Goal: Contribute content: Contribute content

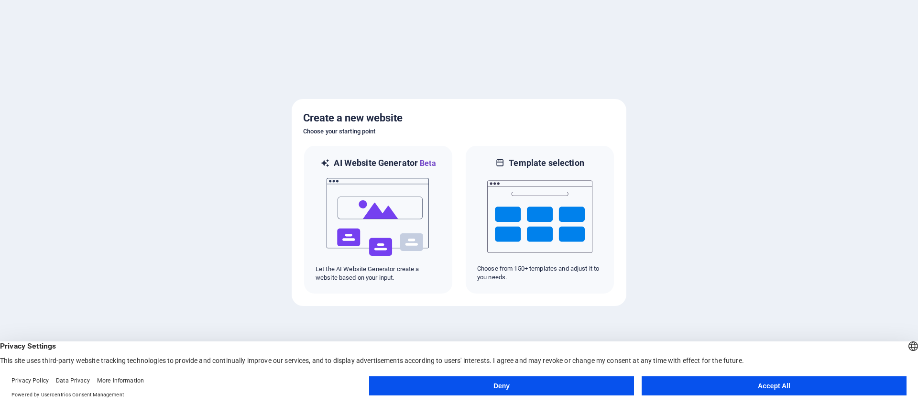
click at [760, 387] on button "Accept All" at bounding box center [773, 385] width 265 height 19
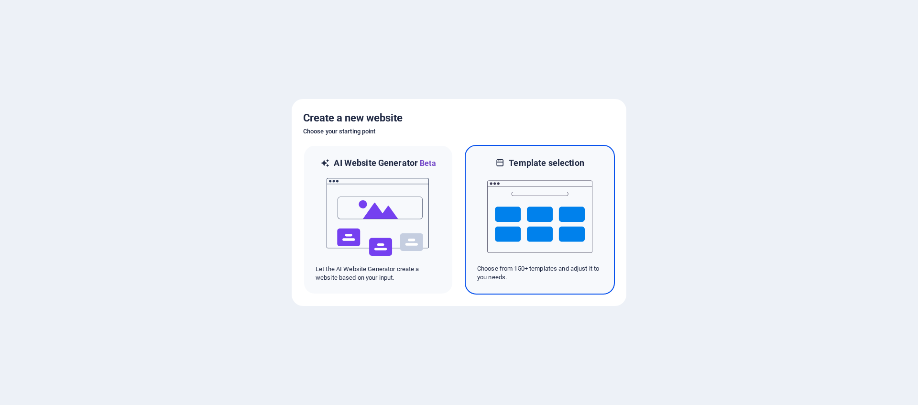
click at [523, 217] on img at bounding box center [539, 217] width 105 height 96
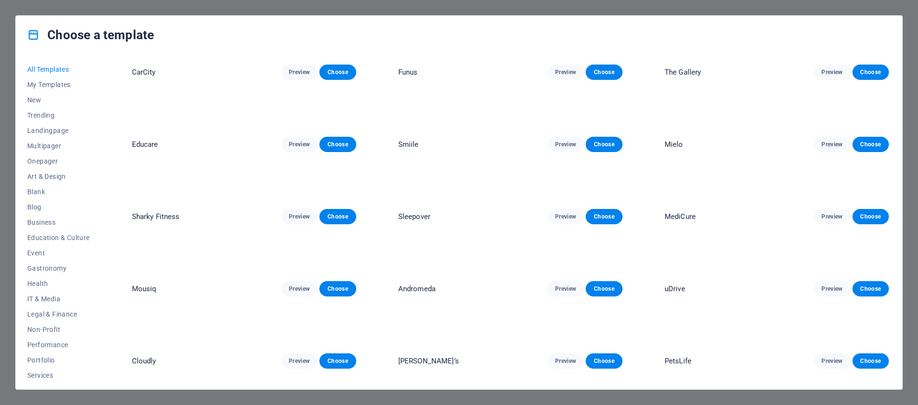
scroll to position [2697, 0]
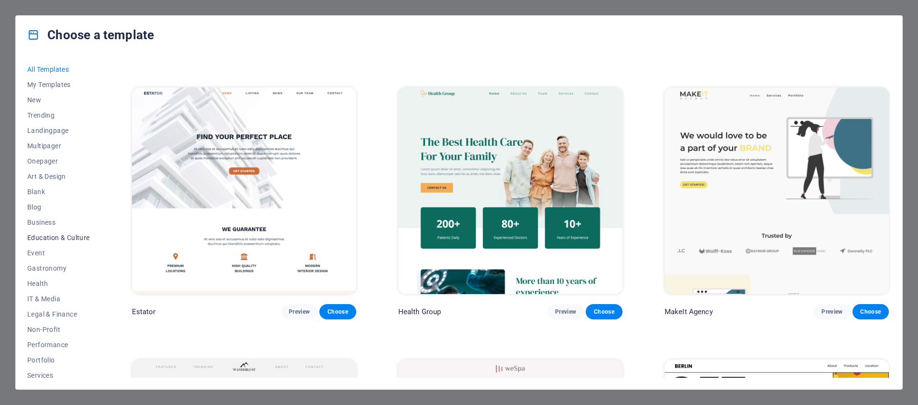
click at [55, 239] on span "Education & Culture" at bounding box center [58, 238] width 63 height 8
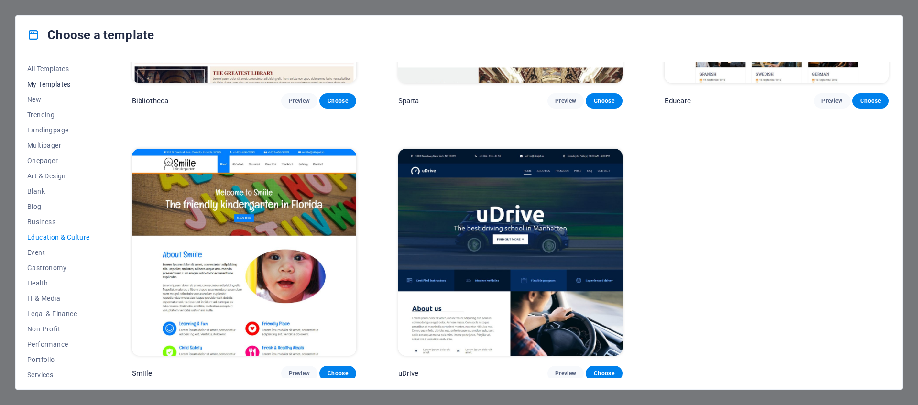
scroll to position [0, 0]
click at [53, 72] on span "All Templates" at bounding box center [58, 69] width 63 height 8
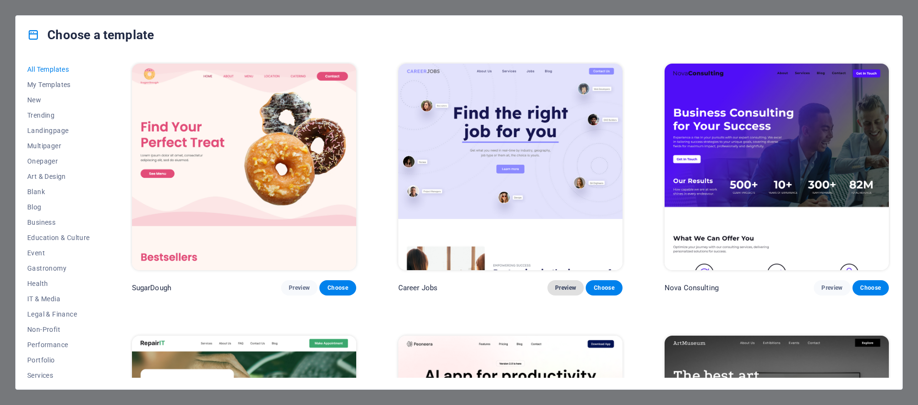
click at [561, 286] on span "Preview" at bounding box center [565, 288] width 21 height 8
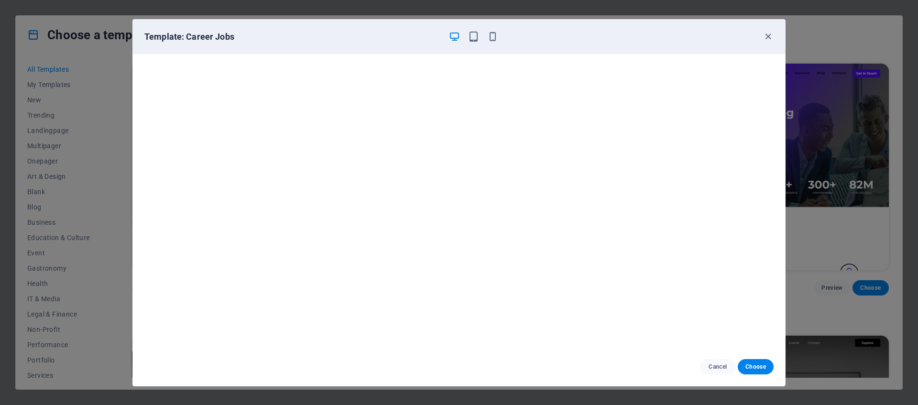
scroll to position [2, 0]
drag, startPoint x: 493, startPoint y: 39, endPoint x: 490, endPoint y: 50, distance: 11.8
click at [494, 39] on icon "button" at bounding box center [492, 36] width 11 height 11
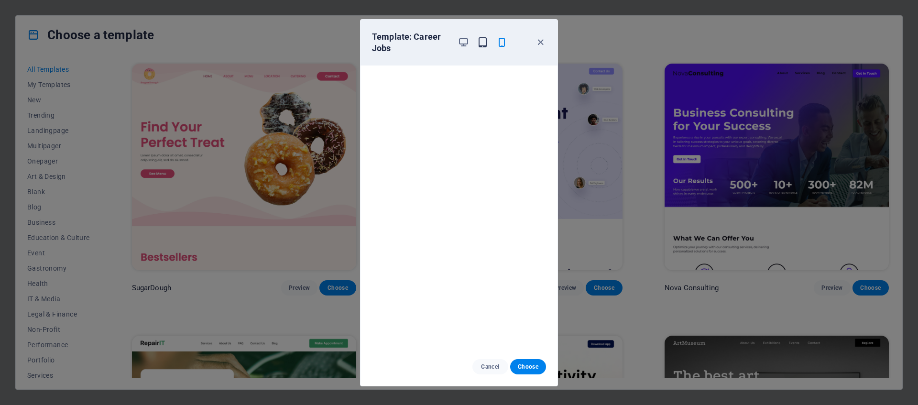
click at [484, 45] on icon "button" at bounding box center [482, 42] width 11 height 11
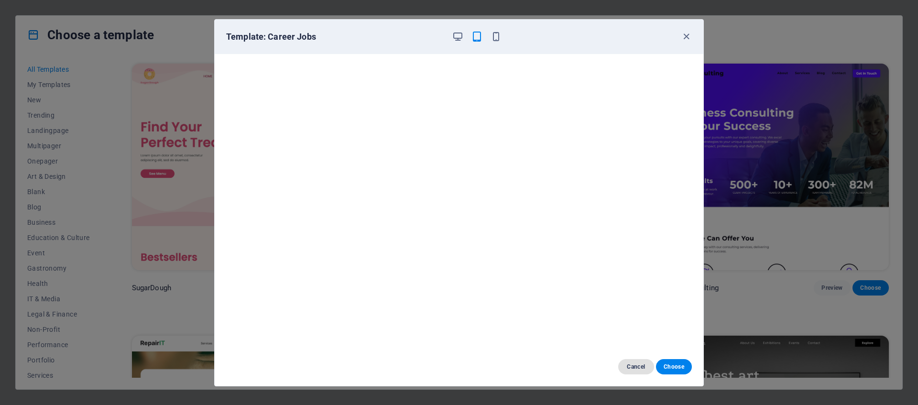
click at [629, 365] on span "Cancel" at bounding box center [636, 367] width 21 height 8
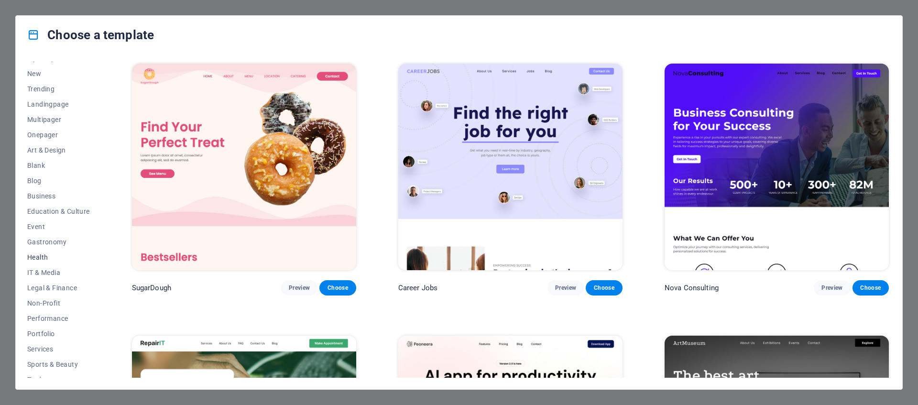
scroll to position [66, 0]
click at [65, 170] on span "Education & Culture" at bounding box center [58, 171] width 63 height 8
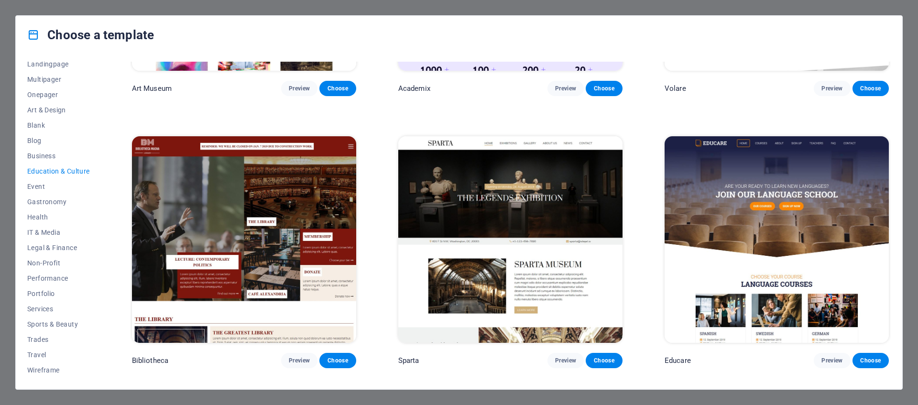
scroll to position [221, 0]
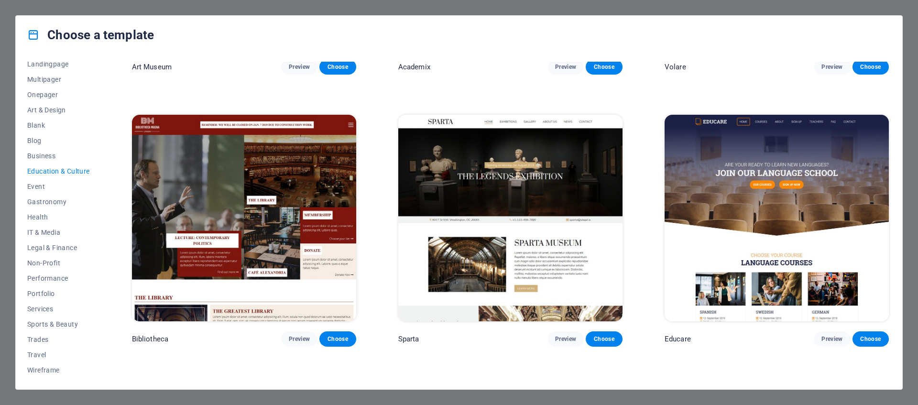
click at [286, 208] on img at bounding box center [244, 218] width 224 height 206
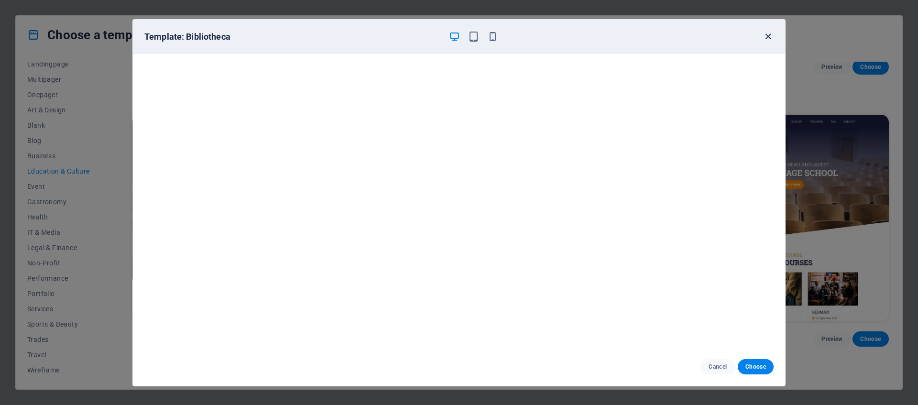
click at [769, 37] on icon "button" at bounding box center [767, 36] width 11 height 11
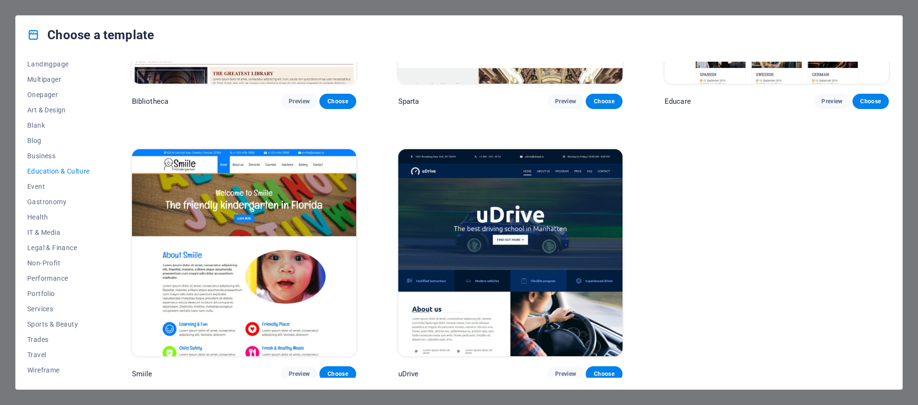
scroll to position [459, 0]
click at [43, 160] on button "Business" at bounding box center [58, 155] width 63 height 15
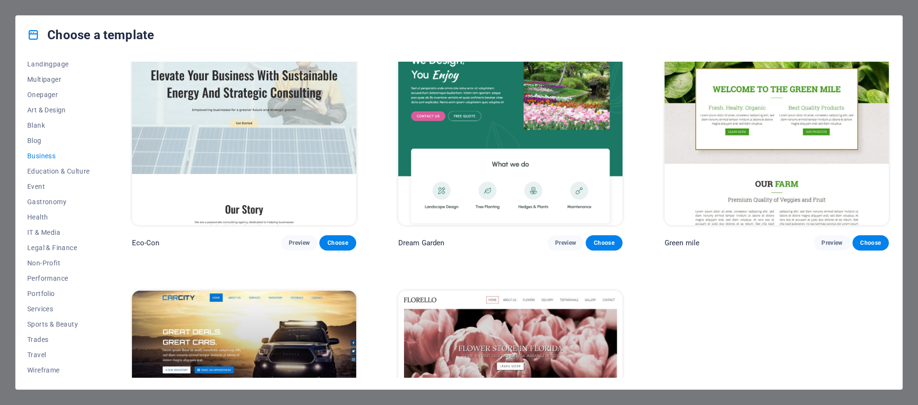
scroll to position [0, 0]
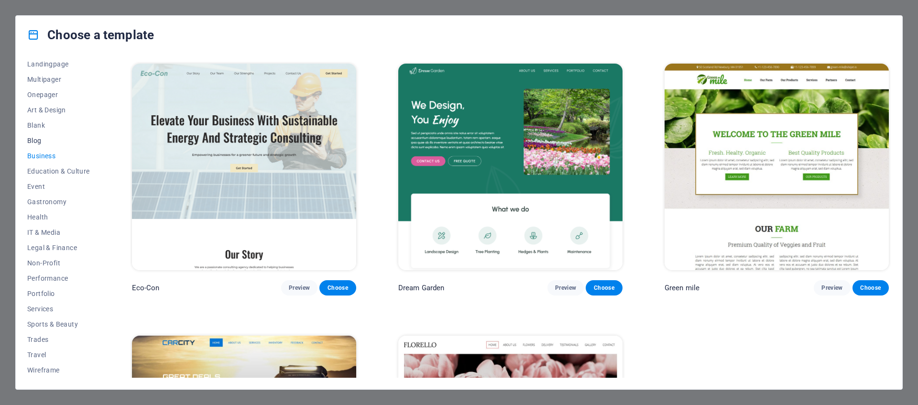
click at [39, 141] on span "Blog" at bounding box center [58, 141] width 63 height 8
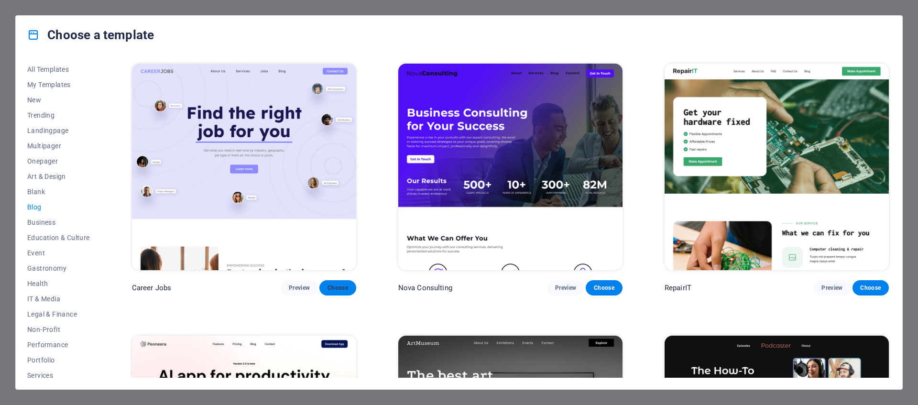
click at [336, 284] on span "Choose" at bounding box center [337, 288] width 21 height 8
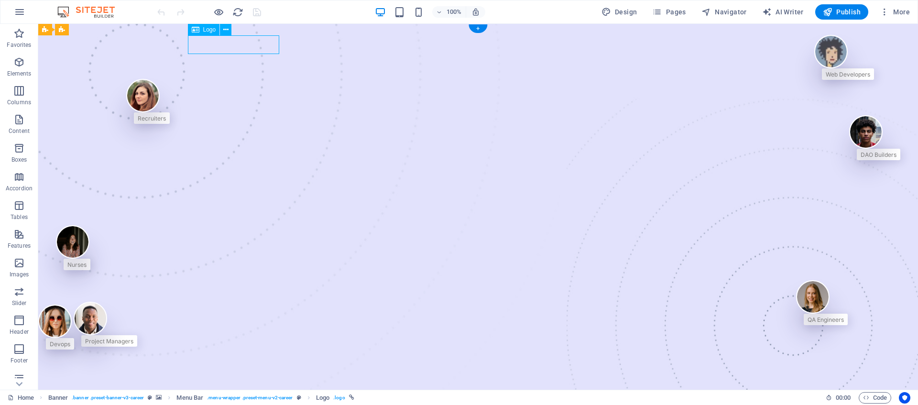
click at [20, 125] on icon "button" at bounding box center [18, 119] width 11 height 11
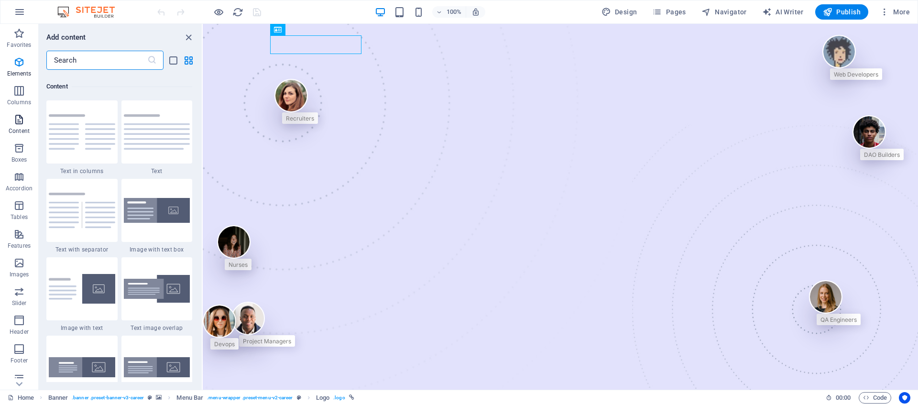
scroll to position [1672, 0]
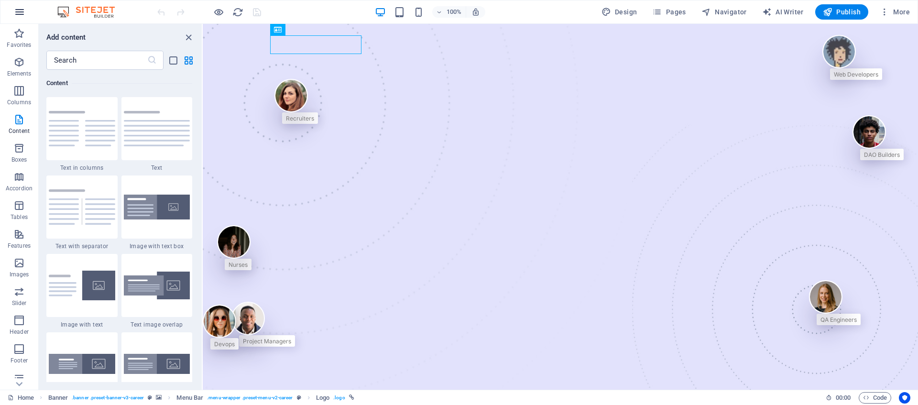
click at [21, 13] on icon "button" at bounding box center [19, 11] width 11 height 11
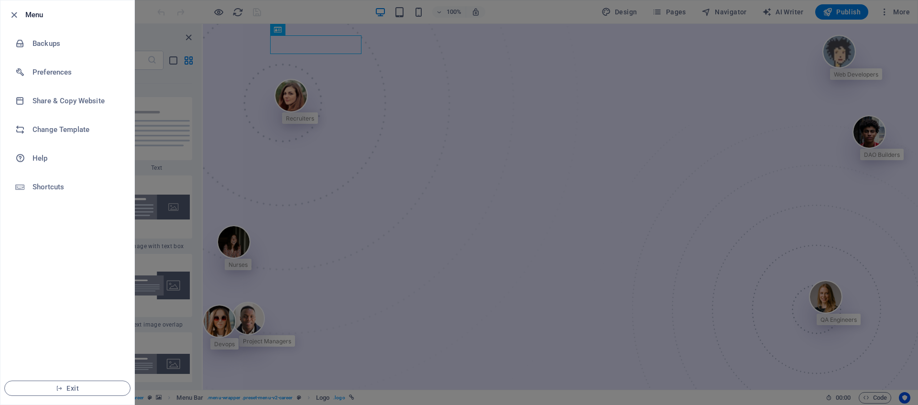
drag, startPoint x: 432, startPoint y: 163, endPoint x: 461, endPoint y: 155, distance: 29.7
click at [434, 163] on div at bounding box center [459, 202] width 918 height 405
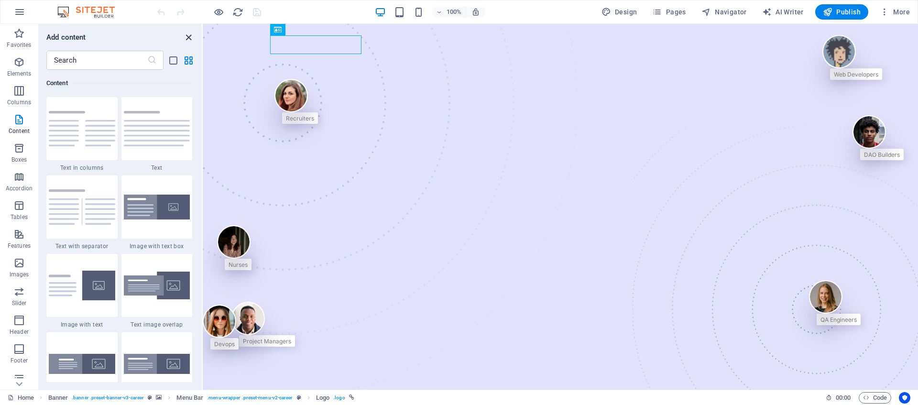
drag, startPoint x: 185, startPoint y: 38, endPoint x: 143, endPoint y: 24, distance: 43.8
click at [185, 38] on icon "close panel" at bounding box center [188, 37] width 11 height 11
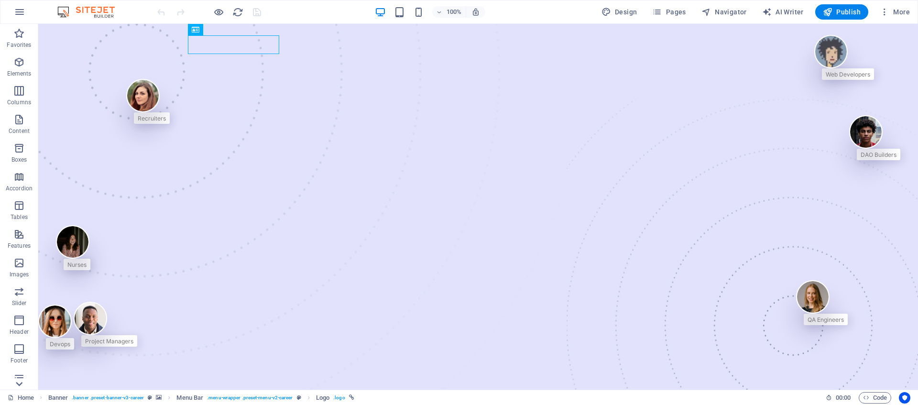
click at [24, 381] on icon at bounding box center [18, 383] width 13 height 13
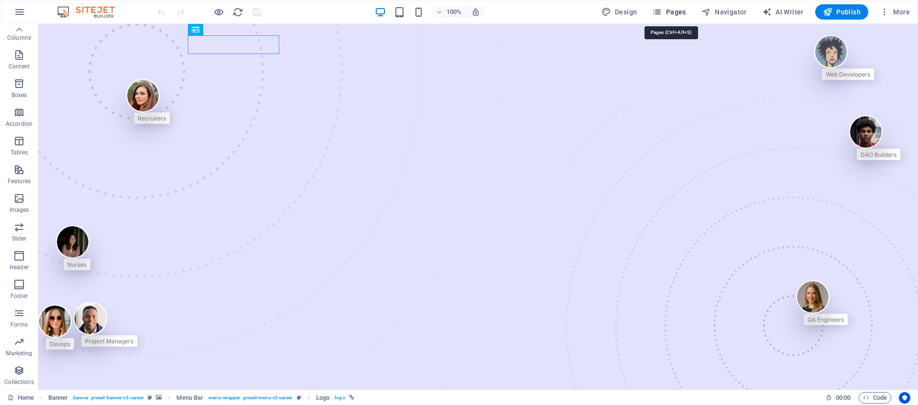
click at [665, 11] on span "Pages" at bounding box center [668, 12] width 33 height 10
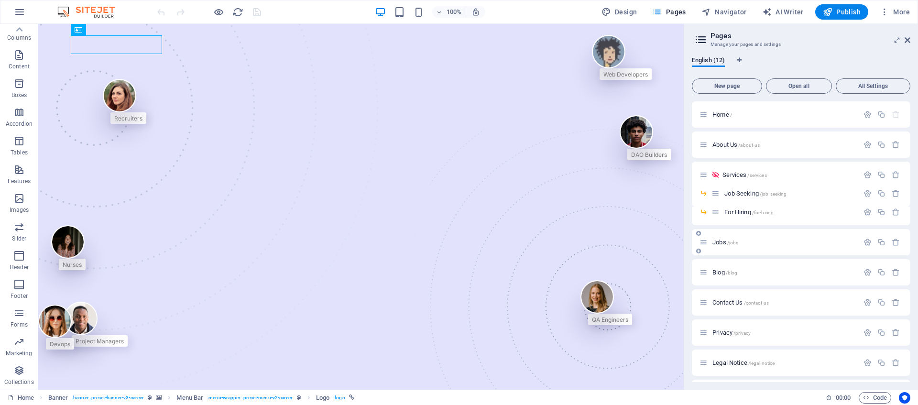
click at [726, 246] on div "Jobs /jobs" at bounding box center [778, 242] width 159 height 11
click at [702, 244] on icon at bounding box center [703, 242] width 8 height 8
click at [727, 273] on span "/blog" at bounding box center [732, 272] width 12 height 5
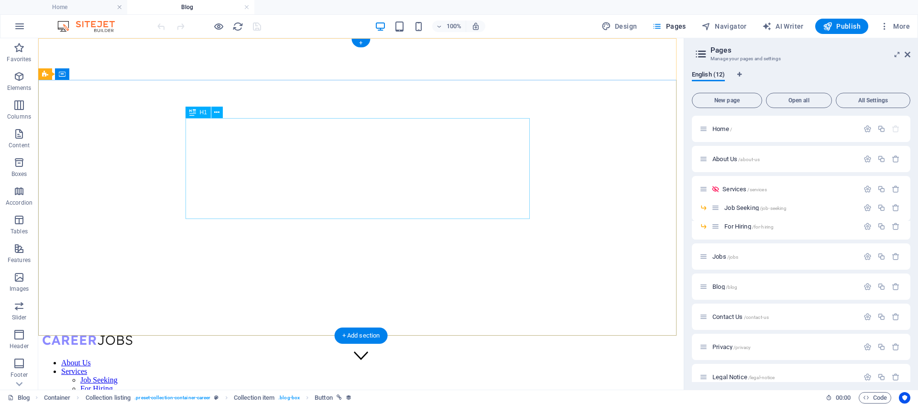
scroll to position [0, 0]
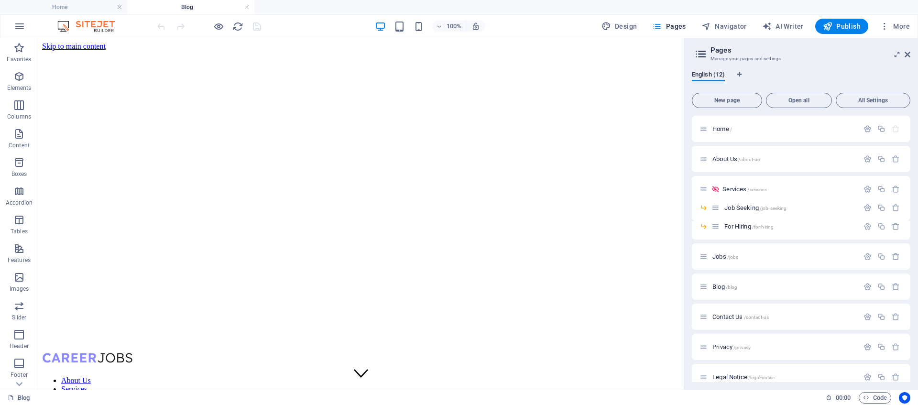
click at [188, 6] on h4 "Blog" at bounding box center [190, 7] width 127 height 11
click at [898, 21] on button "More" at bounding box center [895, 26] width 38 height 15
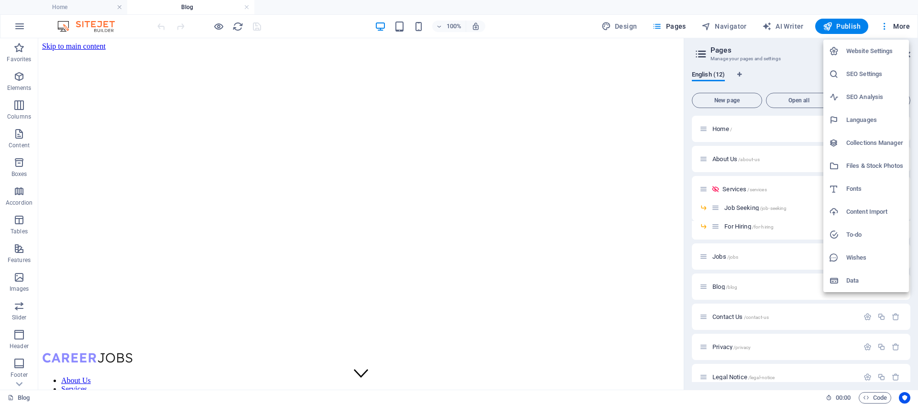
click at [171, 11] on div at bounding box center [459, 202] width 918 height 405
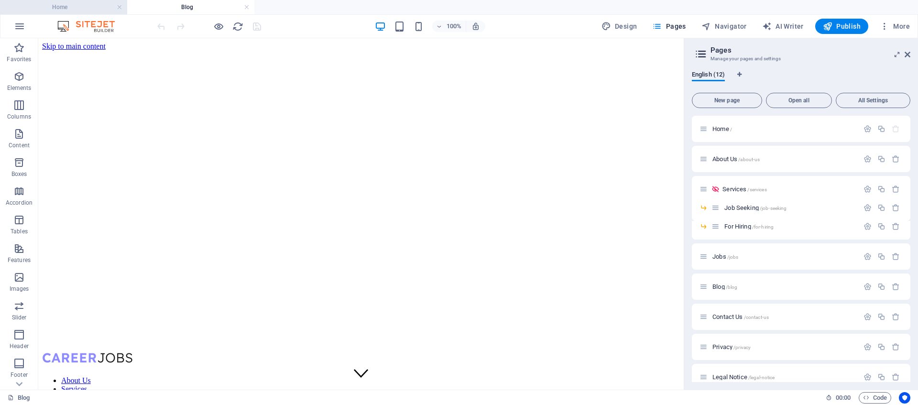
drag, startPoint x: 89, startPoint y: 5, endPoint x: 104, endPoint y: 5, distance: 14.8
click at [188, 10] on h4 "Blog" at bounding box center [190, 7] width 127 height 11
click at [188, 9] on h4 "Blog" at bounding box center [190, 7] width 127 height 11
click at [661, 27] on icon "button" at bounding box center [657, 27] width 10 height 10
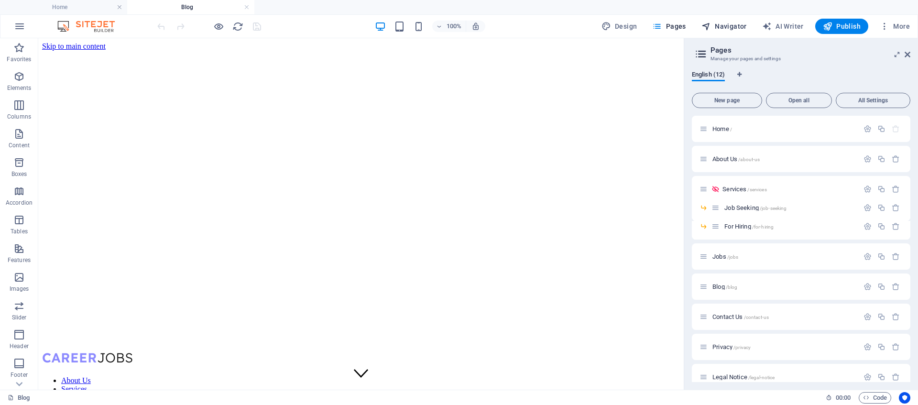
click at [735, 30] on span "Navigator" at bounding box center [723, 27] width 45 height 10
select select "18218391-en"
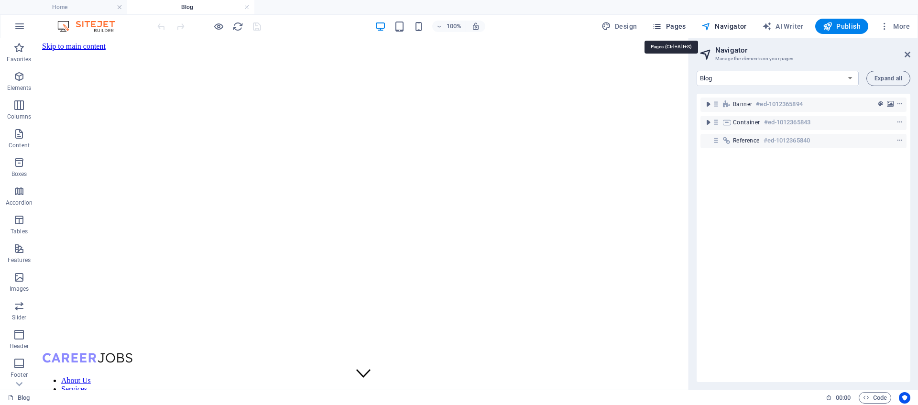
click at [666, 24] on span "Pages" at bounding box center [668, 27] width 33 height 10
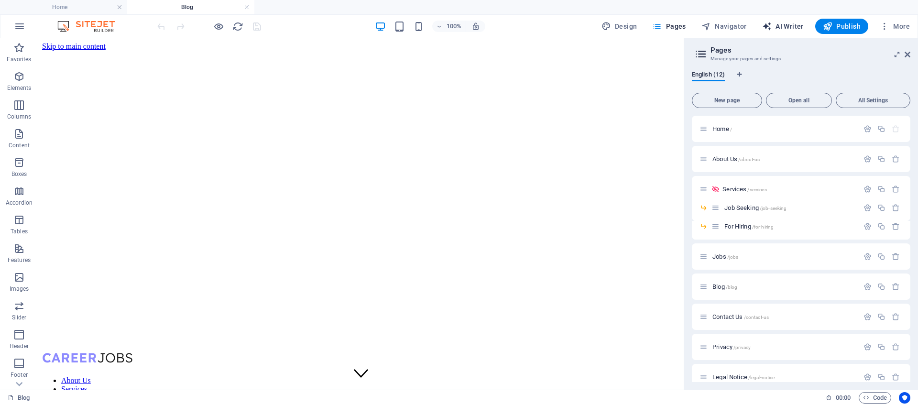
click at [785, 30] on span "AI Writer" at bounding box center [783, 27] width 42 height 10
select select "English"
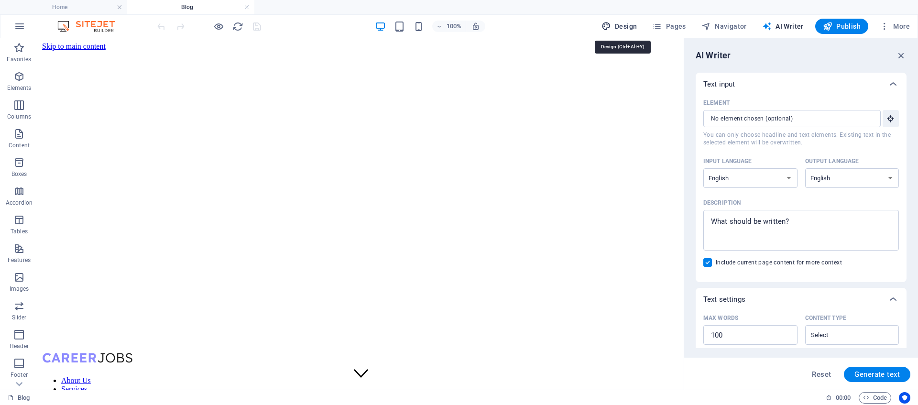
click at [627, 29] on span "Design" at bounding box center [619, 27] width 36 height 10
select select "px"
select select "400"
select select "px"
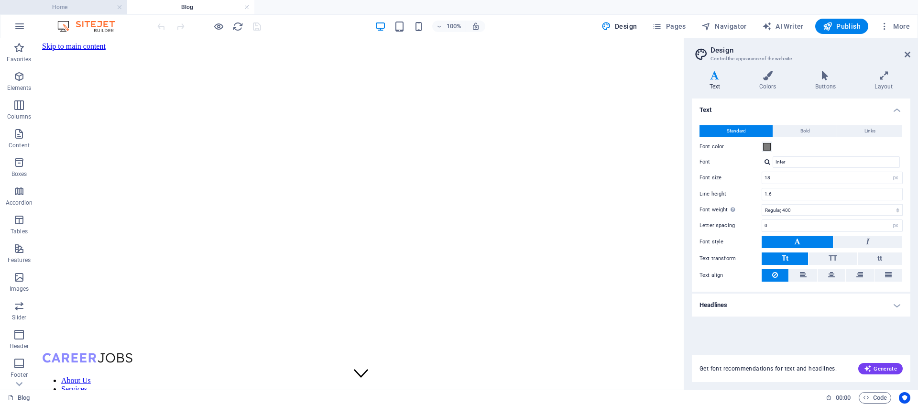
click at [84, 9] on h4 "Home" at bounding box center [63, 7] width 127 height 11
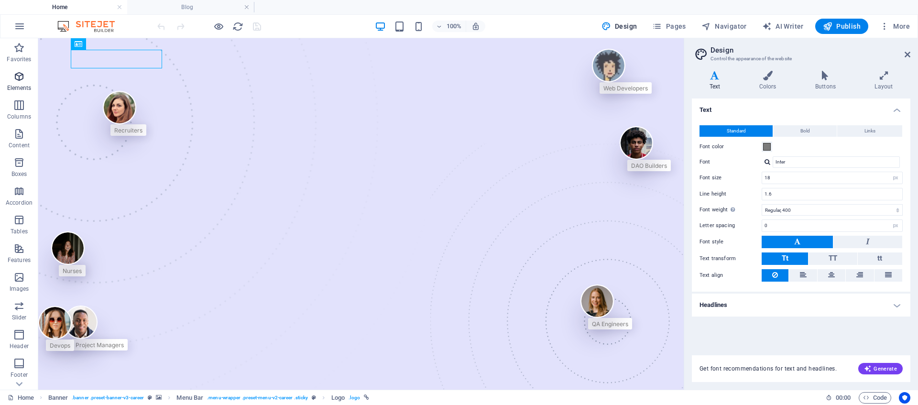
click at [19, 80] on icon "button" at bounding box center [18, 76] width 11 height 11
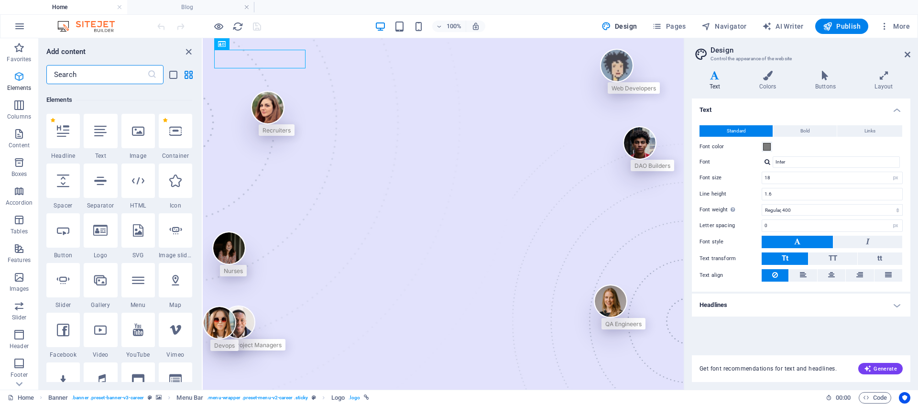
scroll to position [102, 0]
click at [907, 55] on icon at bounding box center [907, 55] width 6 height 8
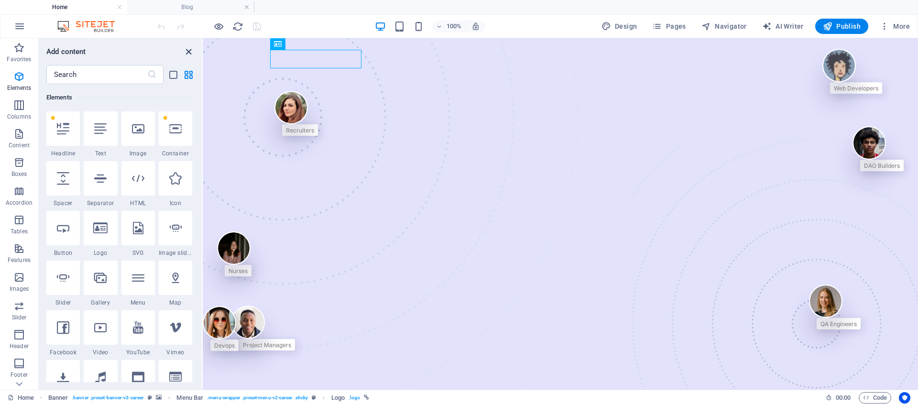
drag, startPoint x: 186, startPoint y: 51, endPoint x: 55, endPoint y: 55, distance: 131.5
click at [186, 51] on icon "close panel" at bounding box center [188, 51] width 11 height 11
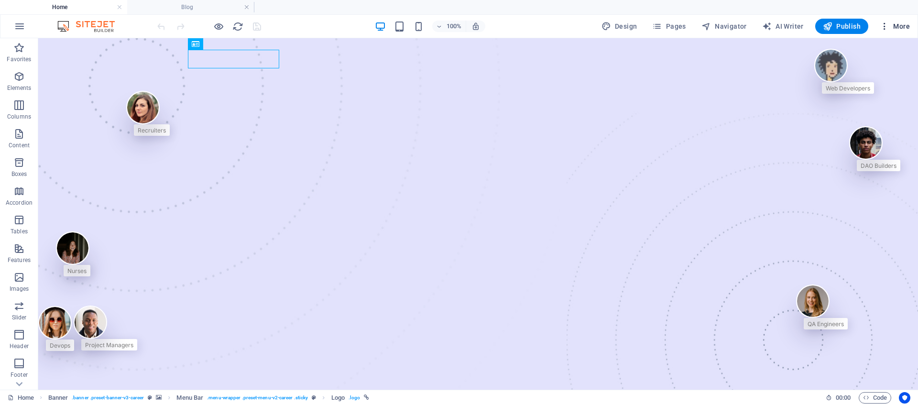
click at [903, 25] on span "More" at bounding box center [894, 27] width 30 height 10
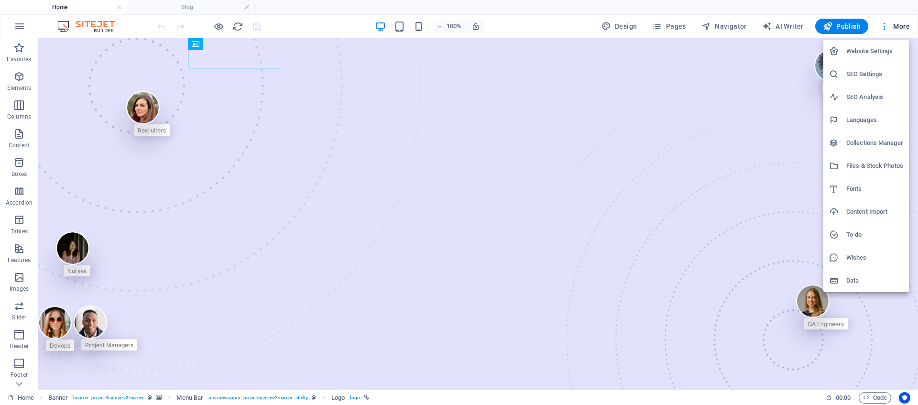
click at [776, 185] on div at bounding box center [459, 202] width 918 height 405
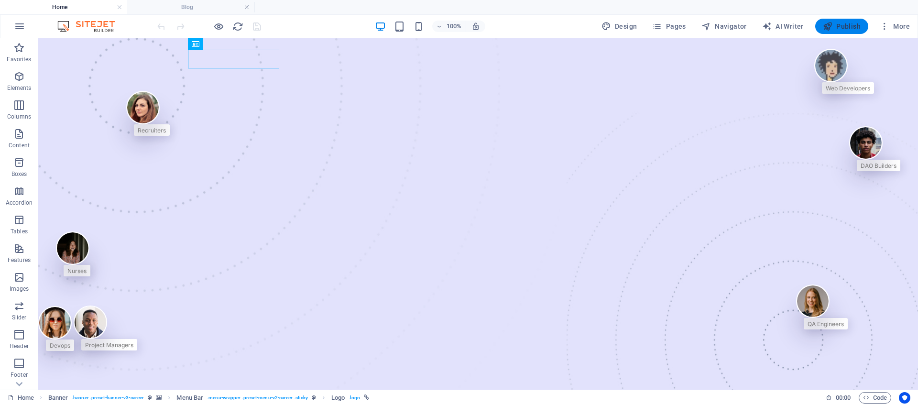
click at [847, 27] on span "Publish" at bounding box center [842, 27] width 38 height 10
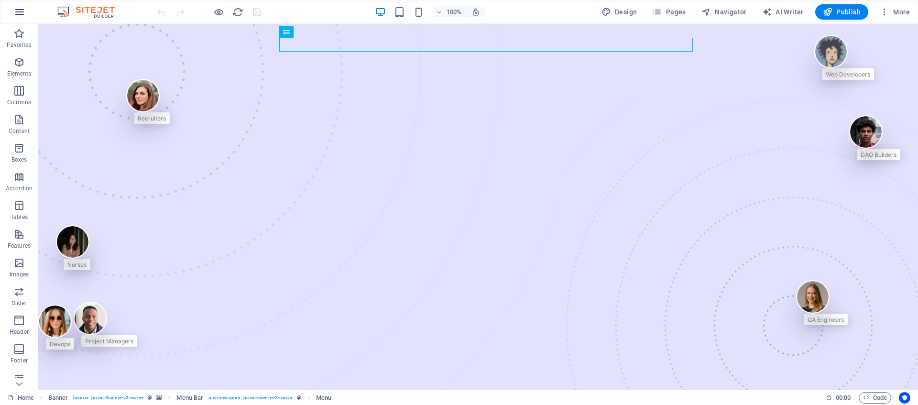
click at [21, 13] on icon "button" at bounding box center [19, 11] width 11 height 11
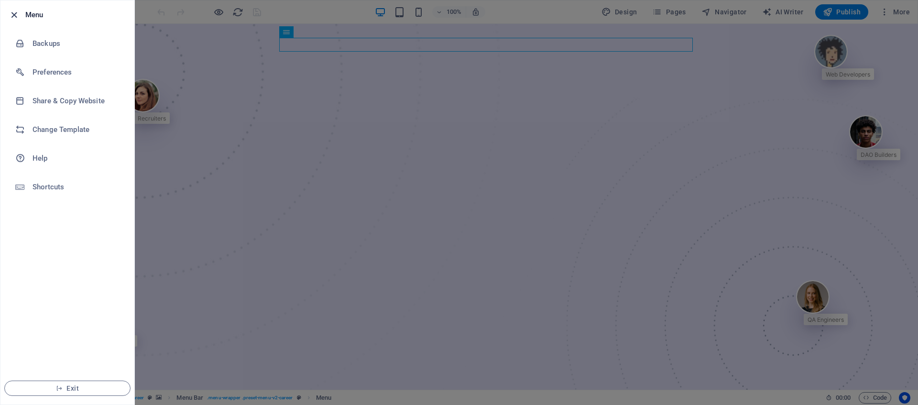
click at [14, 19] on icon "button" at bounding box center [14, 15] width 11 height 11
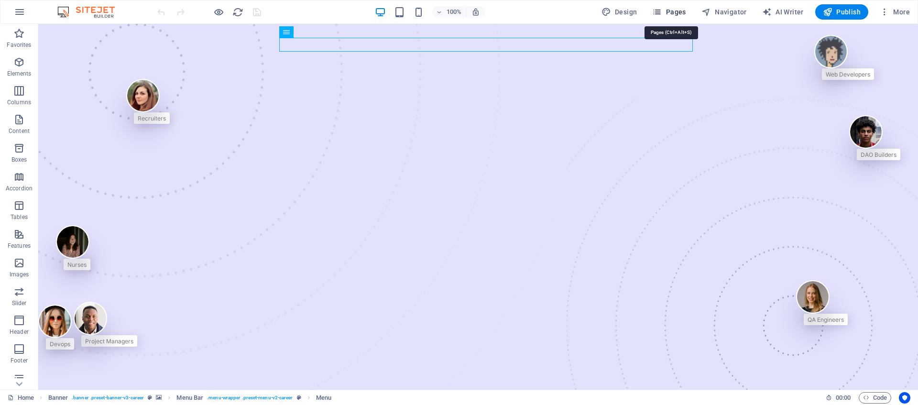
click at [661, 8] on icon "button" at bounding box center [657, 12] width 10 height 10
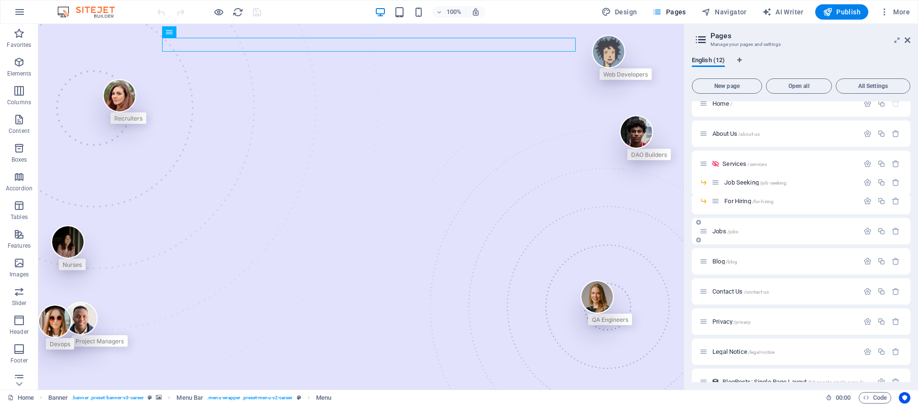
scroll to position [14, 0]
click at [703, 260] on icon at bounding box center [703, 258] width 8 height 8
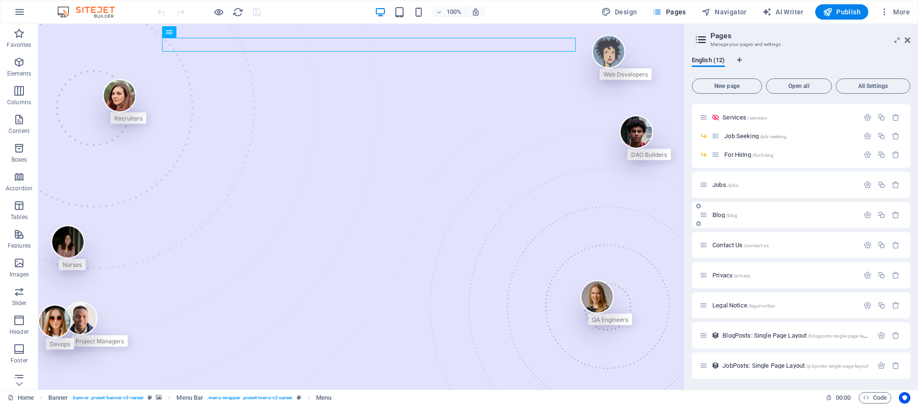
scroll to position [58, 0]
click at [749, 217] on div "Blog /blog" at bounding box center [778, 214] width 159 height 11
click at [726, 215] on span "/blog" at bounding box center [732, 214] width 12 height 5
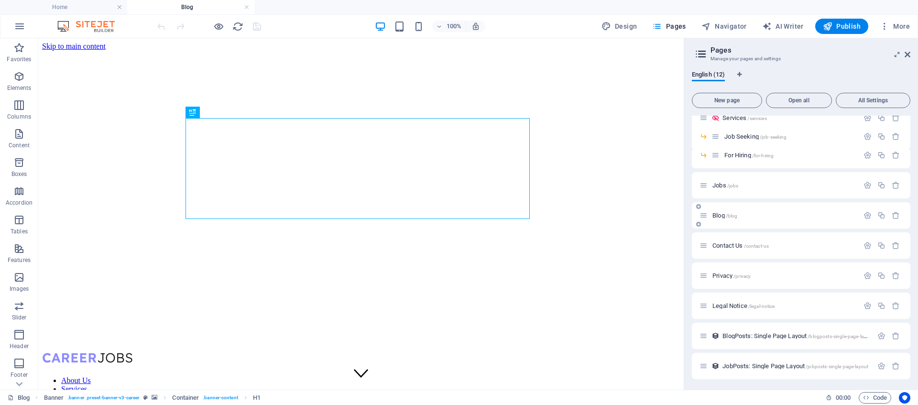
scroll to position [72, 0]
click at [777, 332] on span "BlogPosts: Single Page Layout /blogposts-single-page-layout" at bounding box center [797, 334] width 151 height 7
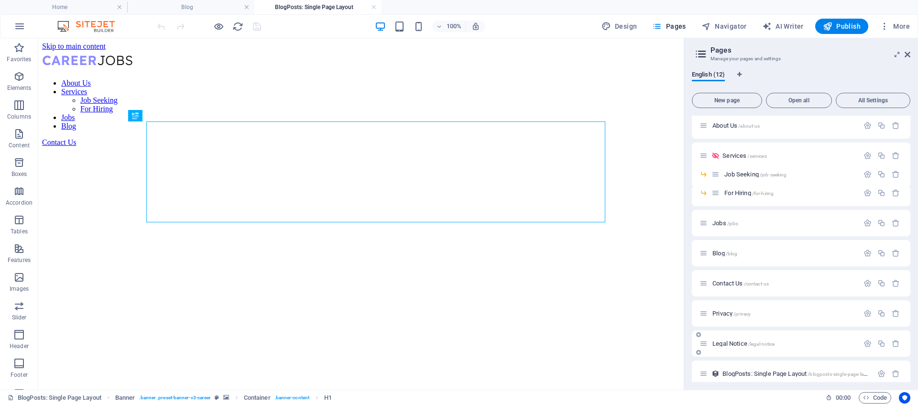
scroll to position [0, 0]
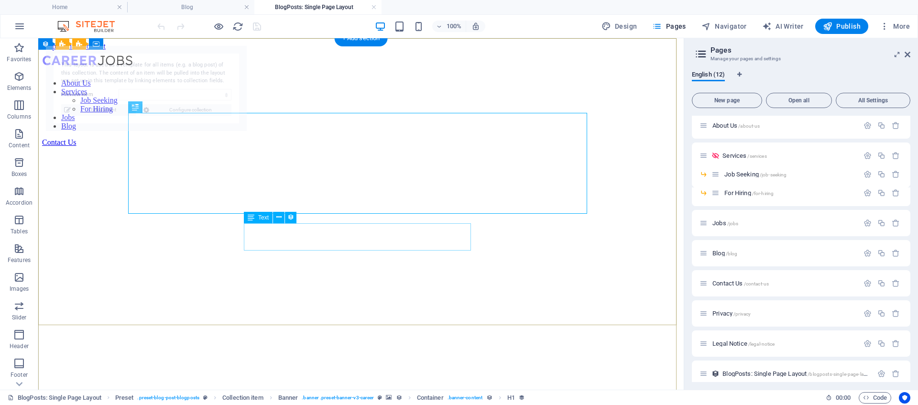
select select "68e136bd6bbcde9095009096"
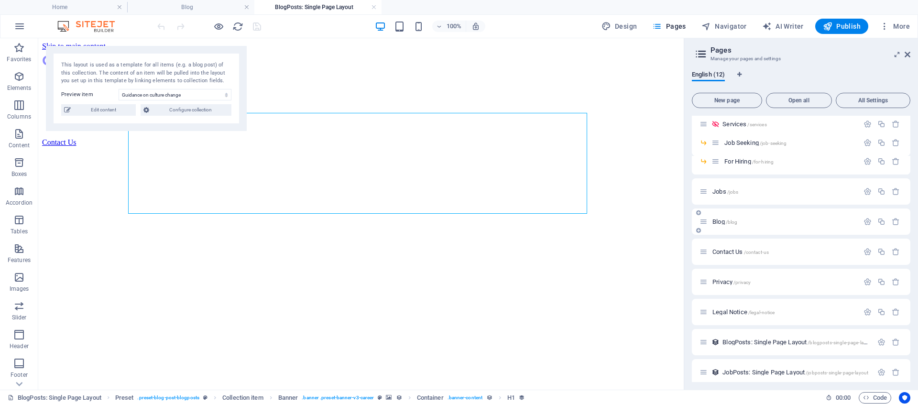
scroll to position [72, 0]
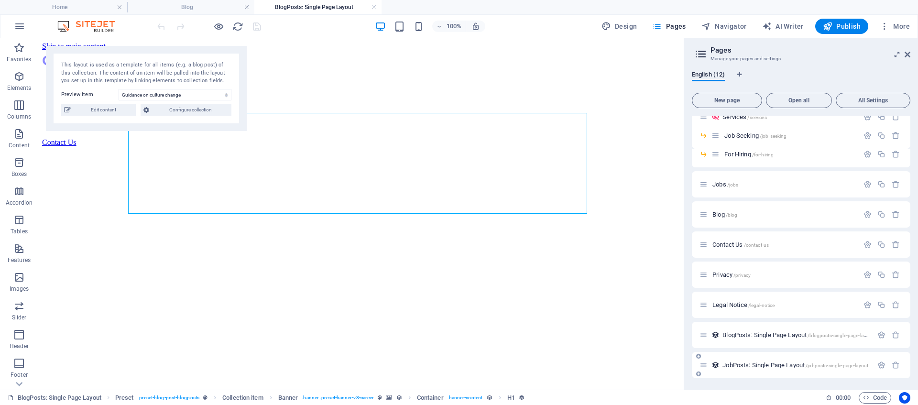
click at [762, 367] on span "JobPosts: Single Page Layout /jobposts-single-page-layout" at bounding box center [795, 364] width 146 height 7
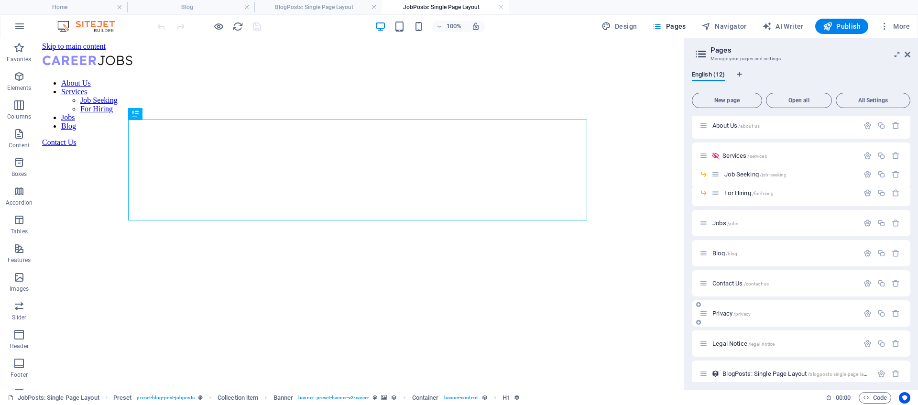
scroll to position [0, 0]
select select "68e136bd6bbcde909500909f"
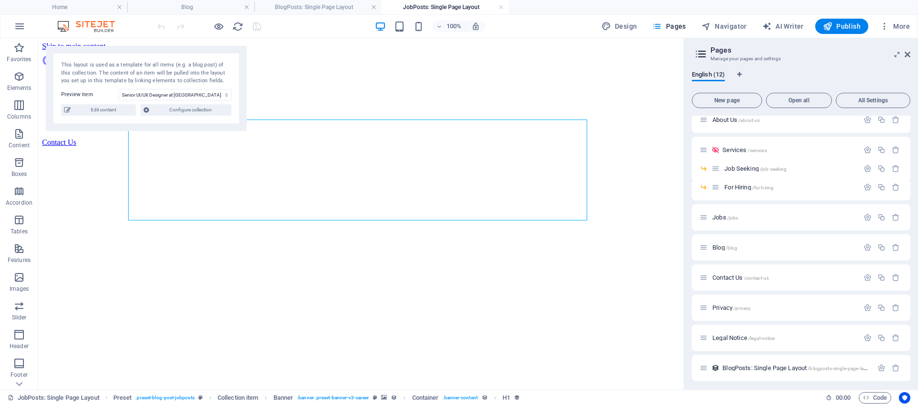
scroll to position [72, 0]
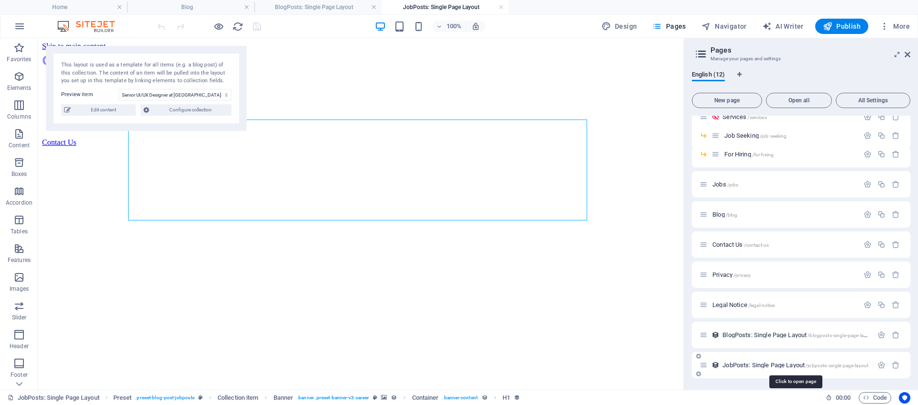
click at [752, 365] on span "JobPosts: Single Page Layout /jobposts-single-page-layout" at bounding box center [795, 364] width 146 height 7
click at [878, 367] on icon "button" at bounding box center [881, 365] width 8 height 8
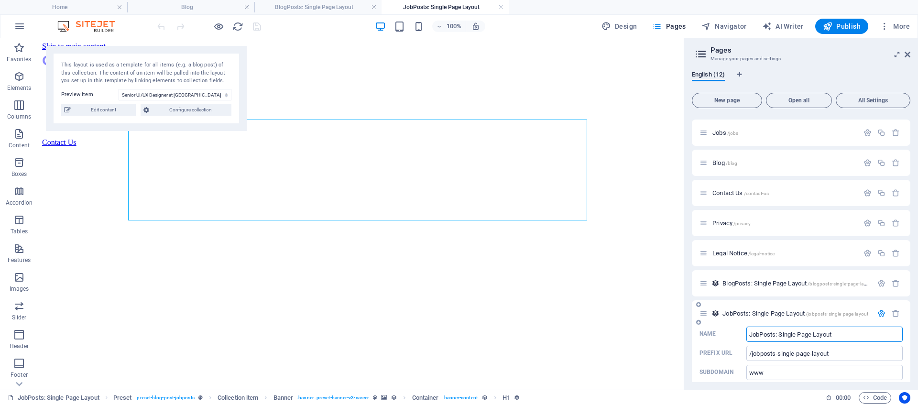
scroll to position [137, 0]
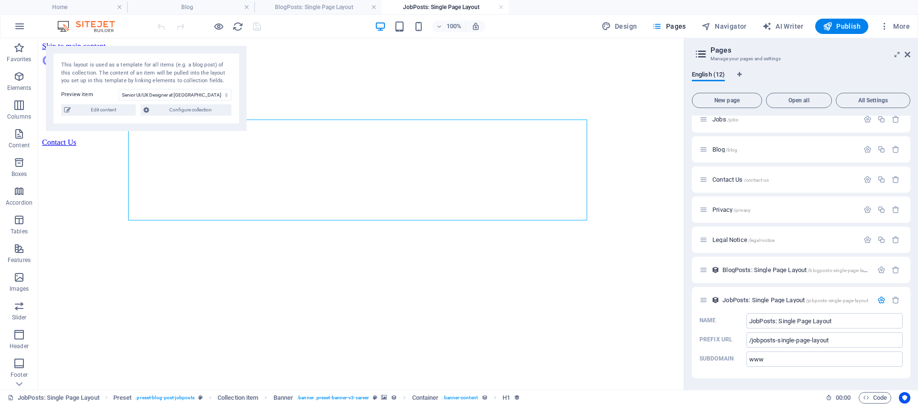
click at [743, 381] on div "Home / About Us /about-us Services /services Job Seeking /job-seeking For Hirin…" at bounding box center [801, 249] width 218 height 266
click at [880, 302] on icon "button" at bounding box center [881, 300] width 8 height 8
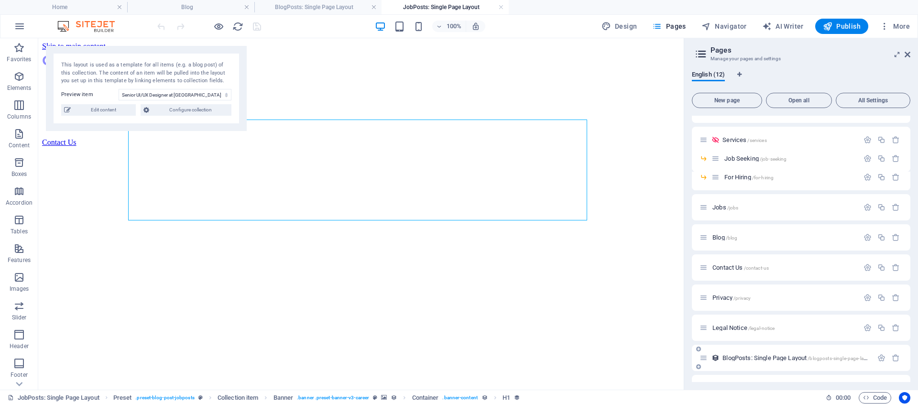
scroll to position [72, 0]
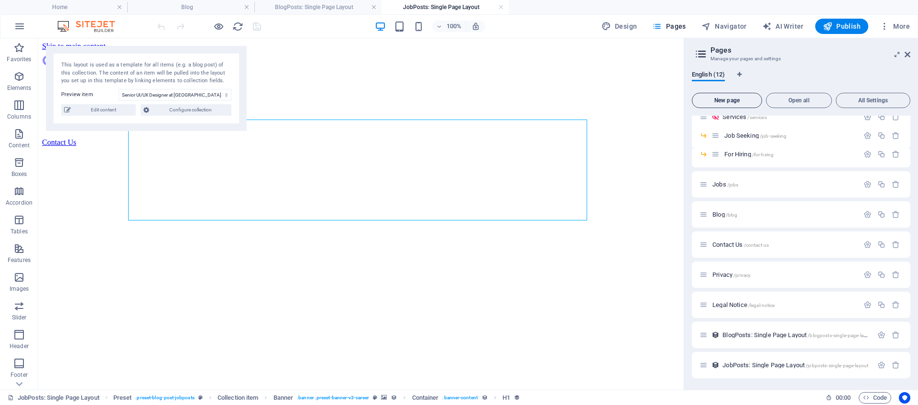
click at [719, 103] on span "New page" at bounding box center [727, 101] width 62 height 6
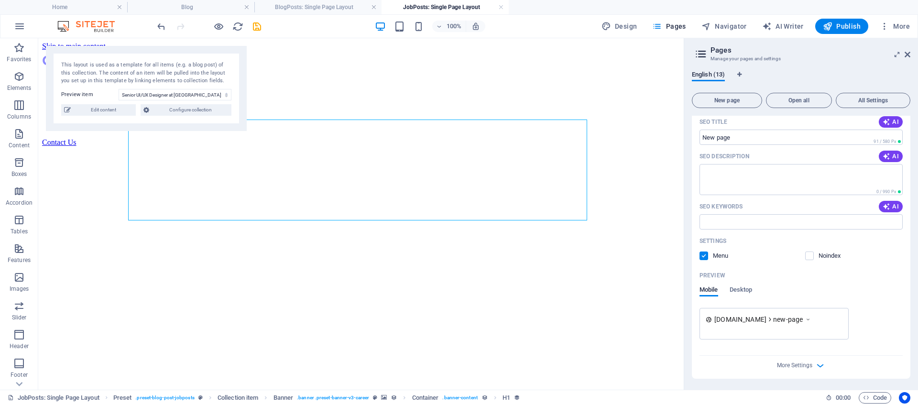
scroll to position [435, 0]
click at [800, 366] on span "More Settings" at bounding box center [794, 364] width 35 height 7
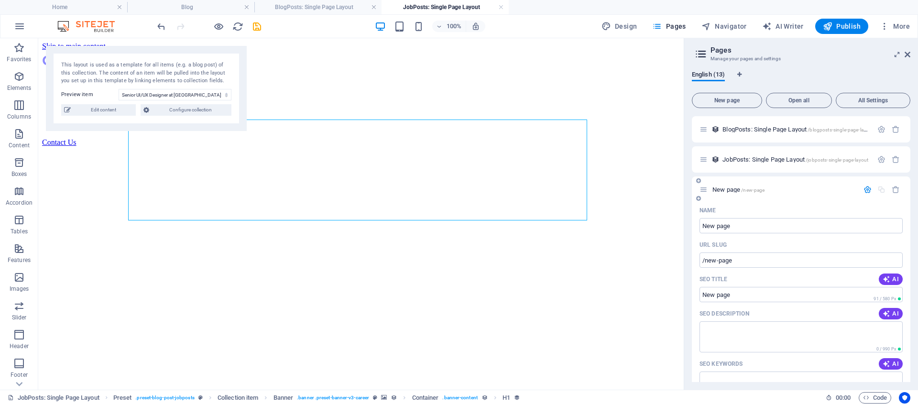
scroll to position [244, 0]
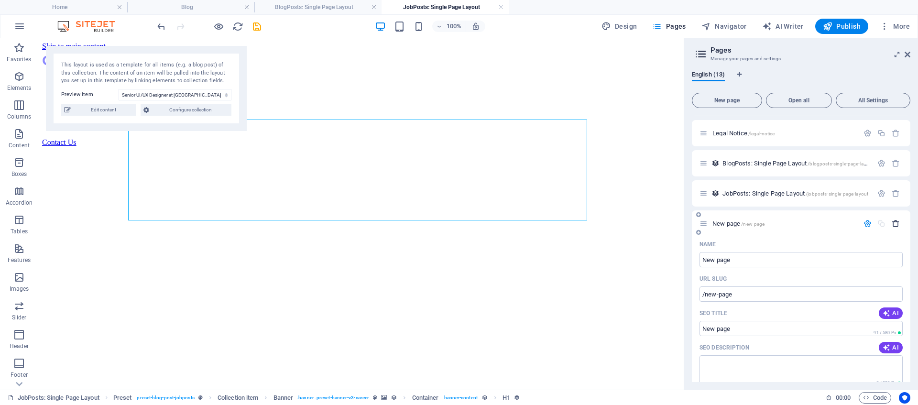
click at [895, 223] on icon "button" at bounding box center [895, 223] width 8 height 8
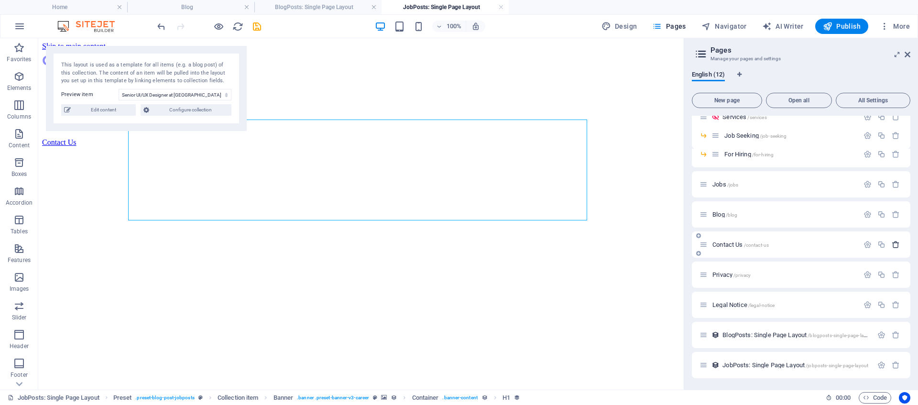
scroll to position [72, 0]
click at [828, 365] on span "/jobposts-single-page-layout" at bounding box center [836, 365] width 63 height 5
click at [774, 365] on span "JobPosts: Single Page Layout /jobposts-single-page-layout" at bounding box center [795, 364] width 146 height 7
click at [705, 367] on icon at bounding box center [703, 365] width 8 height 8
click at [877, 365] on icon "button" at bounding box center [881, 365] width 8 height 8
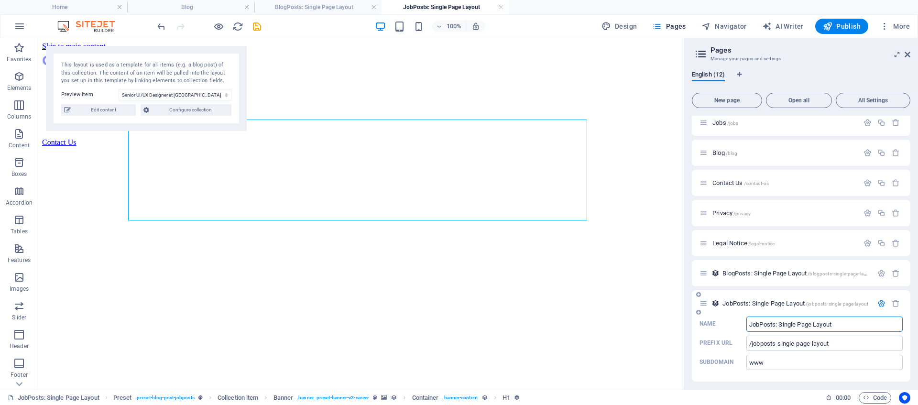
scroll to position [137, 0]
click at [878, 300] on icon "button" at bounding box center [881, 300] width 8 height 8
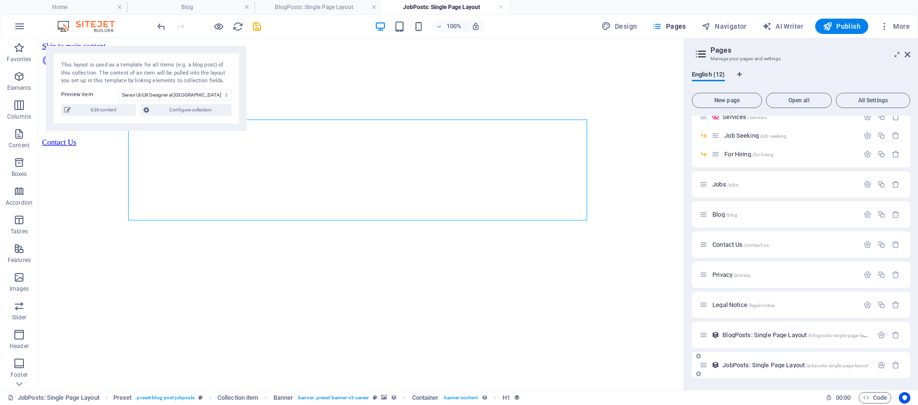
click at [791, 369] on div "JobPosts: Single Page Layout /jobposts-single-page-layout" at bounding box center [785, 364] width 173 height 11
click at [792, 366] on span "JobPosts: Single Page Layout /jobposts-single-page-layout" at bounding box center [795, 364] width 146 height 7
click at [19, 371] on icon "button" at bounding box center [18, 370] width 11 height 11
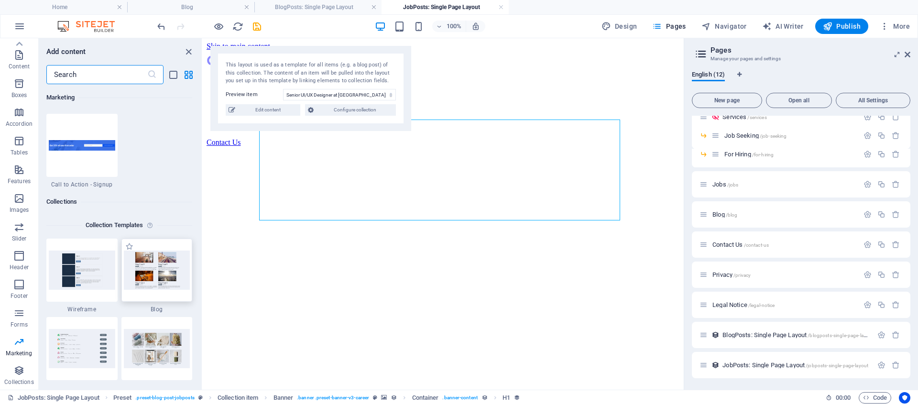
scroll to position [8646, 0]
click at [159, 270] on img at bounding box center [157, 269] width 66 height 39
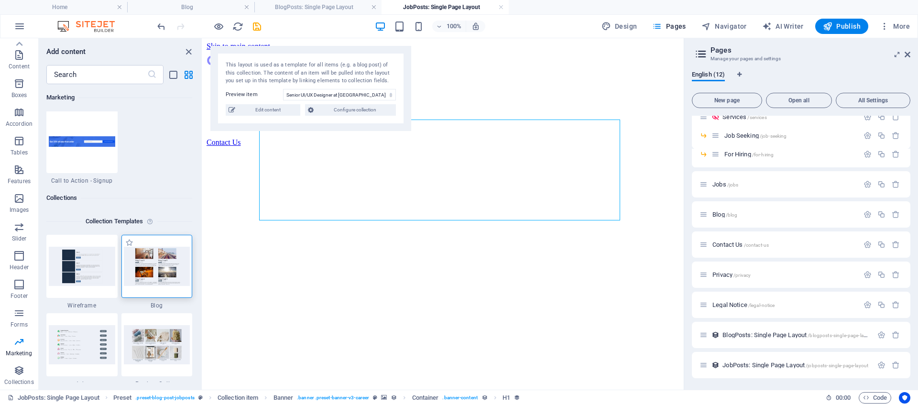
scroll to position [8657, 0]
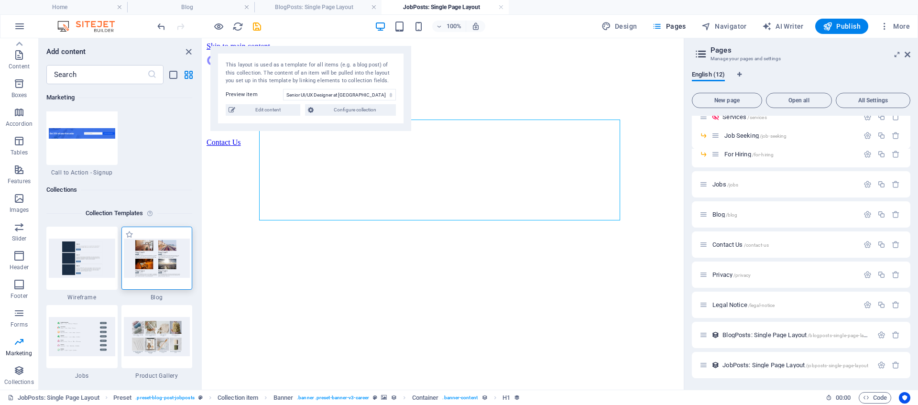
click at [146, 256] on img at bounding box center [157, 257] width 66 height 39
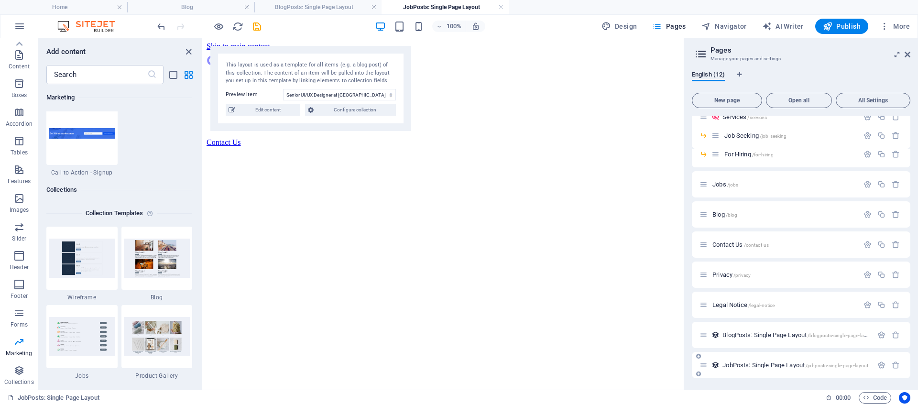
click at [704, 365] on icon at bounding box center [703, 365] width 8 height 8
click at [878, 366] on icon "button" at bounding box center [881, 365] width 8 height 8
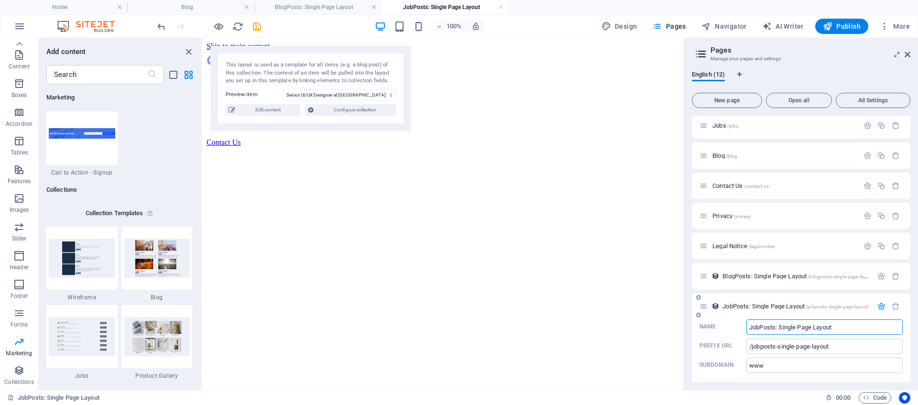
scroll to position [137, 0]
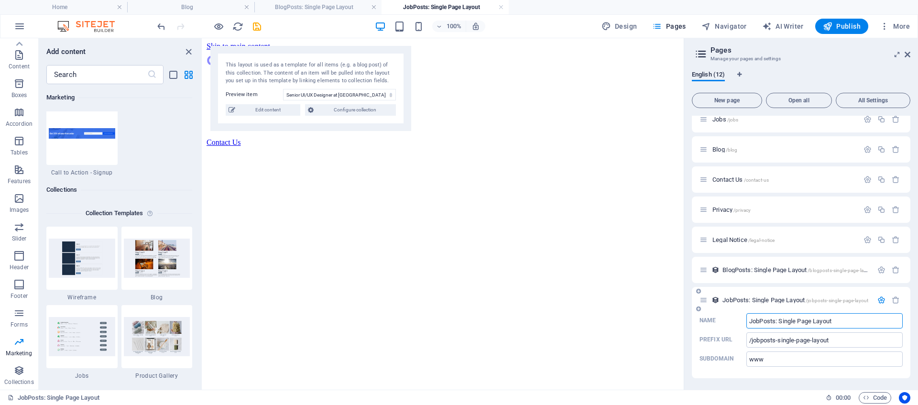
click at [878, 300] on icon "button" at bounding box center [881, 300] width 8 height 8
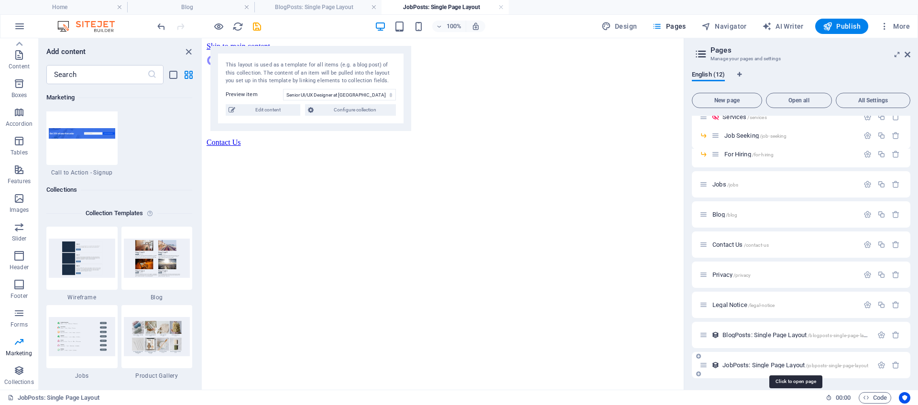
click at [798, 362] on span "JobPosts: Single Page Layout /jobposts-single-page-layout" at bounding box center [795, 364] width 146 height 7
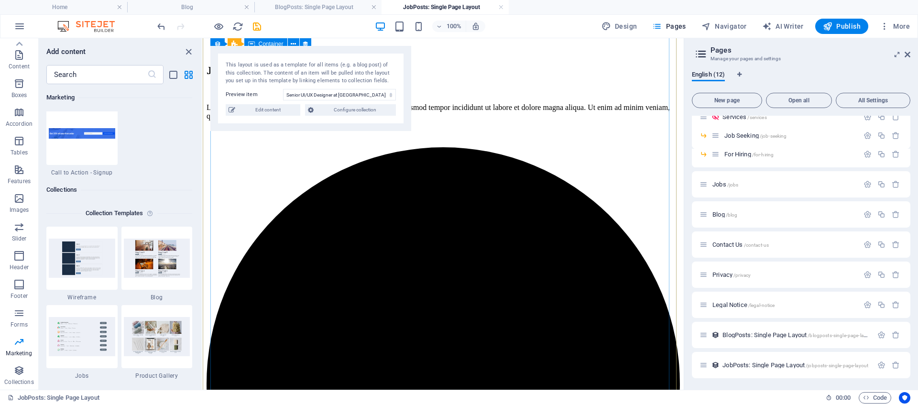
scroll to position [738, 0]
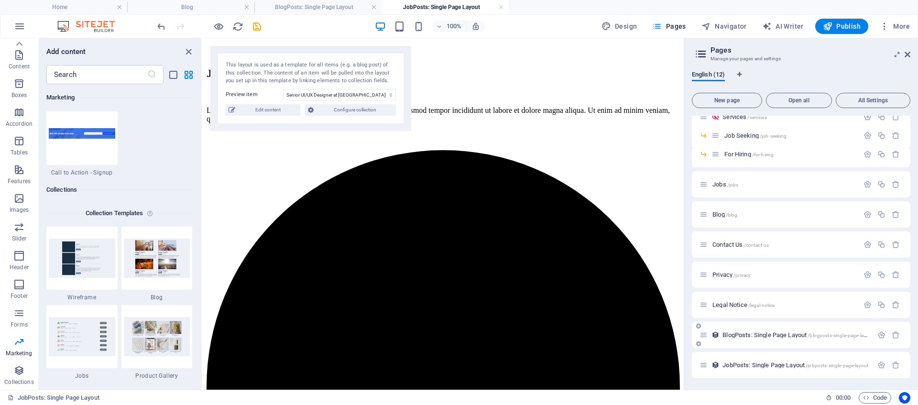
click at [759, 335] on span "BlogPosts: Single Page Layout /blogposts-single-page-layout" at bounding box center [797, 334] width 151 height 7
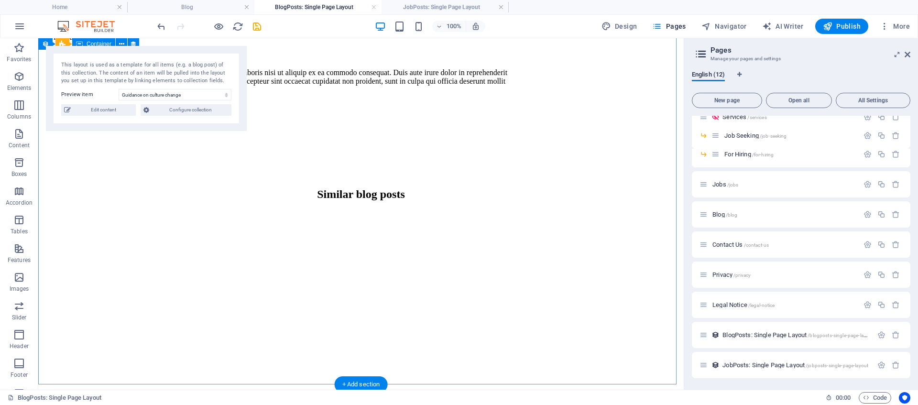
scroll to position [1186, 0]
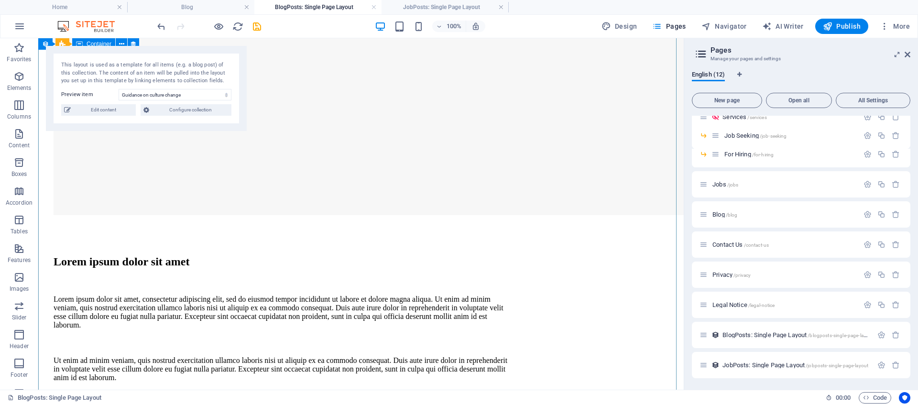
click at [352, 278] on div at bounding box center [283, 283] width 459 height 10
click at [355, 337] on div at bounding box center [283, 342] width 459 height 11
click at [355, 356] on div "Ut enim ad minim veniam, quis nostrud exercitation ullamco laboris nisi ut aliq…" at bounding box center [283, 369] width 459 height 26
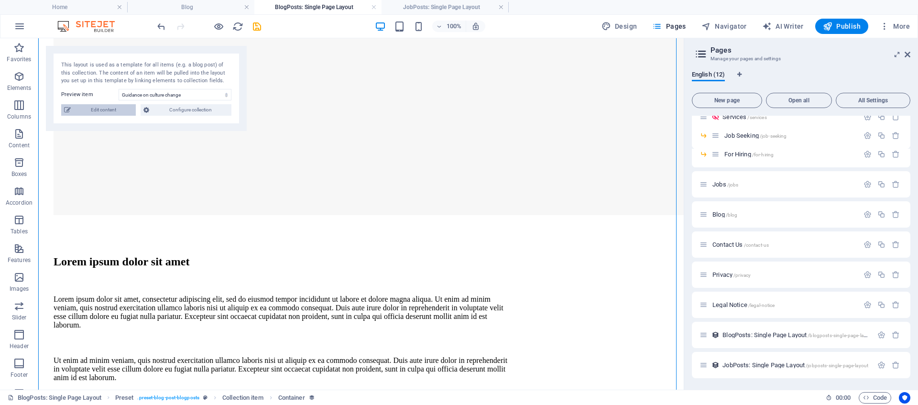
click at [102, 114] on span "Edit content" at bounding box center [103, 109] width 59 height 11
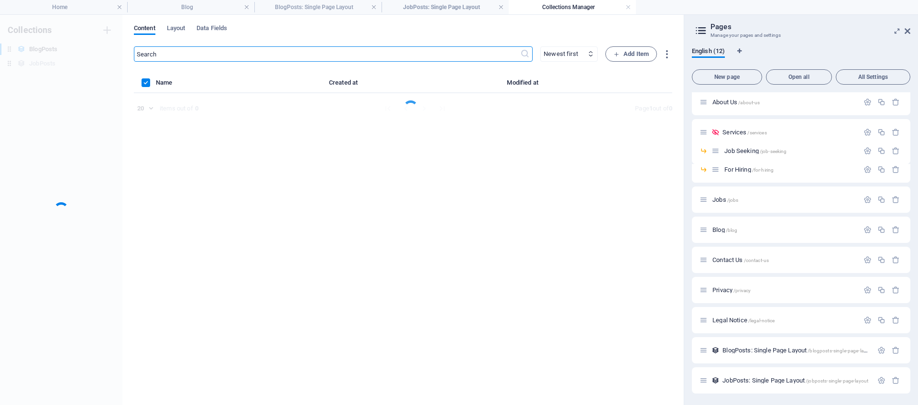
scroll to position [33, 0]
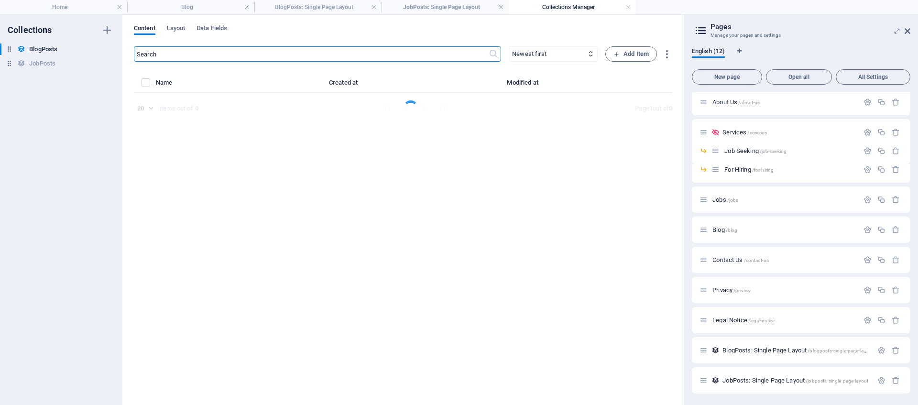
select select "Guidance"
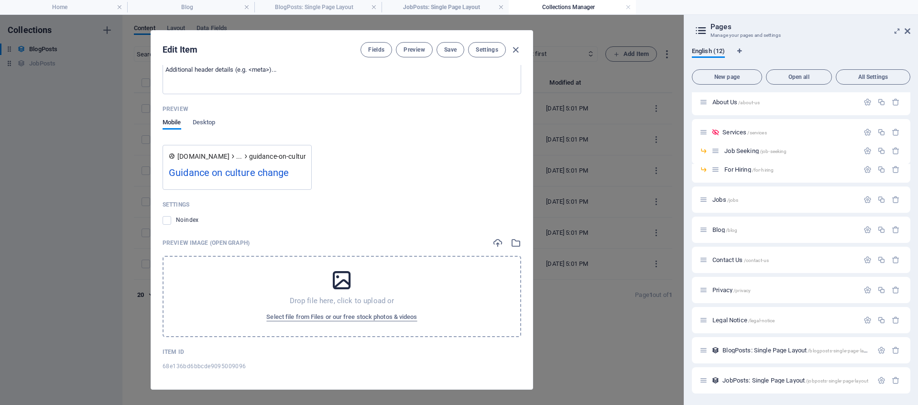
scroll to position [732, 0]
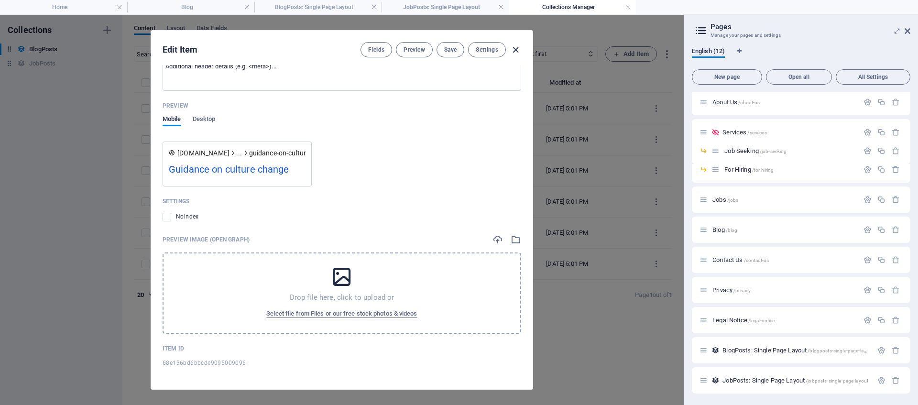
click at [518, 50] on icon "button" at bounding box center [515, 49] width 11 height 11
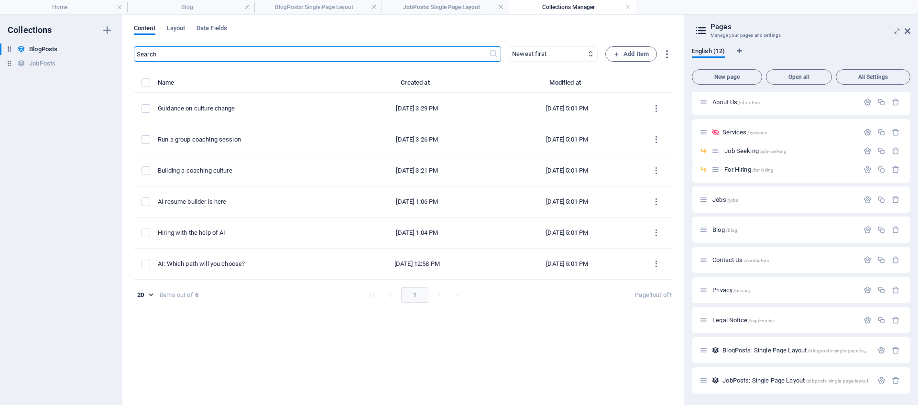
scroll to position [0, 0]
click at [107, 33] on icon "button" at bounding box center [106, 29] width 11 height 11
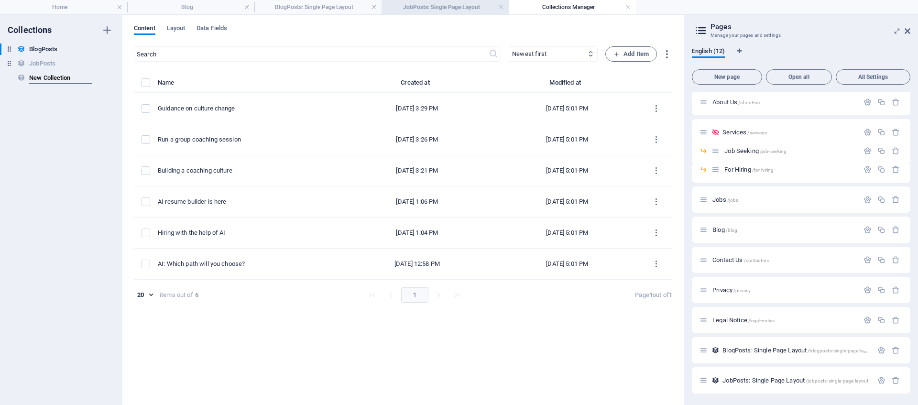
click at [445, 12] on h4 "JobPosts: Single Page Layout" at bounding box center [444, 7] width 127 height 11
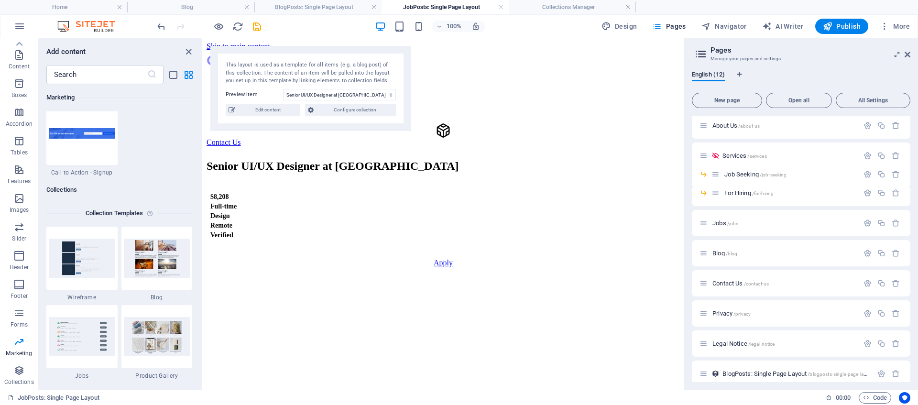
scroll to position [738, 0]
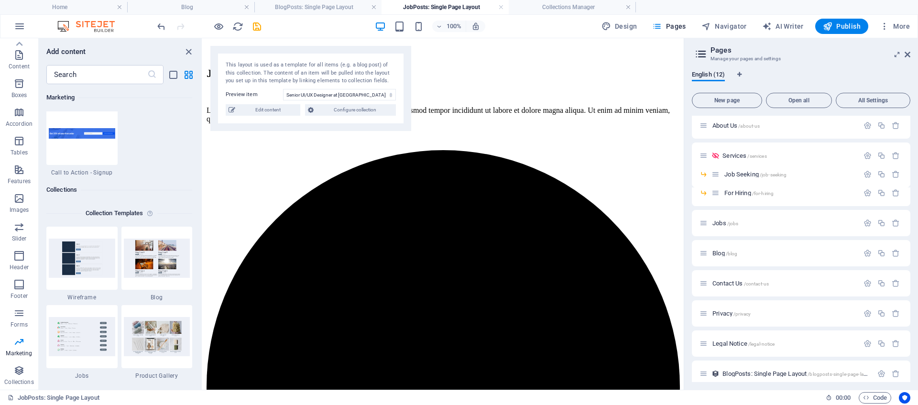
click at [550, 16] on div "100% Design Pages Navigator AI Writer Publish More" at bounding box center [458, 26] width 917 height 23
click at [551, 11] on h4 "Collections Manager" at bounding box center [572, 7] width 127 height 11
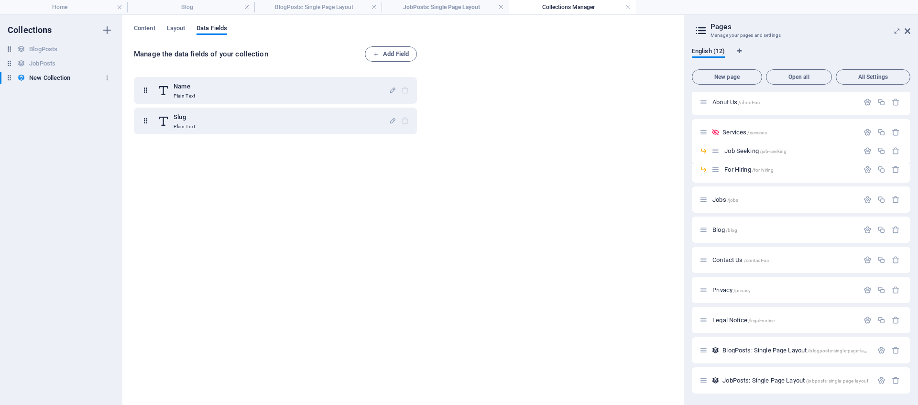
click at [56, 79] on h6 "New Collection" at bounding box center [49, 77] width 41 height 11
click at [109, 77] on icon "button" at bounding box center [107, 78] width 7 height 7
drag, startPoint x: 145, startPoint y: 184, endPoint x: 158, endPoint y: 178, distance: 14.4
click at [145, 184] on div at bounding box center [459, 202] width 918 height 405
click at [40, 67] on h6 "JobPosts" at bounding box center [42, 63] width 26 height 11
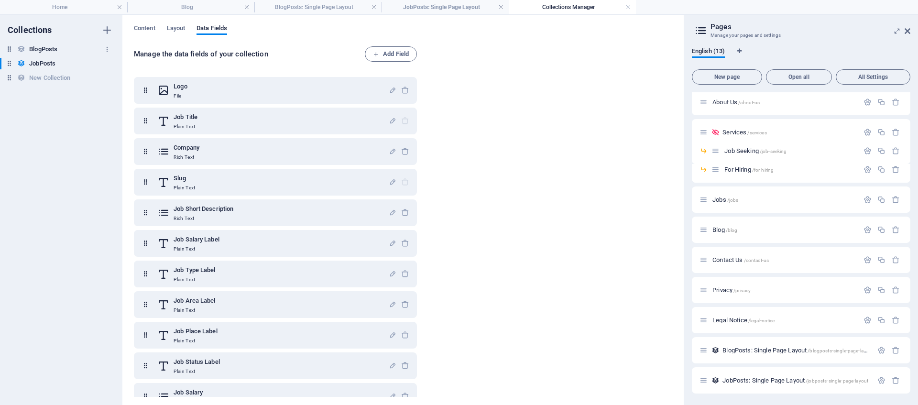
click at [45, 51] on h6 "BlogPosts" at bounding box center [43, 48] width 28 height 11
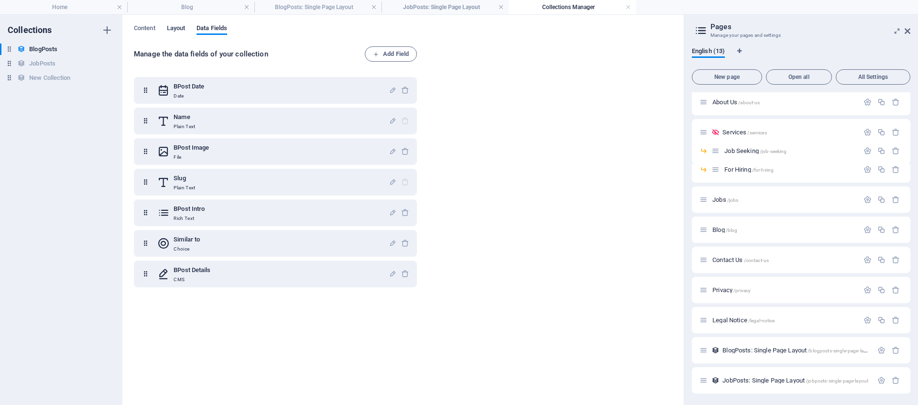
click at [184, 29] on span "Layout" at bounding box center [176, 28] width 19 height 13
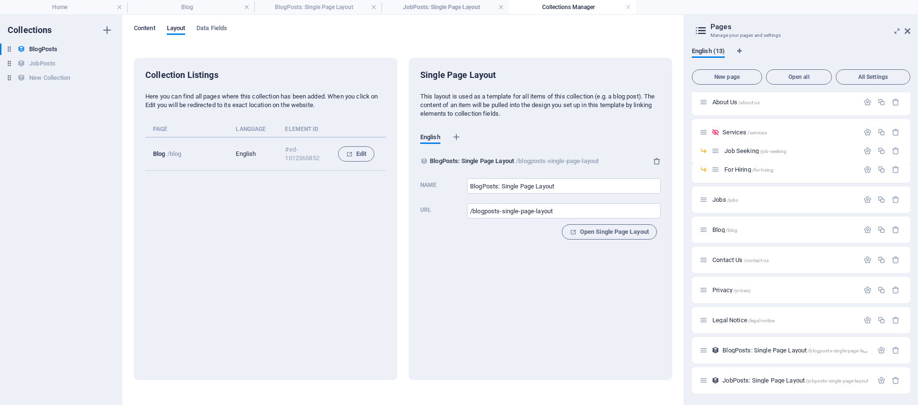
click at [153, 28] on span "Content" at bounding box center [145, 28] width 22 height 13
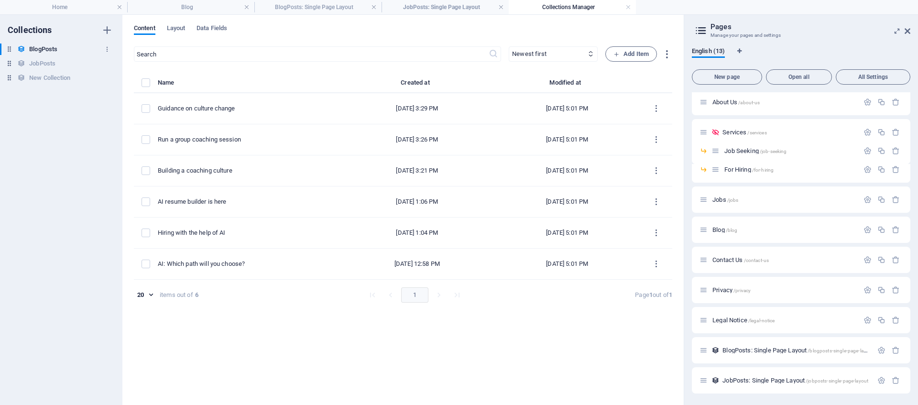
click at [44, 53] on h6 "BlogPosts" at bounding box center [43, 48] width 28 height 11
click at [48, 66] on h6 "JobPosts" at bounding box center [42, 63] width 26 height 11
click at [42, 50] on h6 "BlogPosts" at bounding box center [43, 48] width 28 height 11
click at [634, 55] on span "Add Item" at bounding box center [630, 53] width 35 height 11
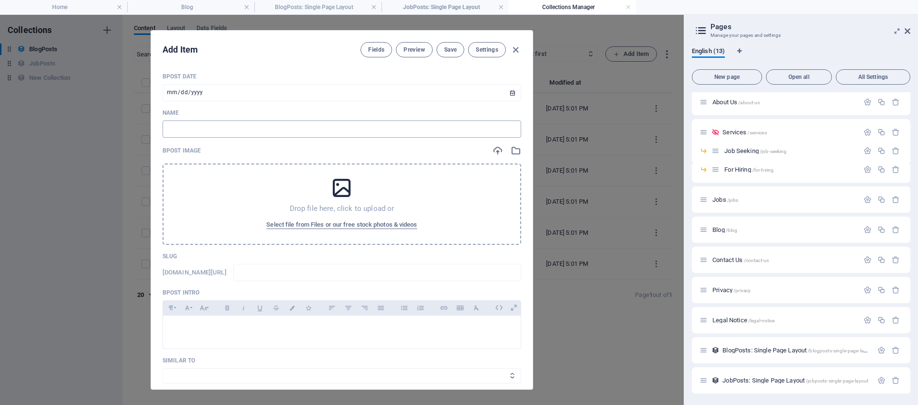
click at [209, 129] on input "text" at bounding box center [342, 128] width 358 height 17
type input "H"
type input "h"
type input "Ho"
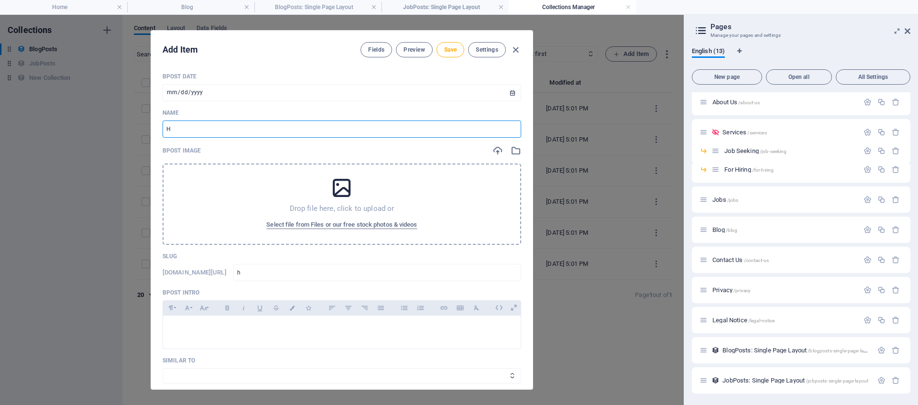
type input "ho"
type input "How"
type input "how"
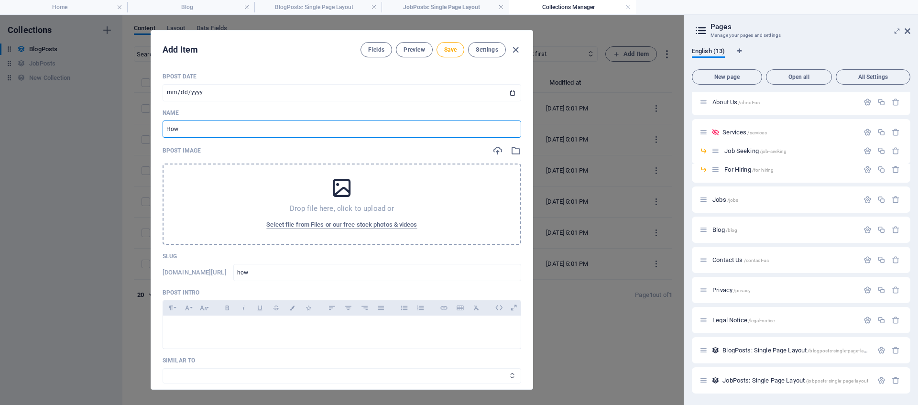
type input "How t"
type input "how-t"
type input "How to"
type input "how-to"
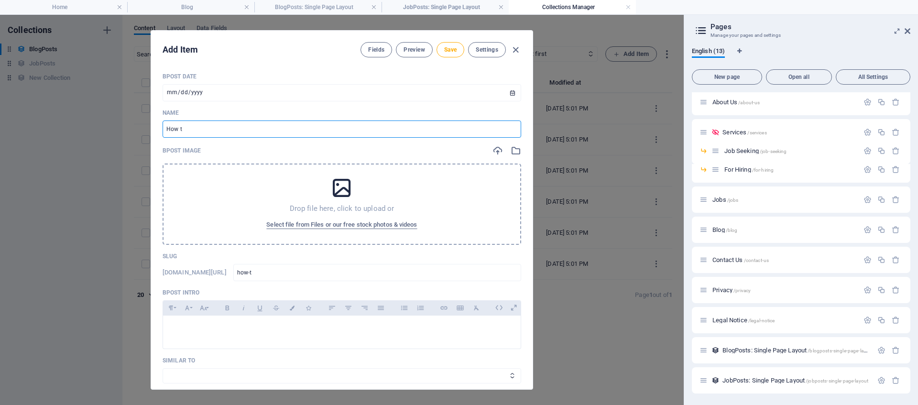
type input "how-to"
type input "How to A"
type input "how-to-a"
type input "How to Ap"
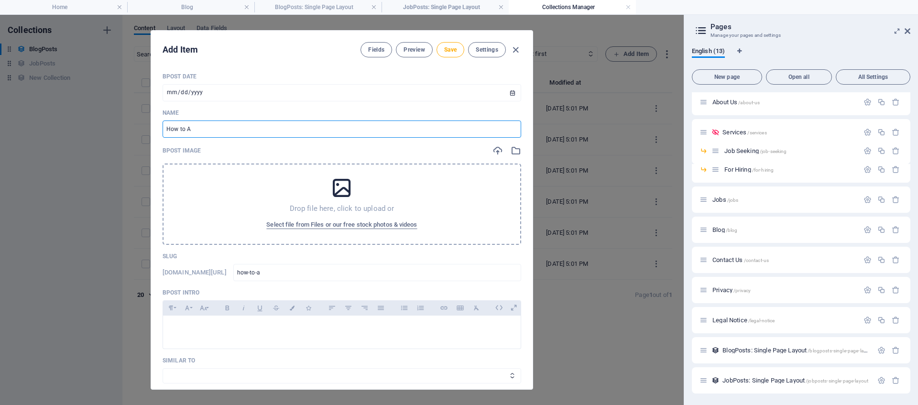
type input "how-to-ap"
type input "How to App"
type input "how-to-app"
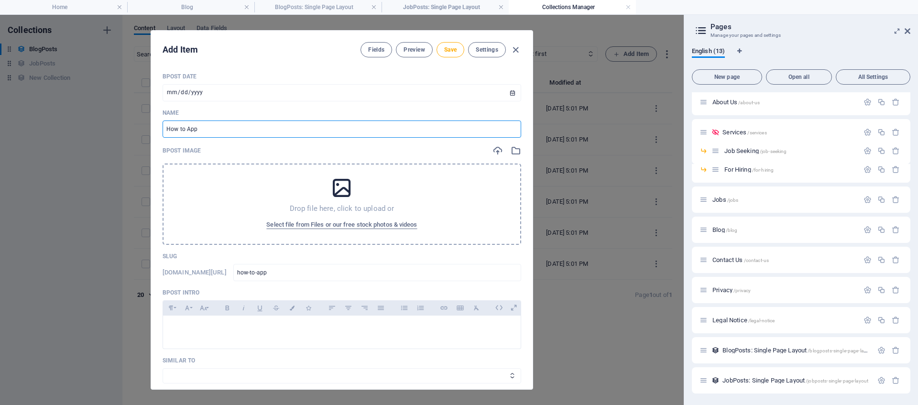
type input "How to Appp"
type input "how-to-appp"
type input "How to Apppl"
type input "how-to-apppl"
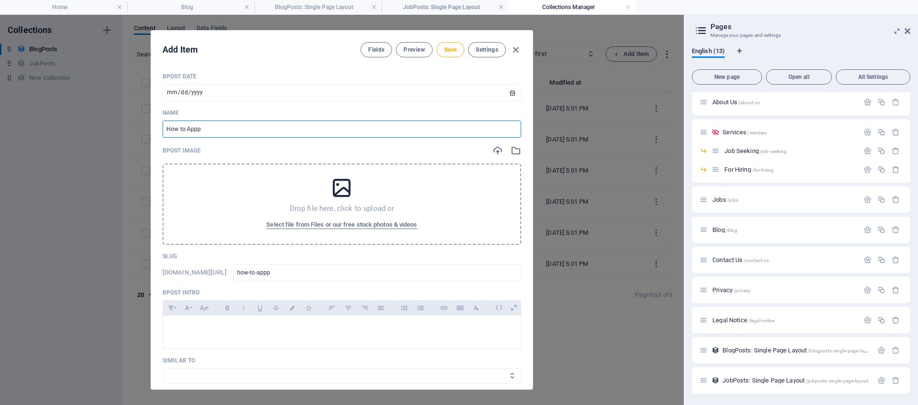
type input "how-to-apppl"
type input "How to Appply"
type input "how-to-appply"
type input "How to Apppl"
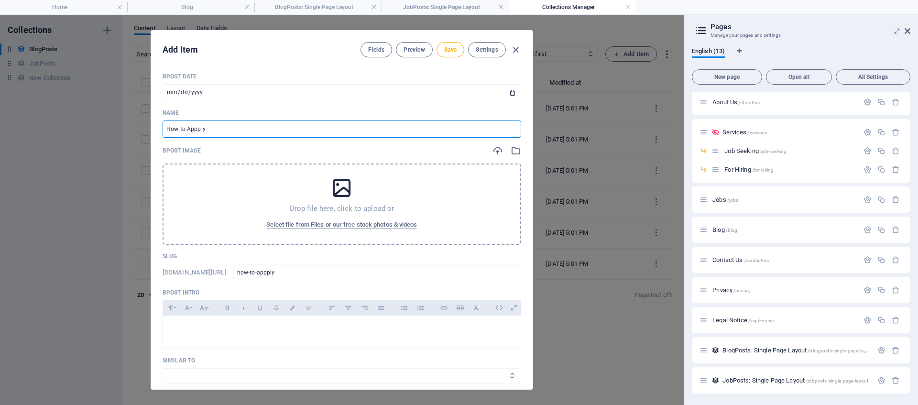
type input "how-to-apppl"
type input "How to Appp"
type input "how-to-appp"
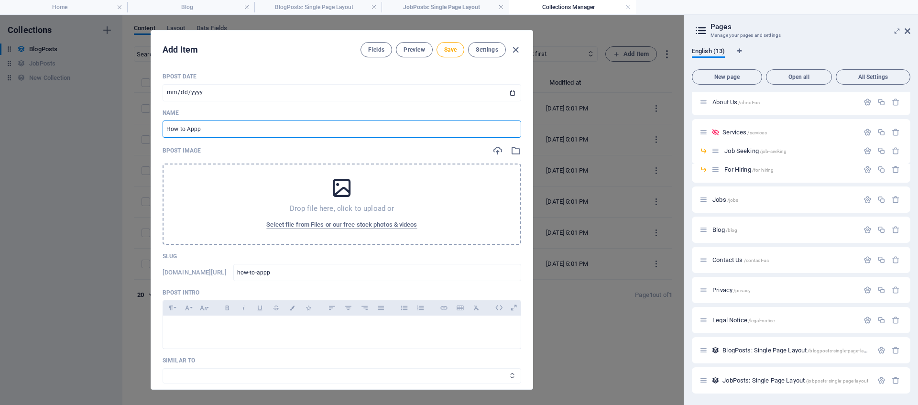
type input "How to App"
type input "how-to-app"
type input "How to Appl"
type input "how-to-appl"
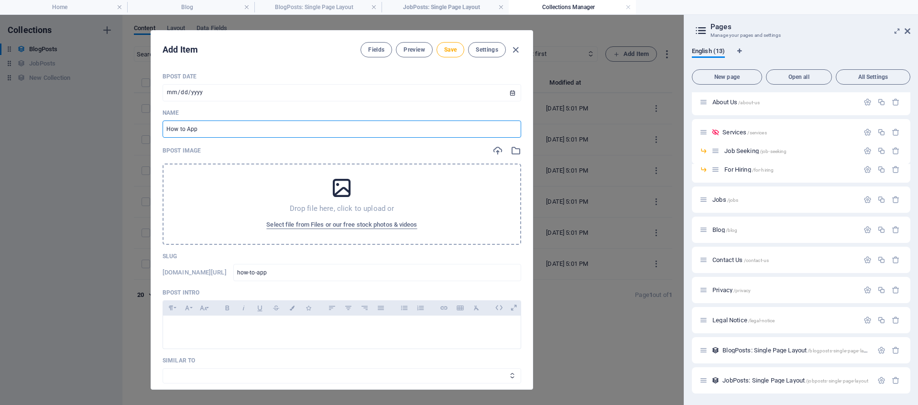
type input "how-to-appl"
type input "How to Apply"
type input "how-to-apply"
type input "How to Apply f"
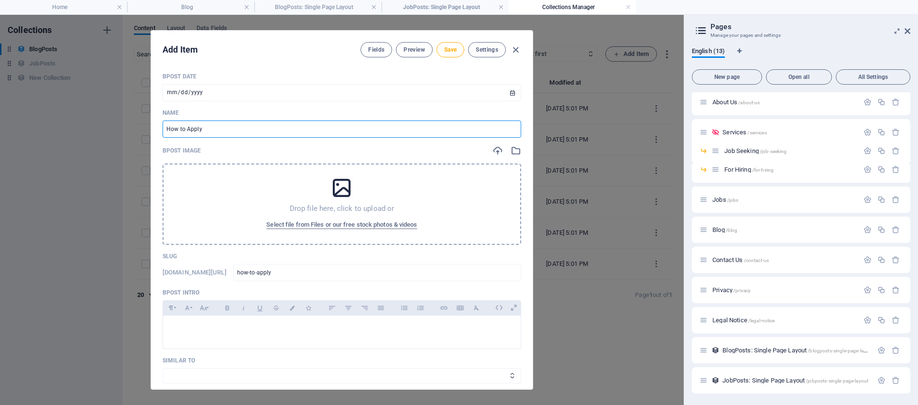
type input "how-to-apply-f"
type input "How to Apply fo"
type input "how-to-apply-fo"
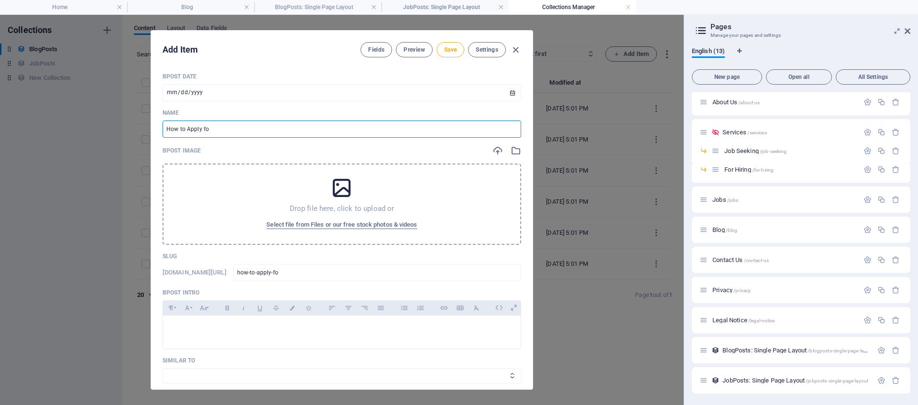
type input "How to Apply for"
type input "how-to-apply-for"
type input "How to Apply for N"
type input "how-to-apply-for-n"
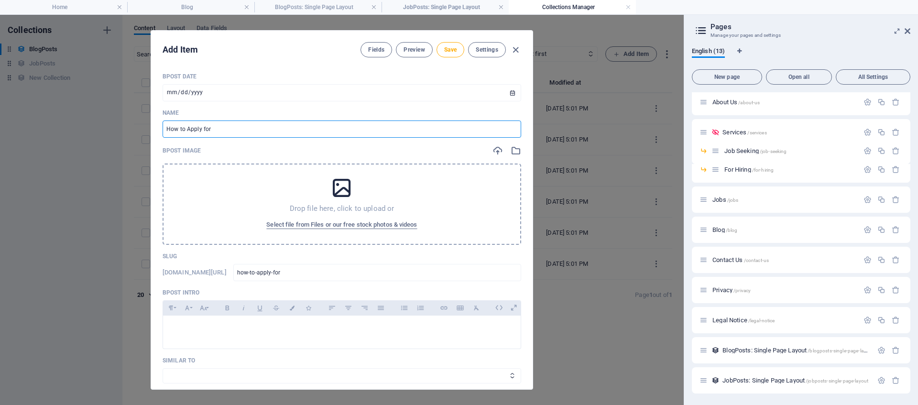
type input "how-to-apply-for-n"
type input "How to Apply for NS"
type input "how-to-apply-for-ns"
type input "How to Apply for NSF"
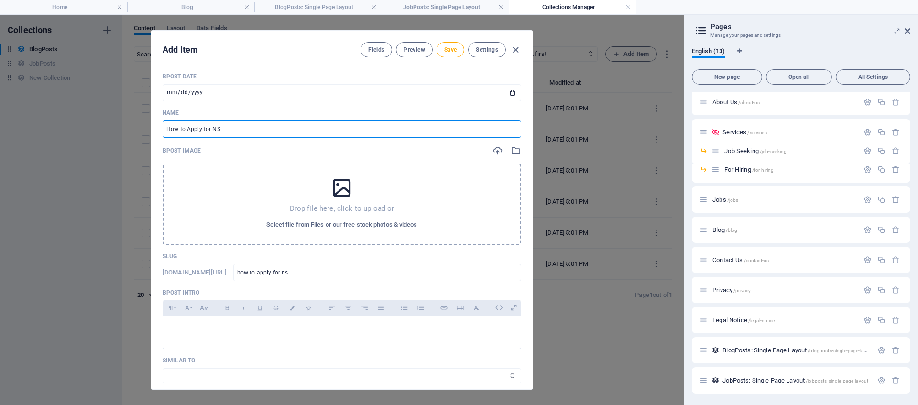
type input "how-to-apply-for-nsf"
type input "How to Apply for NSFA"
type input "how-to-apply-for-nsfa"
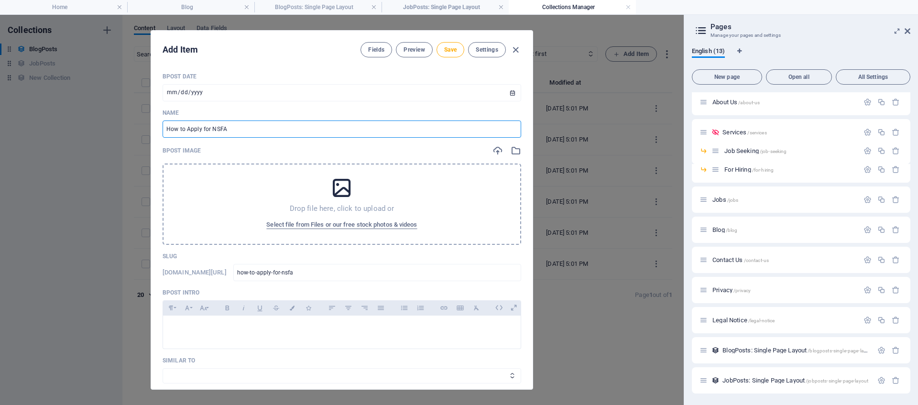
type input "How to Apply for NSFAS"
type input "how-to-apply-for-nsfas"
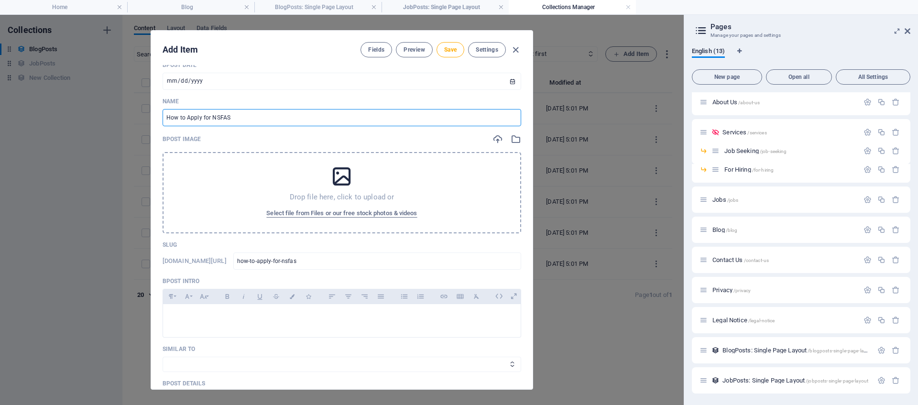
scroll to position [12, 0]
type input "How to Apply for NSFAS"
click at [298, 145] on div "BPost Image Drop file here, click to upload or Select file from Files or our fr…" at bounding box center [342, 182] width 358 height 99
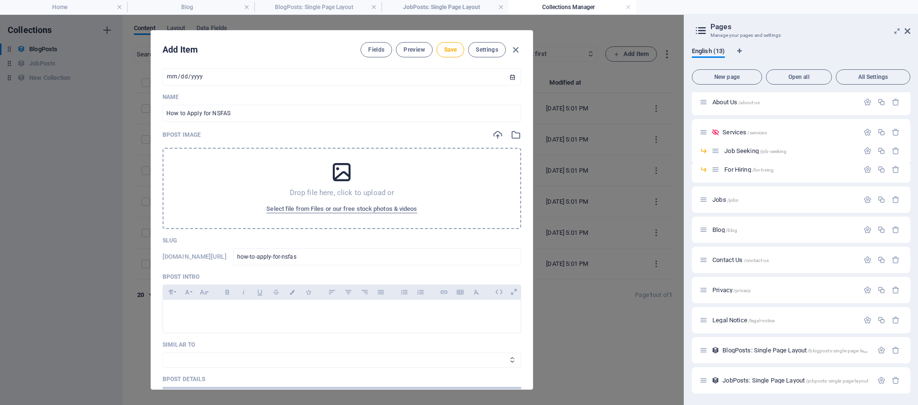
scroll to position [18, 0]
click at [346, 209] on span "Select file from Files or our free stock photos & videos" at bounding box center [341, 206] width 151 height 11
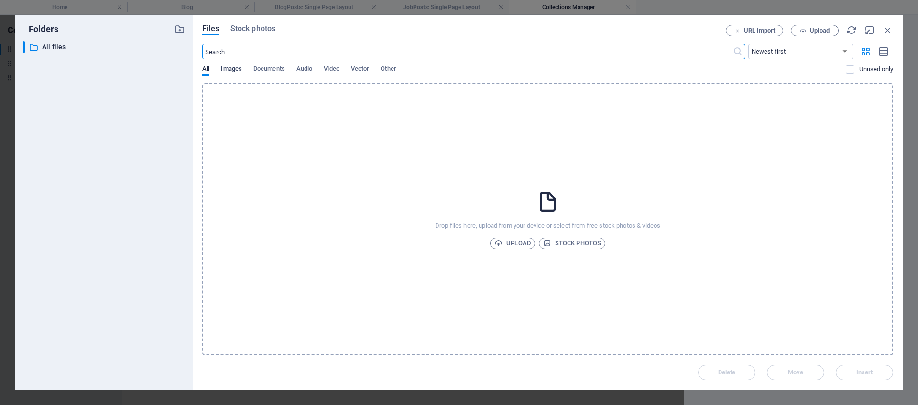
click at [233, 70] on span "Images" at bounding box center [231, 69] width 21 height 13
click at [208, 69] on span "All" at bounding box center [205, 69] width 7 height 13
click at [804, 33] on icon "button" at bounding box center [803, 31] width 6 height 6
click at [521, 244] on span "Upload" at bounding box center [512, 243] width 36 height 11
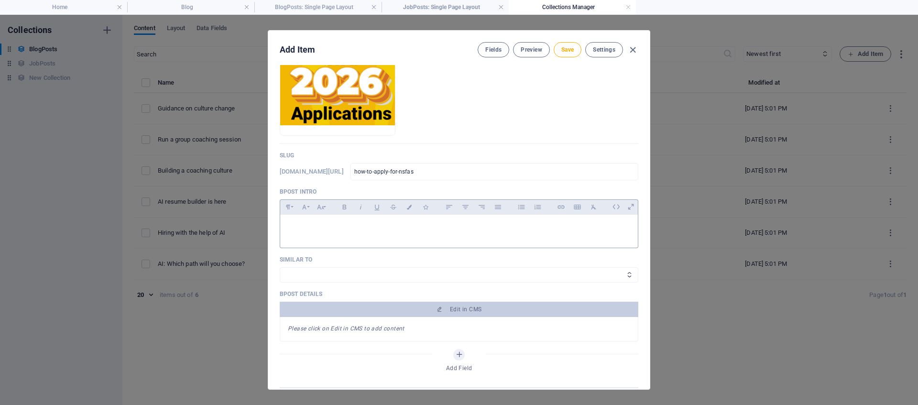
scroll to position [142, 0]
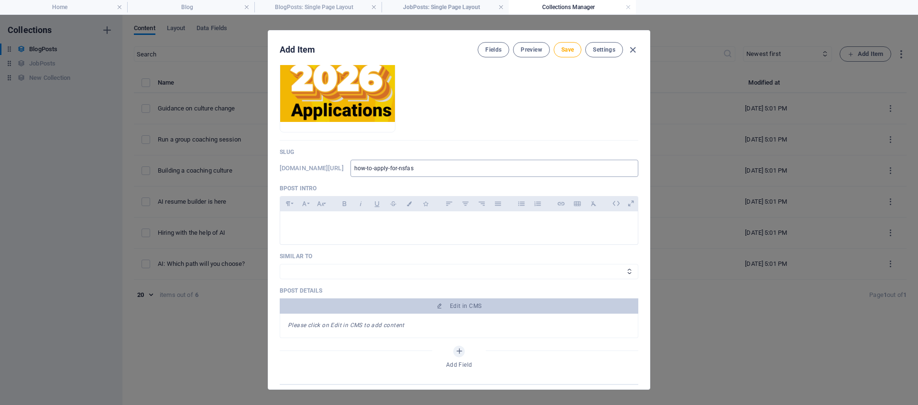
click at [445, 172] on input "how-to-apply-for-nsfas" at bounding box center [494, 168] width 288 height 17
click at [347, 230] on div at bounding box center [459, 225] width 358 height 29
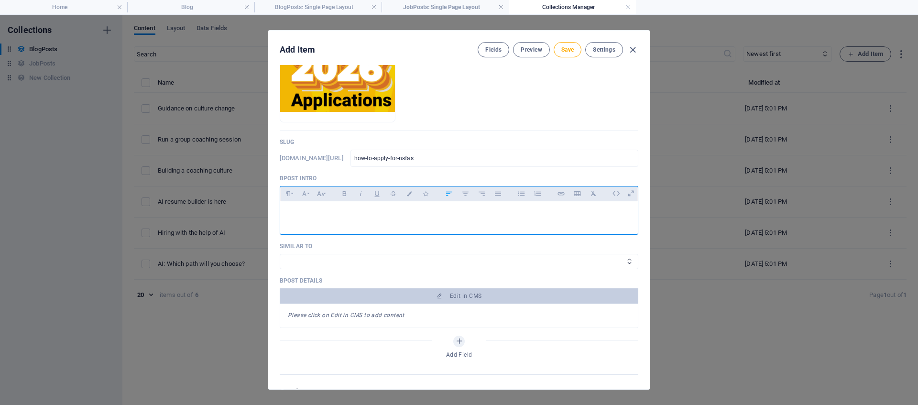
scroll to position [153, 0]
click at [345, 261] on select "AI Coaching Guidance" at bounding box center [459, 260] width 358 height 15
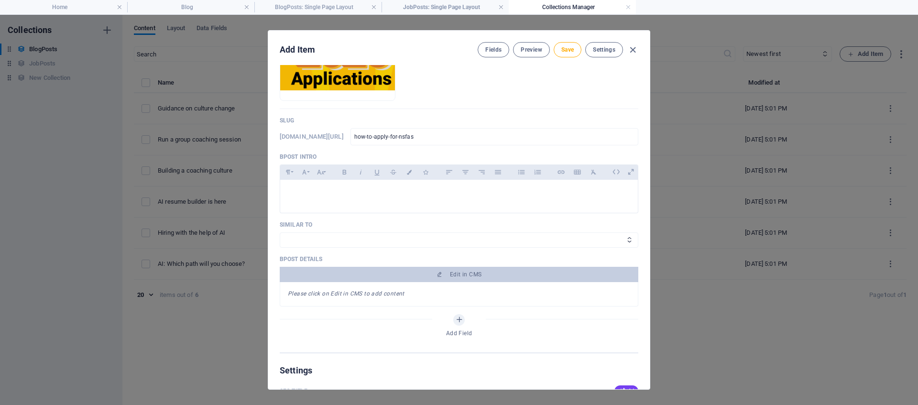
scroll to position [176, 0]
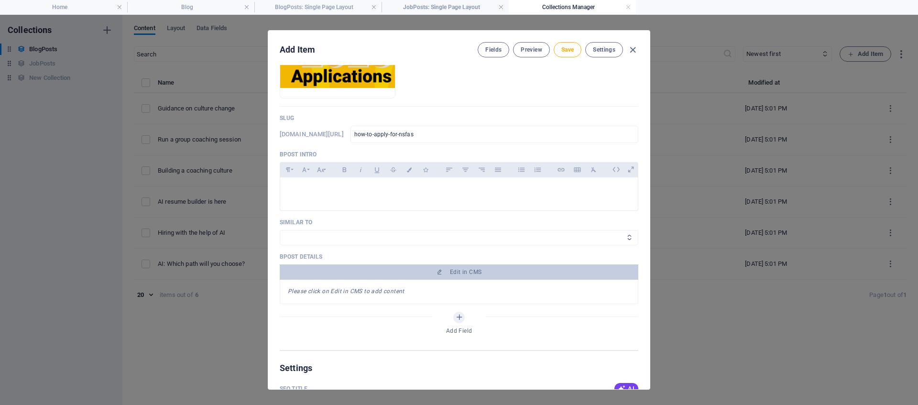
click at [339, 238] on select "AI Coaching Guidance" at bounding box center [459, 237] width 358 height 15
select select "Guidance"
click at [280, 230] on select "AI Coaching Guidance" at bounding box center [459, 237] width 358 height 15
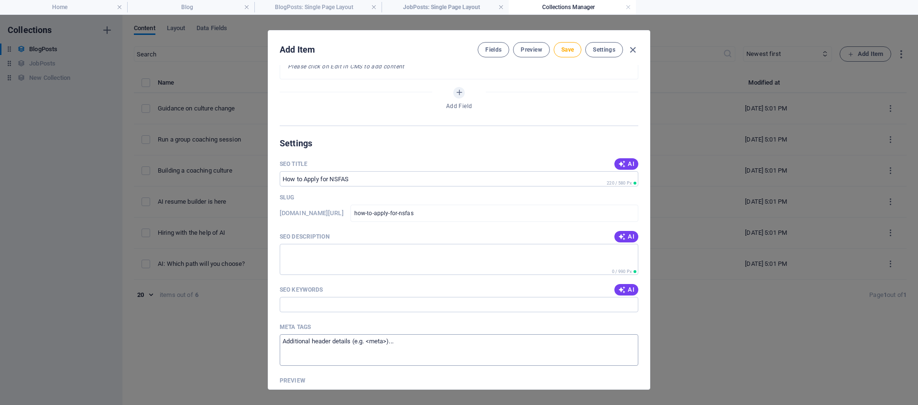
scroll to position [496, 0]
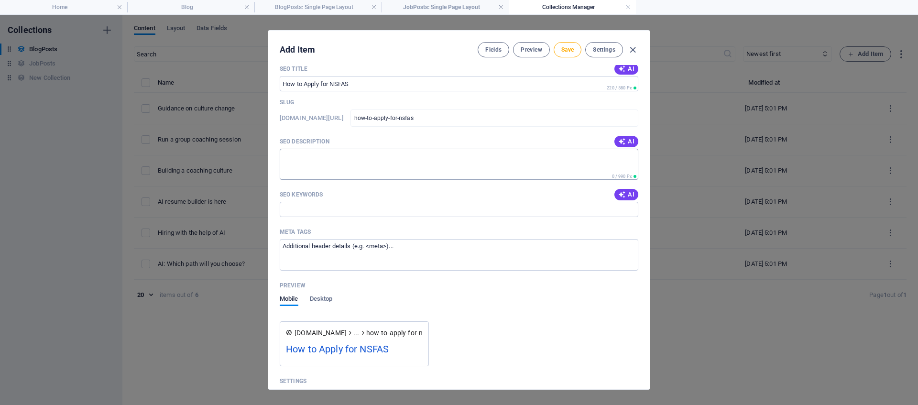
click at [381, 164] on textarea "SEO Description" at bounding box center [459, 164] width 358 height 31
type textarea "a"
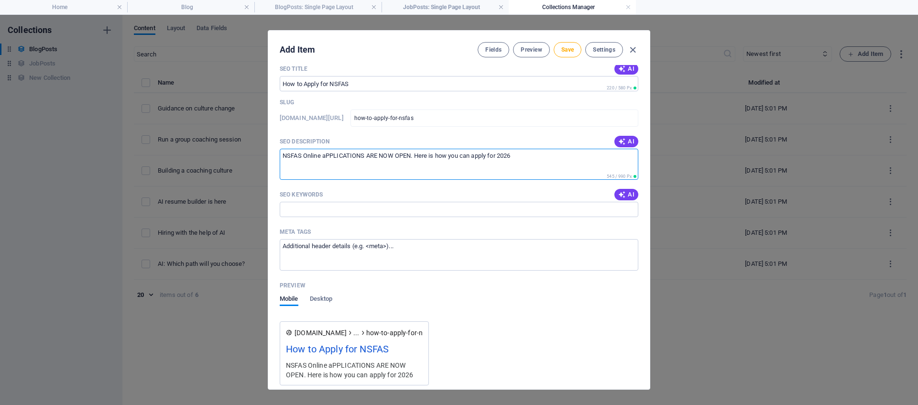
click at [380, 157] on textarea "NSFAS Online aPPLICATIONS ARE NOW OPEN. Here is how you can apply for 2026" at bounding box center [459, 164] width 358 height 31
click at [413, 157] on textarea "NSFAS Online aPPLICATIONS ARE NOW OPEN. Here is how you can apply for 2026" at bounding box center [459, 164] width 358 height 31
click at [394, 157] on textarea "NSFAS Online Applications are now Open. Here is how you can apply for 2026" at bounding box center [459, 164] width 358 height 31
click at [0, 0] on span "open." at bounding box center [0, 0] width 0 height 0
click at [523, 166] on textarea "NSFAS Online Applications are now open. Here is how you can apply for 2026" at bounding box center [459, 164] width 358 height 31
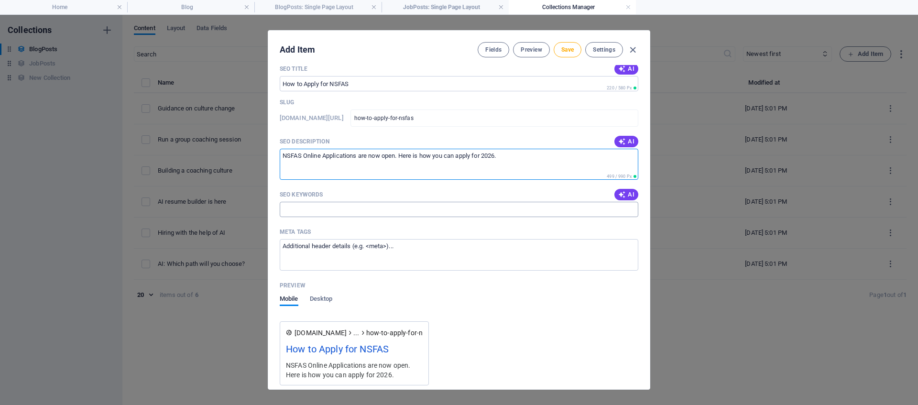
type textarea "NSFAS Online Applications are now open. Here is how you can apply for 2026."
click at [400, 212] on input "SEO Keywords" at bounding box center [459, 209] width 358 height 15
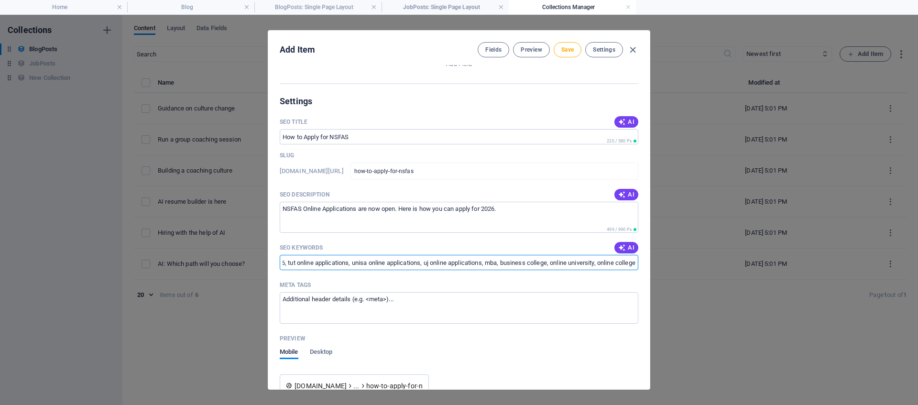
scroll to position [658, 0]
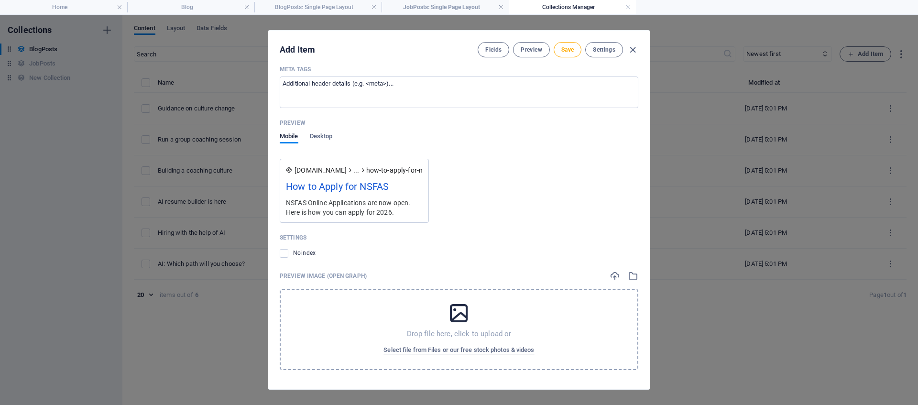
type input "varsity24, nsfas 2026, tut online applications, unisa online applications, uj o…"
click at [458, 315] on icon at bounding box center [459, 313] width 24 height 24
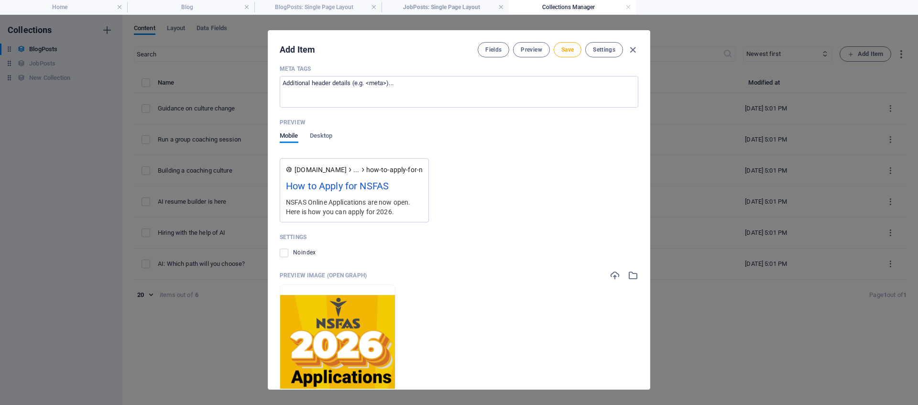
scroll to position [646, 0]
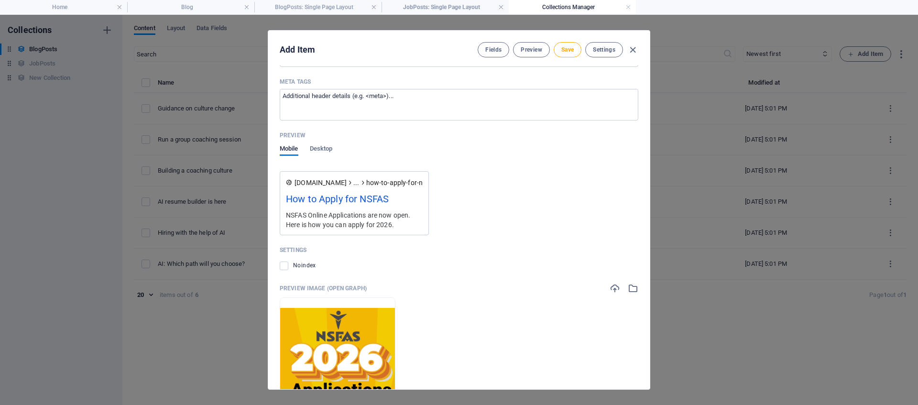
click at [484, 203] on div "www.example.com ... how-to-apply-for-nsfas How to Apply for NSFAS NSFAS Online …" at bounding box center [459, 207] width 358 height 56
click at [320, 147] on span "Desktop" at bounding box center [321, 149] width 23 height 13
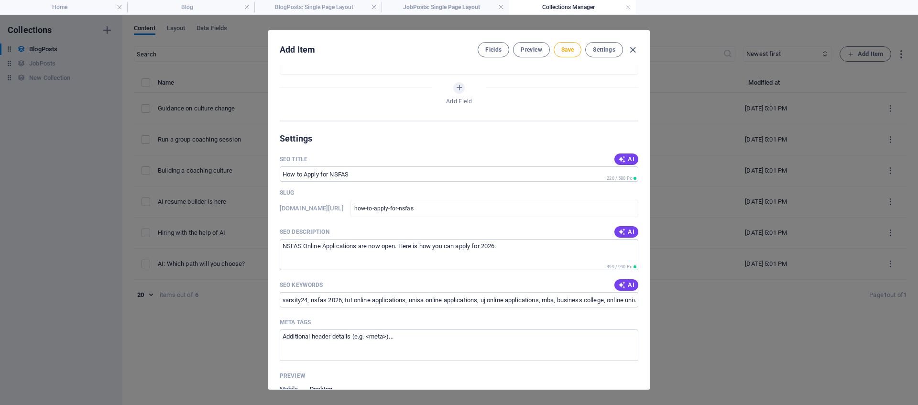
scroll to position [680, 0]
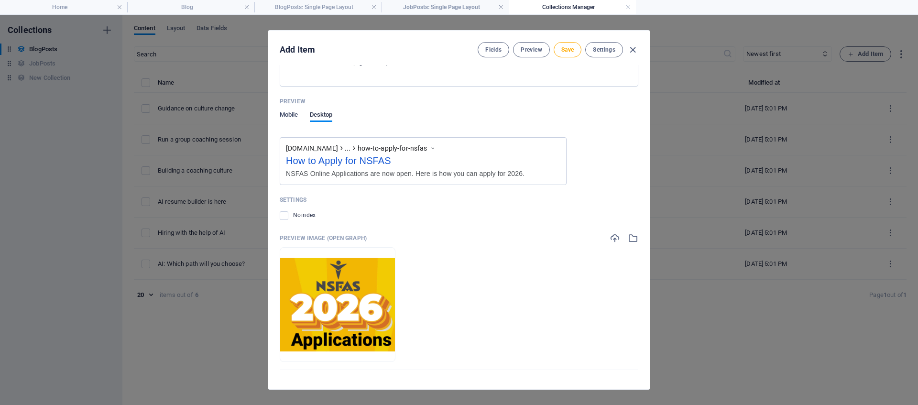
click at [287, 116] on span "Mobile" at bounding box center [289, 115] width 19 height 13
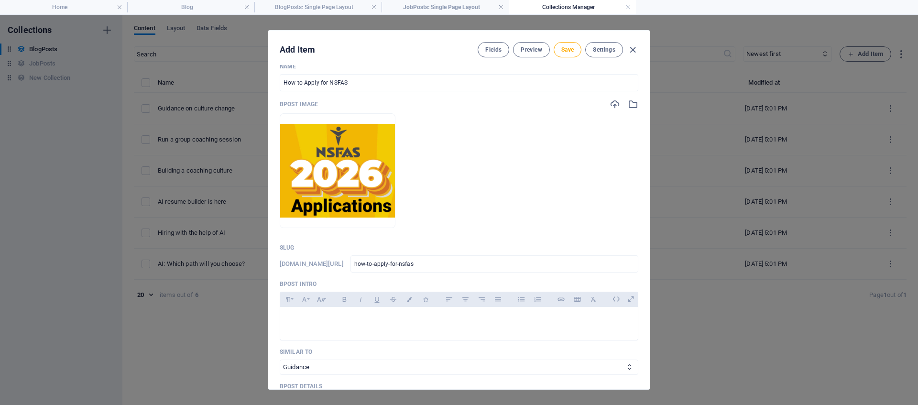
scroll to position [0, 0]
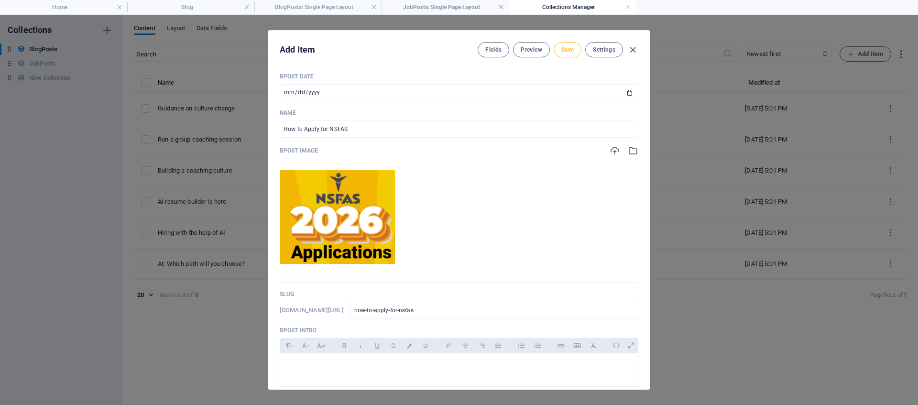
click at [565, 50] on span "Save" at bounding box center [567, 50] width 12 height 8
click at [630, 51] on icon "button" at bounding box center [632, 49] width 11 height 11
type input "how-to-apply-for-nsfas"
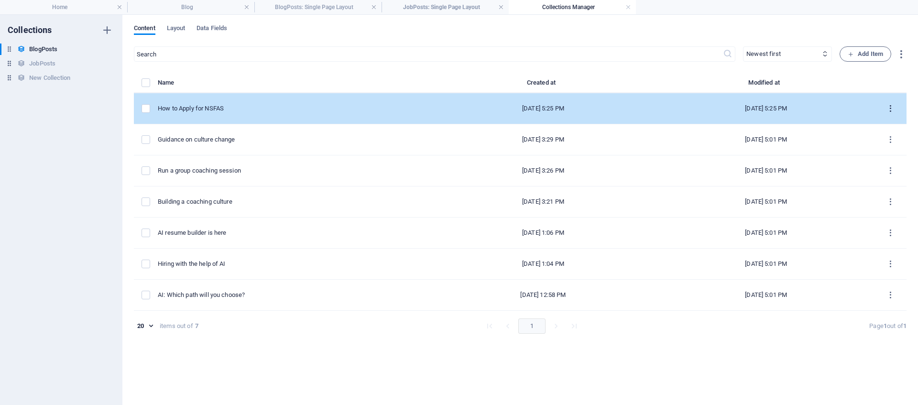
click at [890, 108] on icon "items list" at bounding box center [890, 108] width 9 height 9
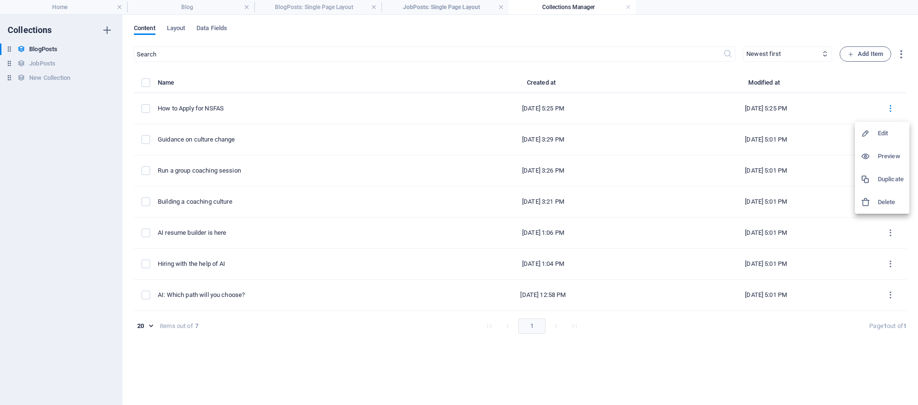
click at [895, 160] on h6 "Preview" at bounding box center [891, 156] width 26 height 11
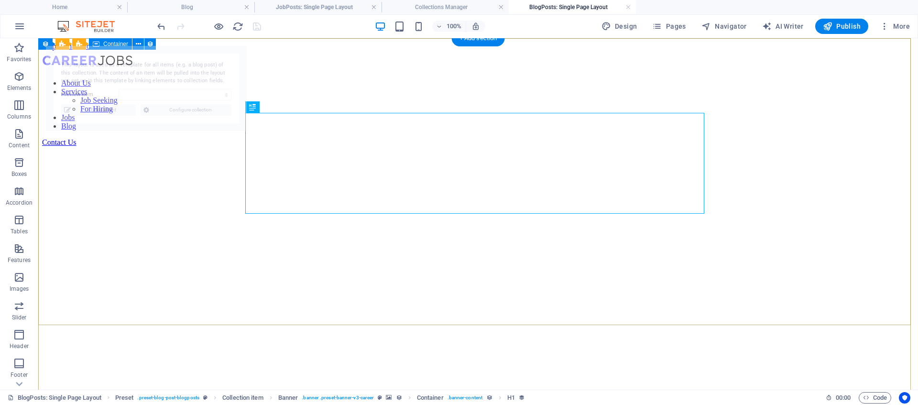
select select "68e13c83424fd417cc0d2503"
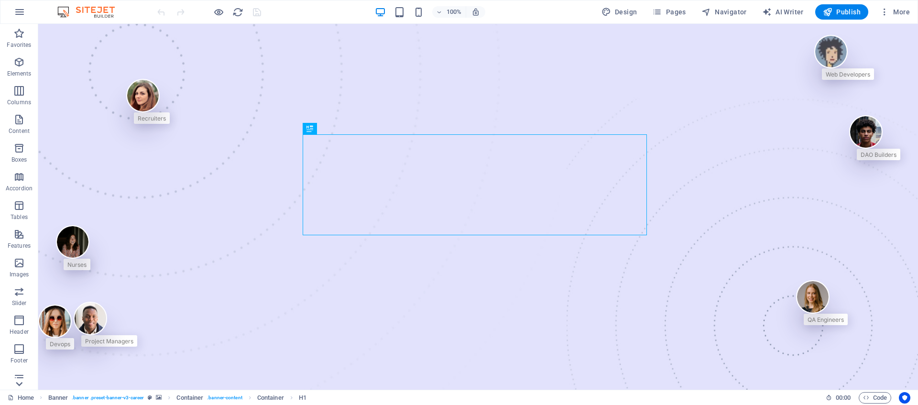
click at [17, 383] on icon at bounding box center [18, 383] width 13 height 13
click at [21, 375] on icon "button" at bounding box center [18, 370] width 11 height 11
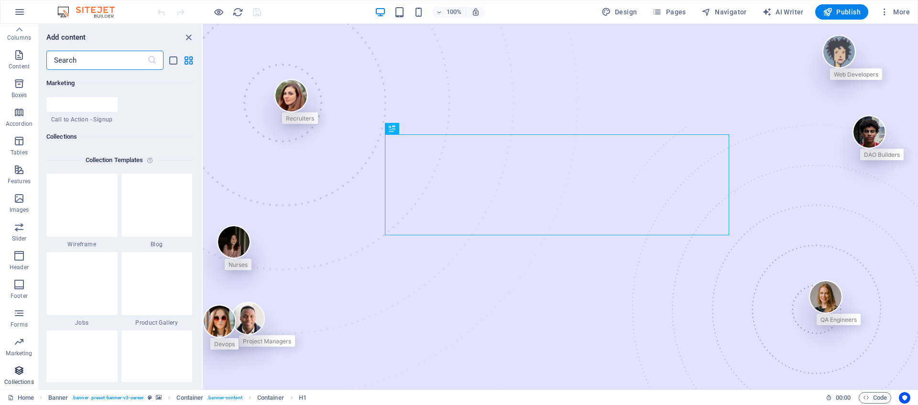
scroll to position [8749, 0]
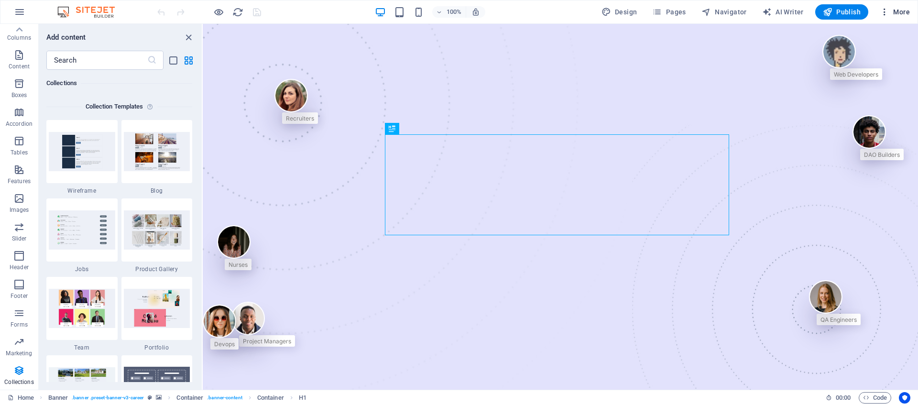
click at [895, 18] on button "More" at bounding box center [895, 11] width 38 height 15
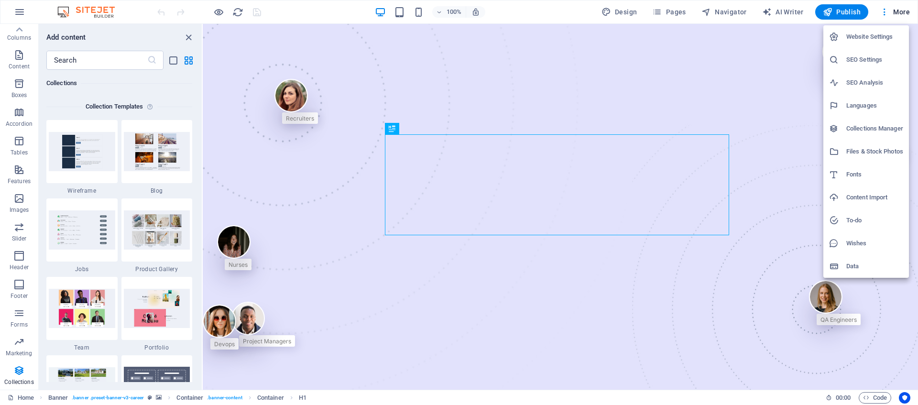
click at [627, 127] on div at bounding box center [459, 202] width 918 height 405
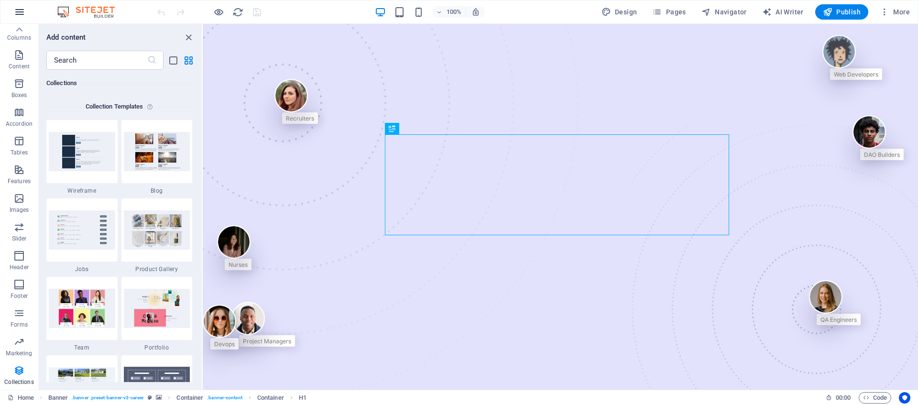
click at [22, 6] on icon "button" at bounding box center [19, 11] width 11 height 11
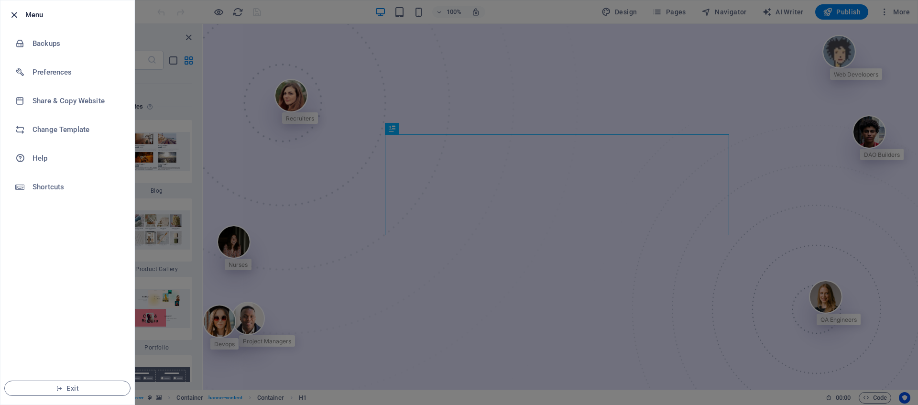
click at [15, 15] on icon "button" at bounding box center [14, 15] width 11 height 11
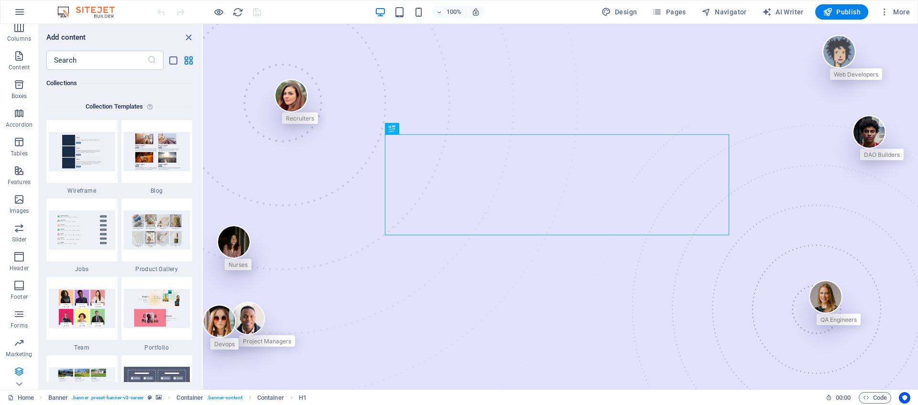
scroll to position [65, 0]
click at [15, 376] on span "Collections" at bounding box center [19, 376] width 38 height 23
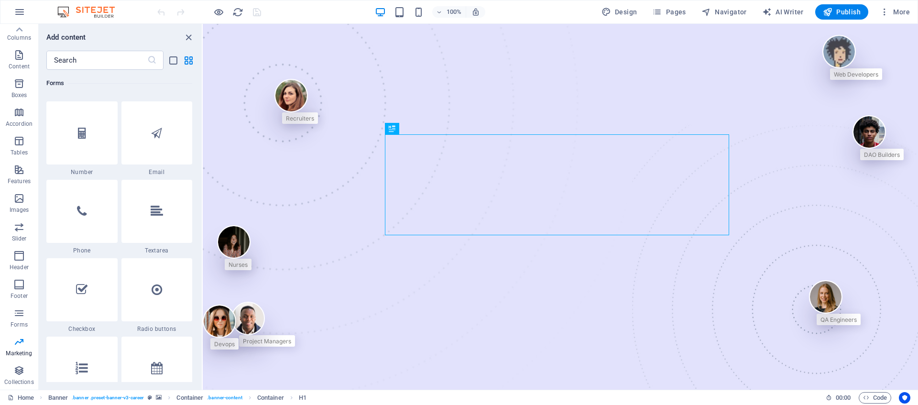
scroll to position [6807, 0]
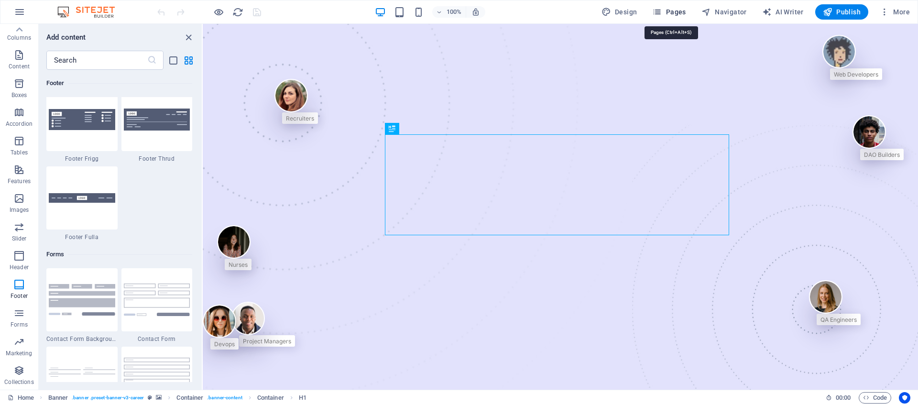
click at [677, 9] on span "Pages" at bounding box center [668, 12] width 33 height 10
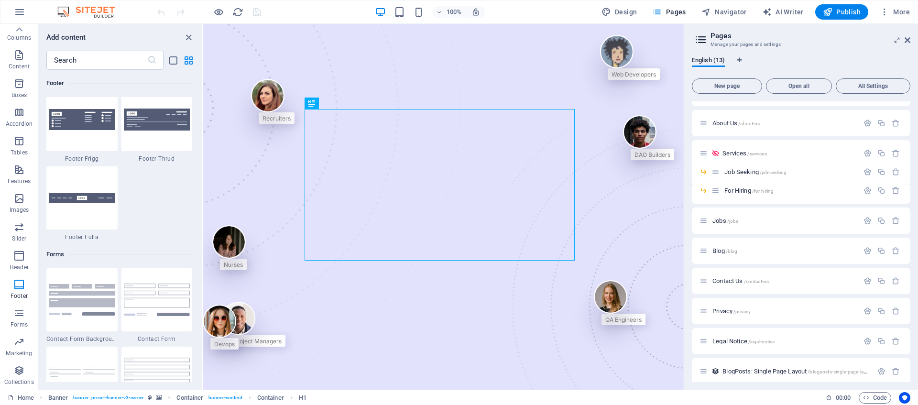
scroll to position [88, 0]
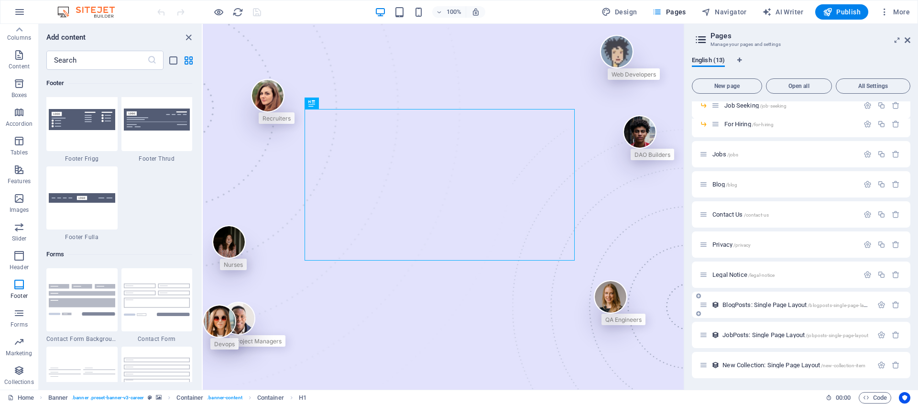
click at [785, 307] on span "BlogPosts: Single Page Layout /blogposts-single-page-layout" at bounding box center [797, 304] width 151 height 7
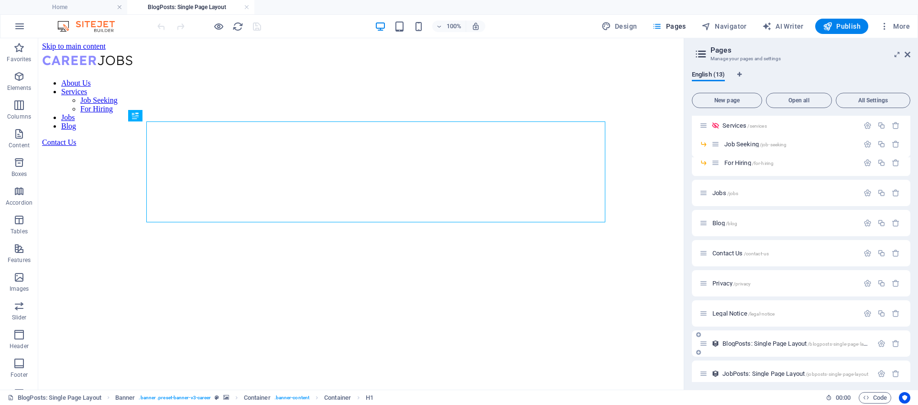
scroll to position [0, 0]
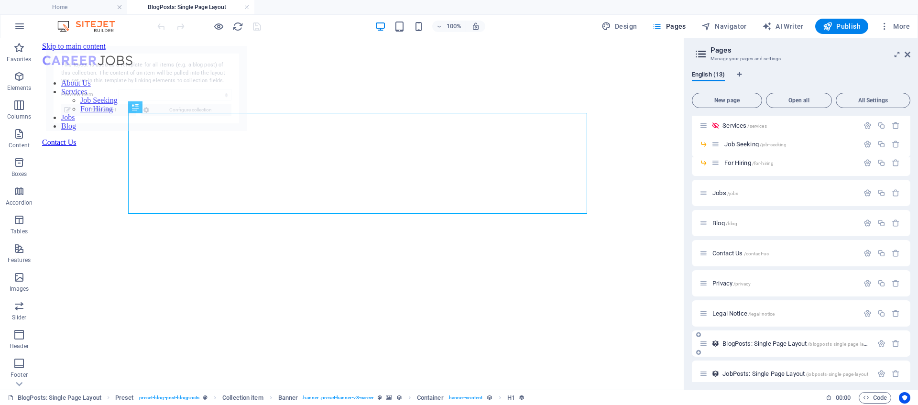
select select "68e13c83424fd417cc0d2503"
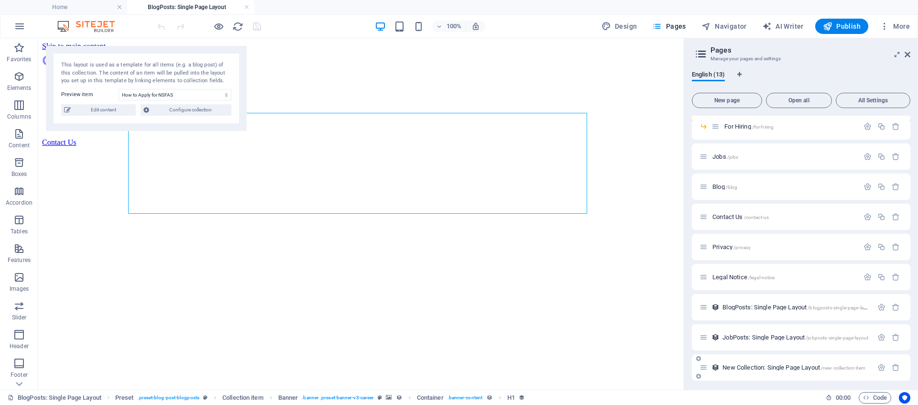
scroll to position [102, 0]
click at [768, 364] on span "New Collection: Single Page Layout /new-collection-item" at bounding box center [793, 364] width 143 height 7
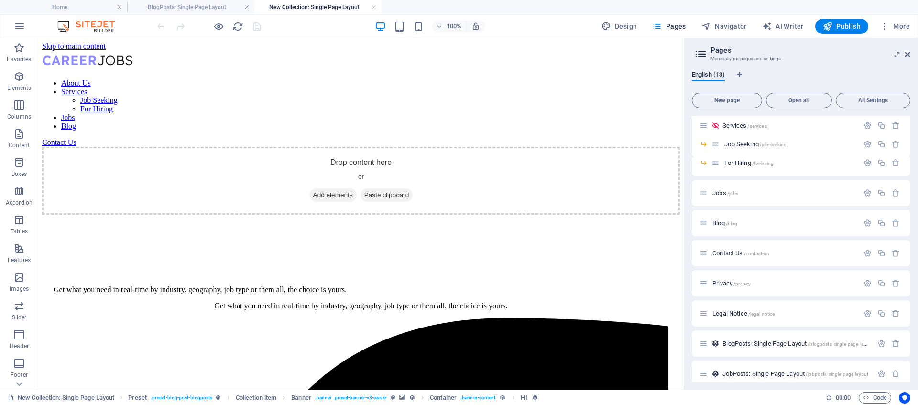
scroll to position [0, 0]
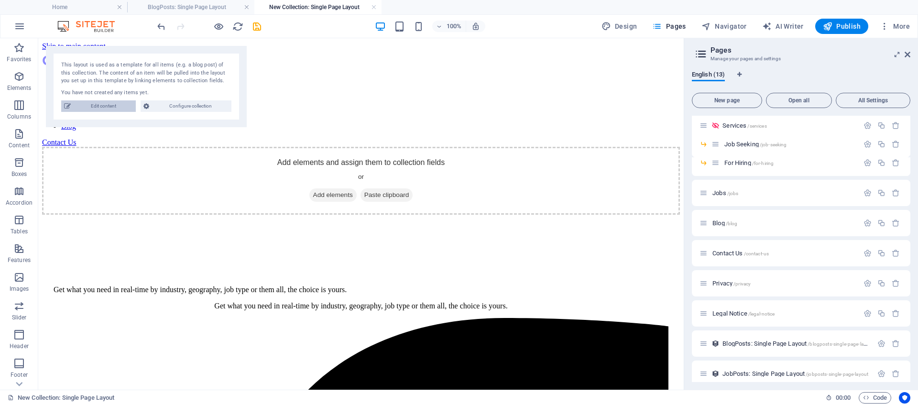
click at [98, 107] on span "Edit content" at bounding box center [103, 105] width 59 height 11
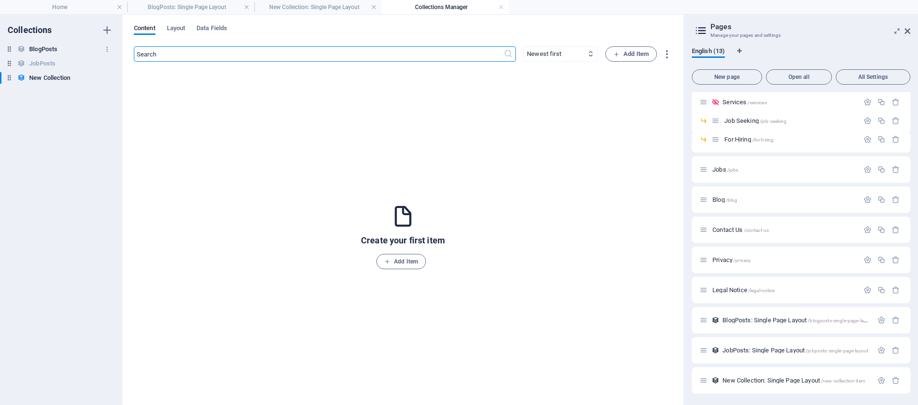
click at [50, 51] on h6 "BlogPosts" at bounding box center [43, 48] width 28 height 11
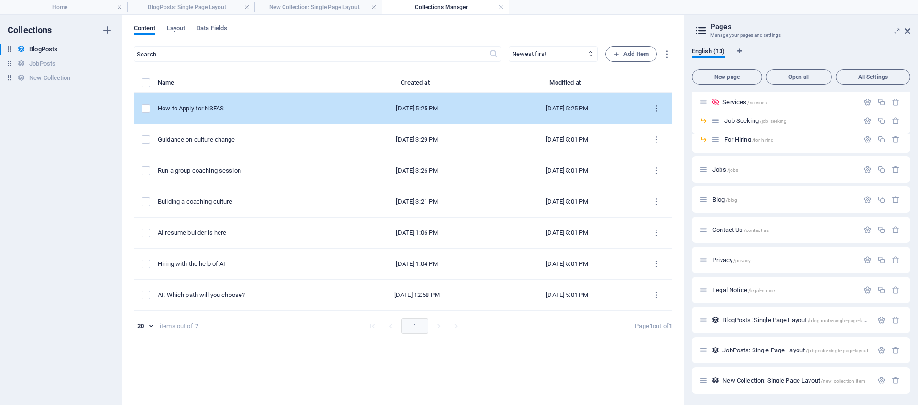
click at [654, 108] on icon "items list" at bounding box center [655, 108] width 9 height 9
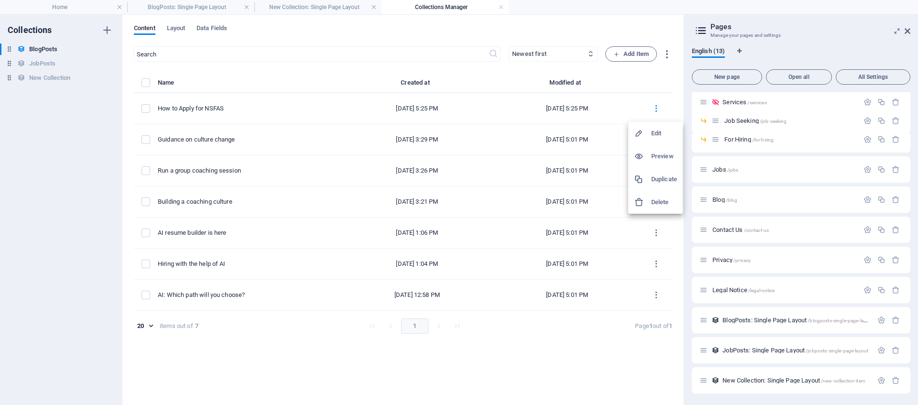
click at [660, 138] on h6 "Edit" at bounding box center [664, 133] width 26 height 11
select select "Guidance"
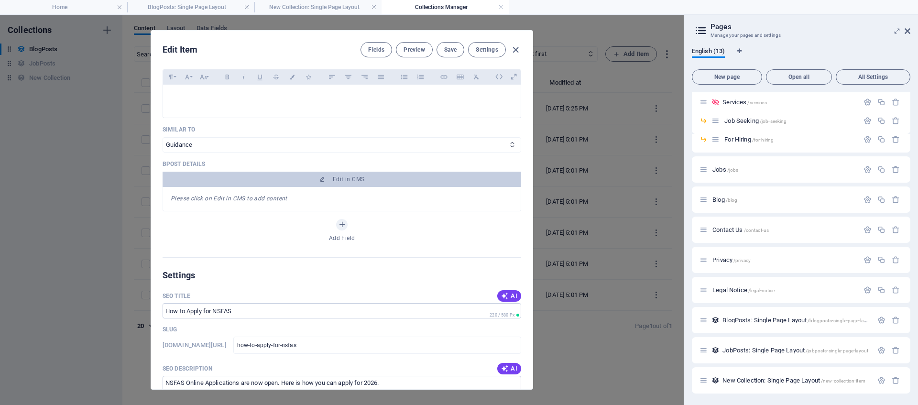
scroll to position [389, 0]
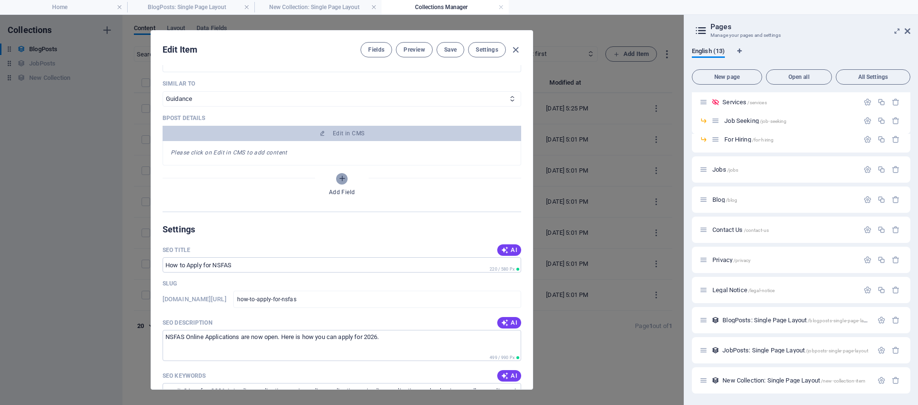
click at [342, 183] on button "Add Field" at bounding box center [341, 178] width 11 height 11
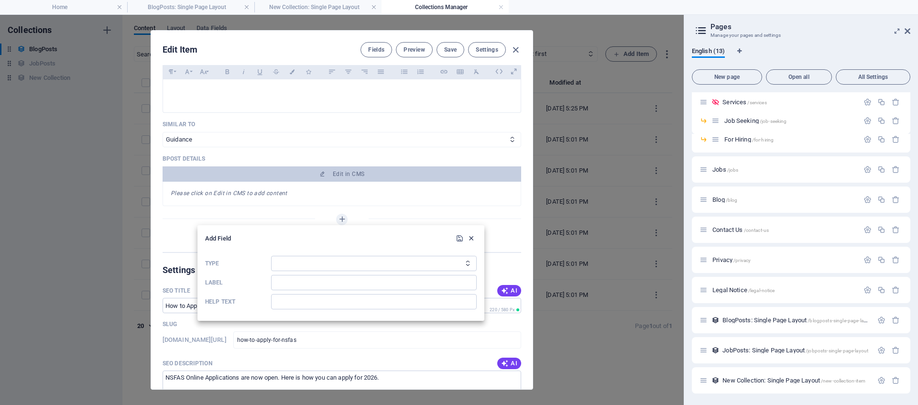
click at [473, 240] on icon "button" at bounding box center [471, 238] width 8 height 8
click at [413, 48] on span "Preview" at bounding box center [413, 50] width 21 height 8
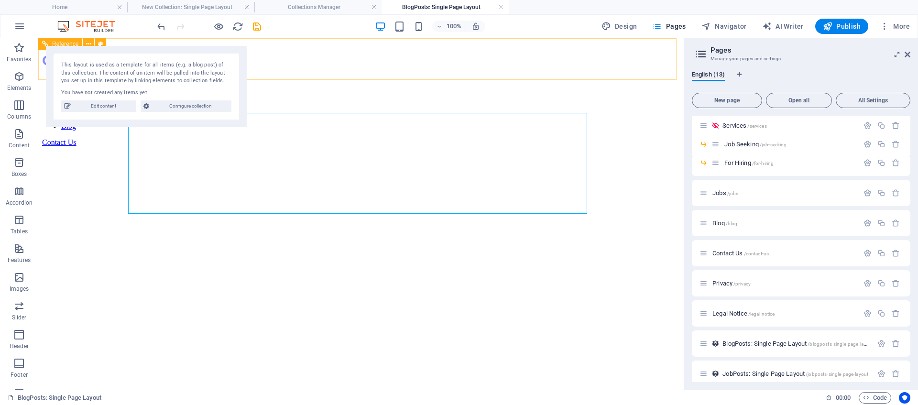
scroll to position [0, 0]
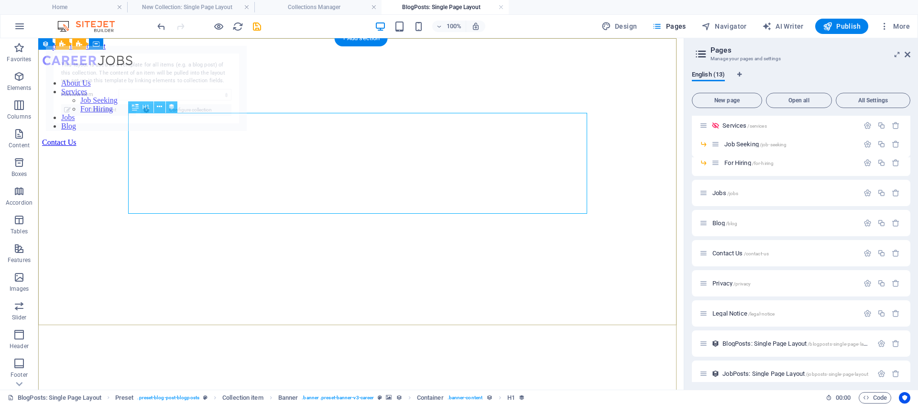
select select "68e13c83424fd417cc0d2503"
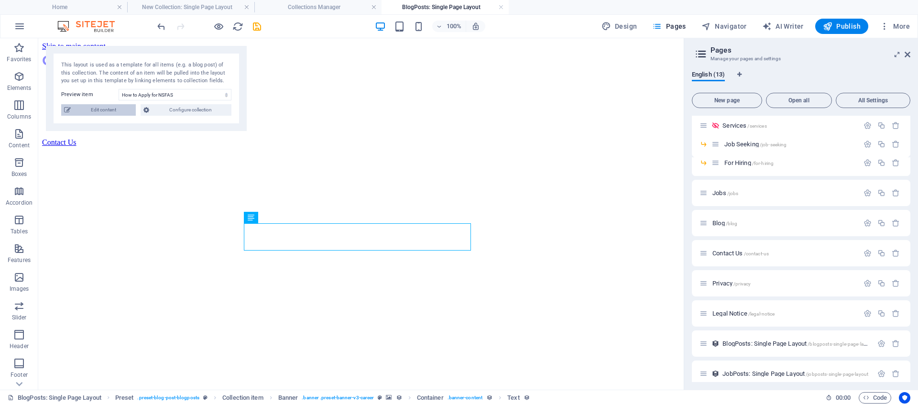
click at [110, 110] on span "Edit content" at bounding box center [103, 109] width 59 height 11
type input "how-to-apply-for-nsfas"
type textarea "NSFAS Online Applications are now open. Here is how you can apply for 2026."
type input "varsity24, nsfas 2026, tut online applications, unisa online applications, uj o…"
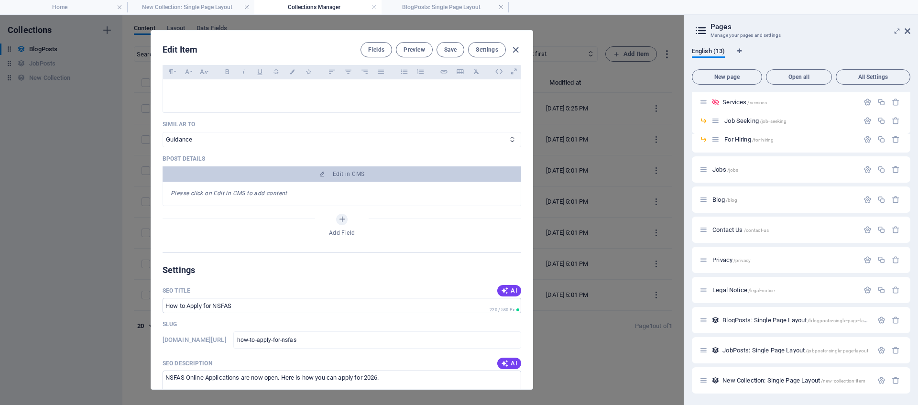
scroll to position [312, 0]
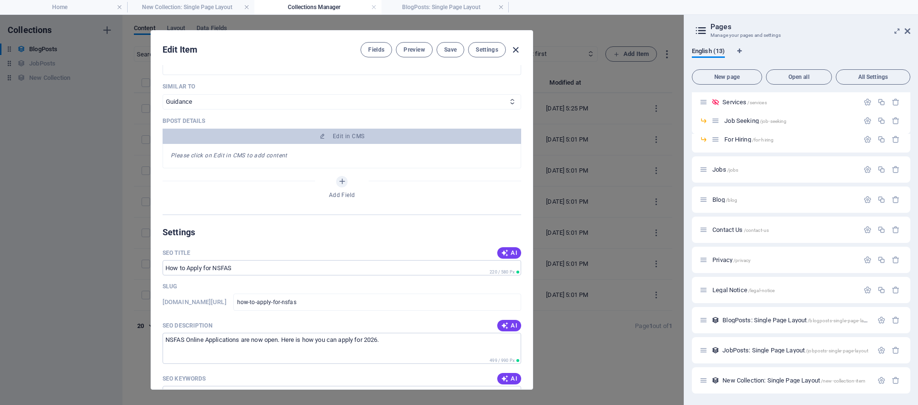
click at [518, 49] on icon "button" at bounding box center [515, 49] width 11 height 11
type input "how-to-apply-for-nsfas"
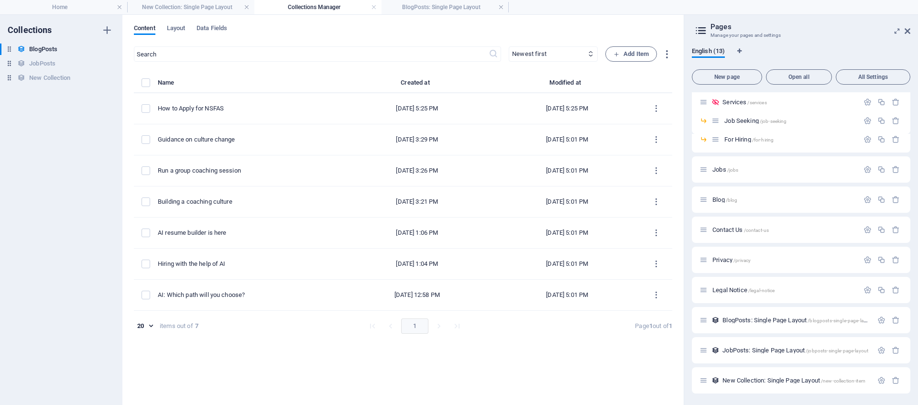
scroll to position [274, 0]
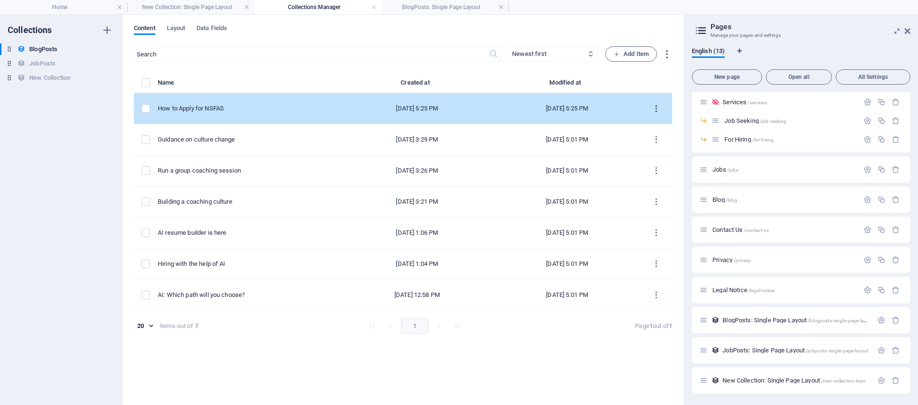
click at [658, 113] on button "items list" at bounding box center [656, 108] width 17 height 15
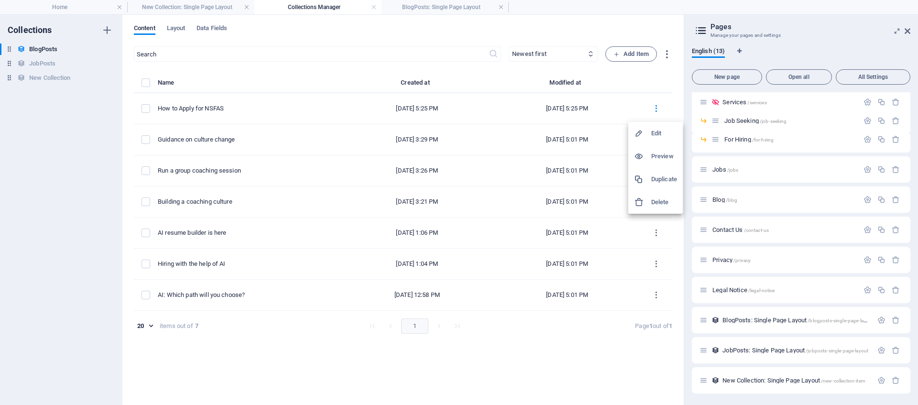
click at [661, 161] on h6 "Preview" at bounding box center [664, 156] width 26 height 11
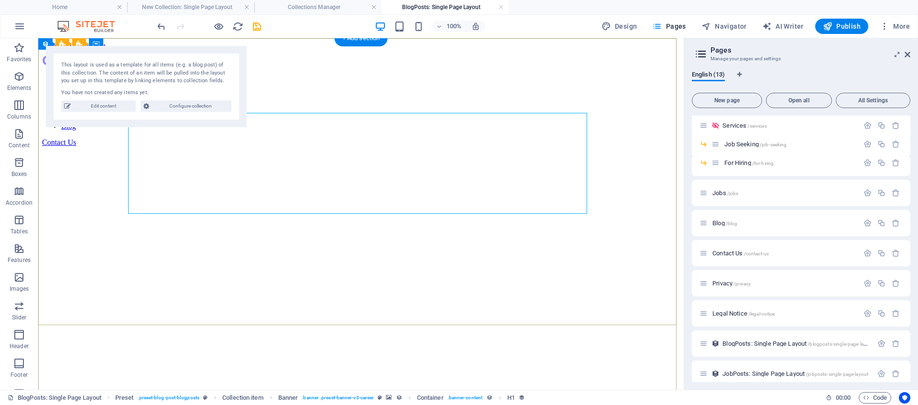
scroll to position [0, 0]
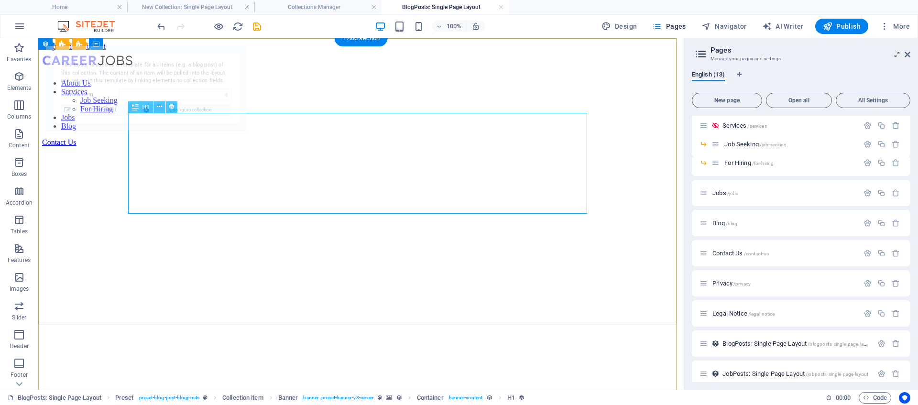
click at [368, 401] on div "How to Apply for NSFAS" at bounding box center [361, 407] width 638 height 13
select select "68e13c83424fd417cc0d2503"
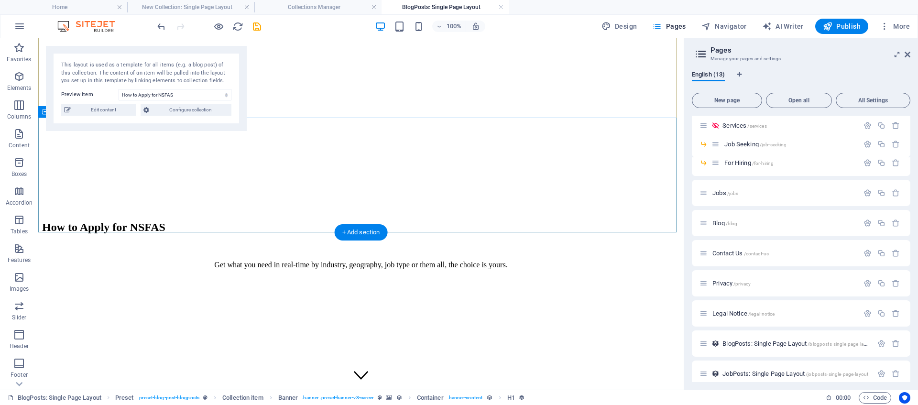
scroll to position [108, 0]
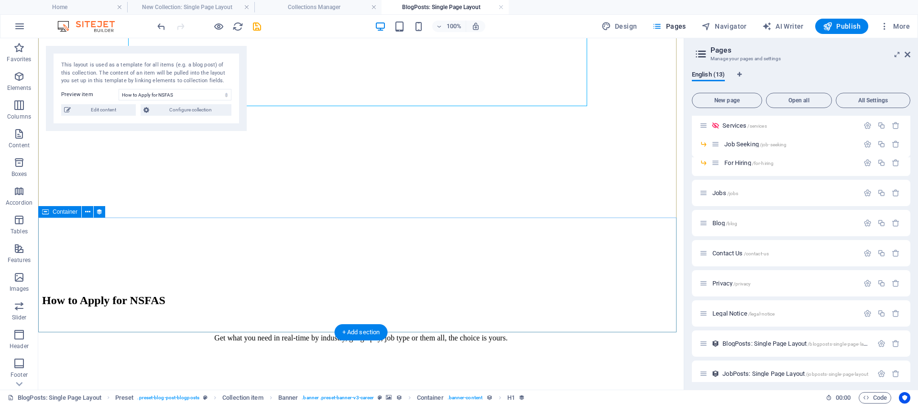
click at [344, 350] on div at bounding box center [361, 407] width 638 height 115
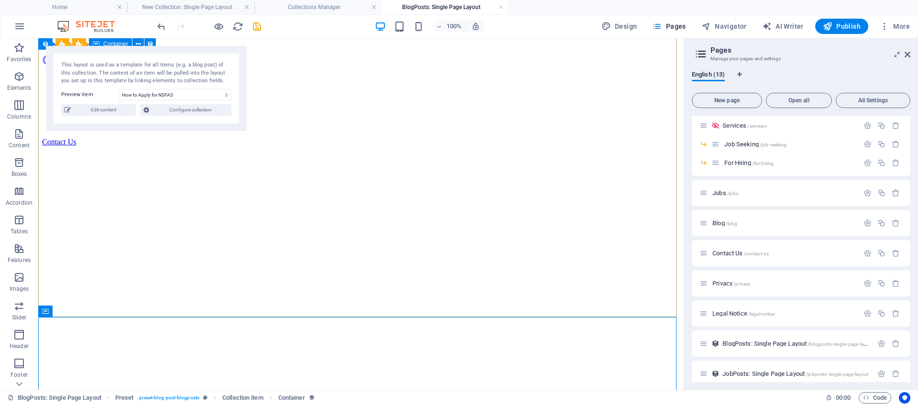
scroll to position [0, 0]
click at [280, 219] on icon at bounding box center [278, 217] width 5 height 10
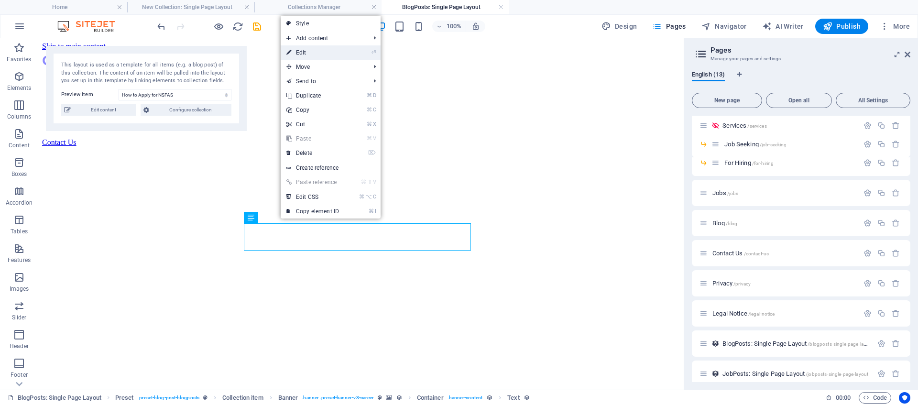
click at [327, 52] on link "⏎ Edit" at bounding box center [313, 52] width 64 height 14
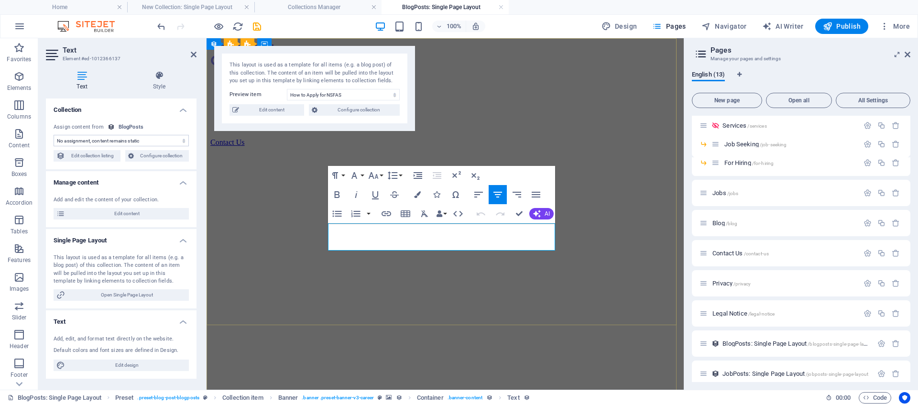
drag, startPoint x: 520, startPoint y: 244, endPoint x: 331, endPoint y: 231, distance: 189.7
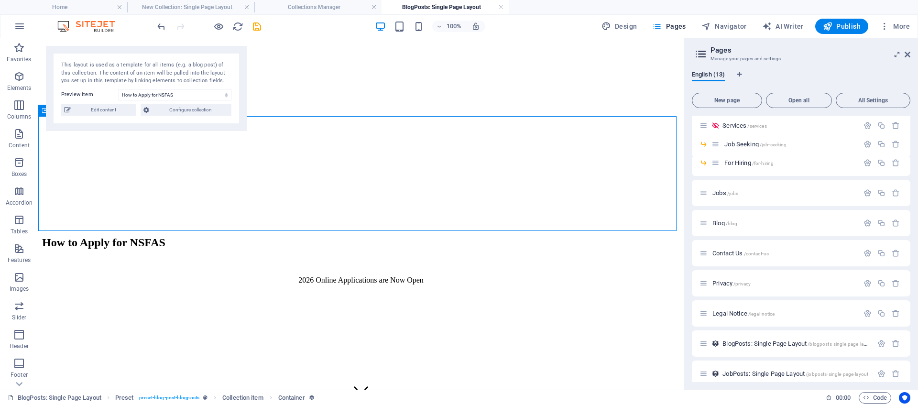
scroll to position [145, 0]
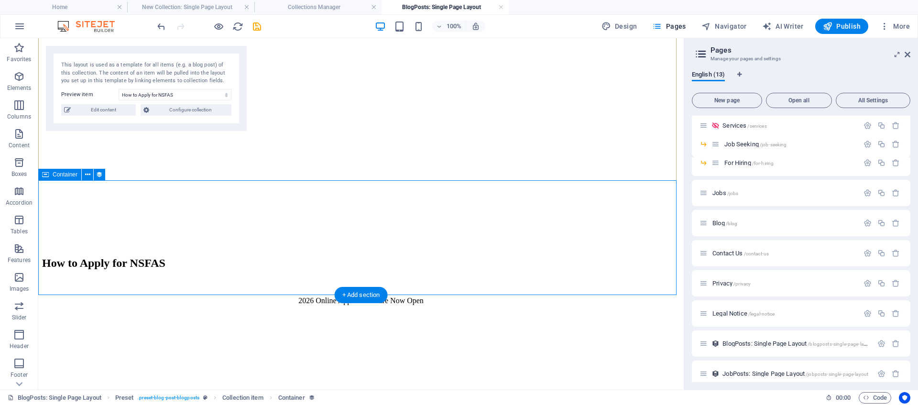
click at [377, 313] on div at bounding box center [361, 370] width 638 height 115
click at [87, 177] on icon at bounding box center [87, 175] width 5 height 10
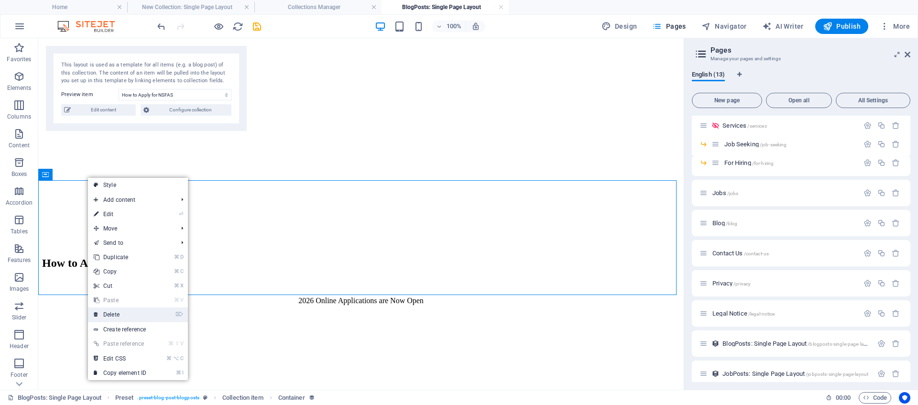
click at [130, 320] on link "⌦ Delete" at bounding box center [120, 314] width 64 height 14
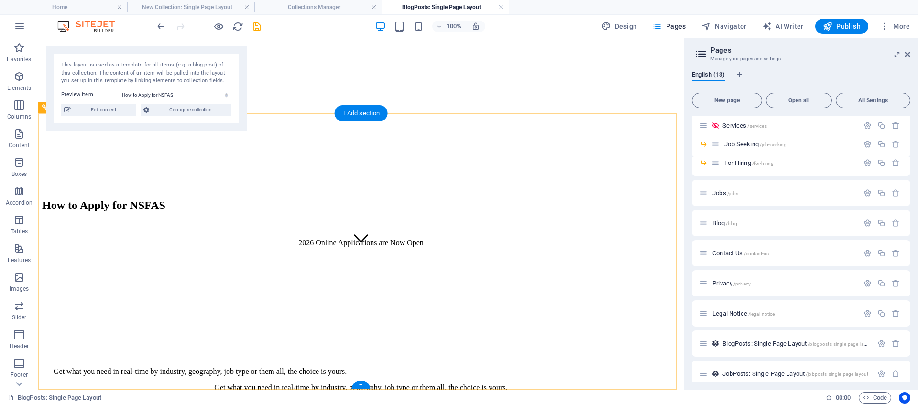
scroll to position [0, 0]
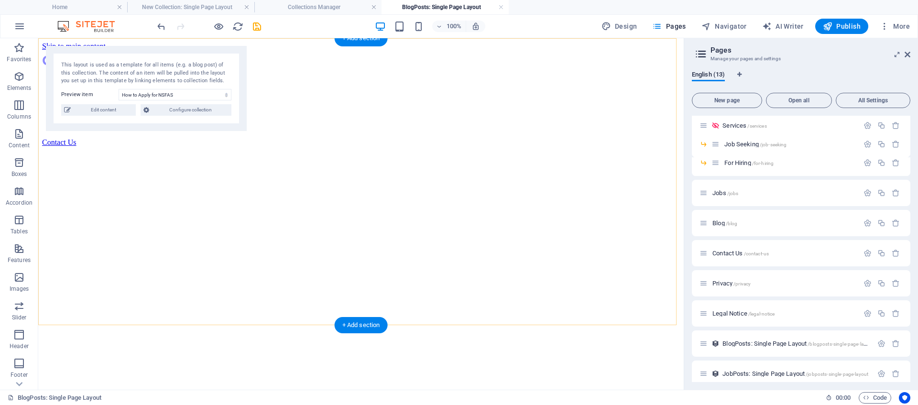
click at [365, 324] on div "+ Add section" at bounding box center [361, 325] width 53 height 16
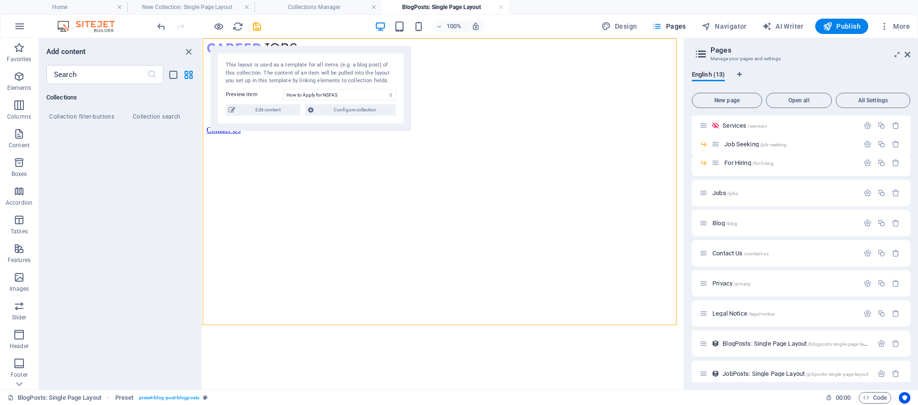
scroll to position [191, 0]
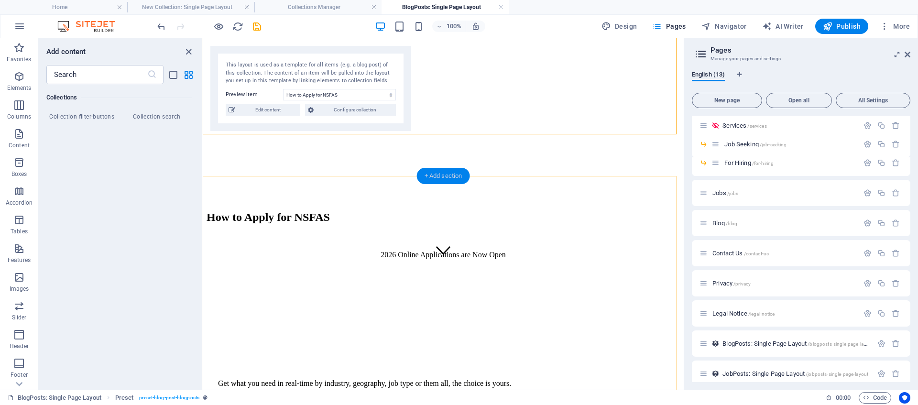
click at [436, 176] on div "+ Add section" at bounding box center [443, 176] width 53 height 16
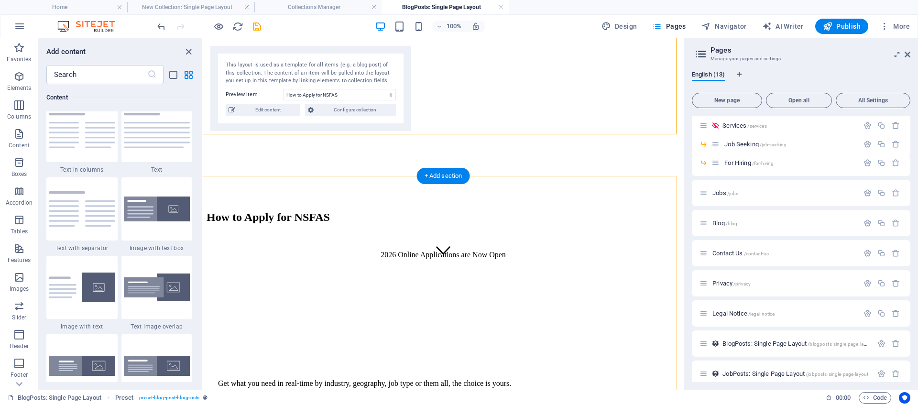
scroll to position [1672, 0]
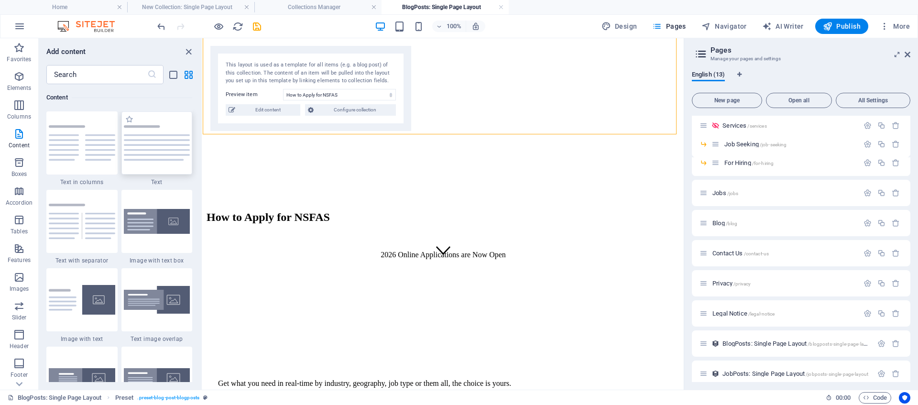
click at [157, 154] on div at bounding box center [156, 142] width 71 height 63
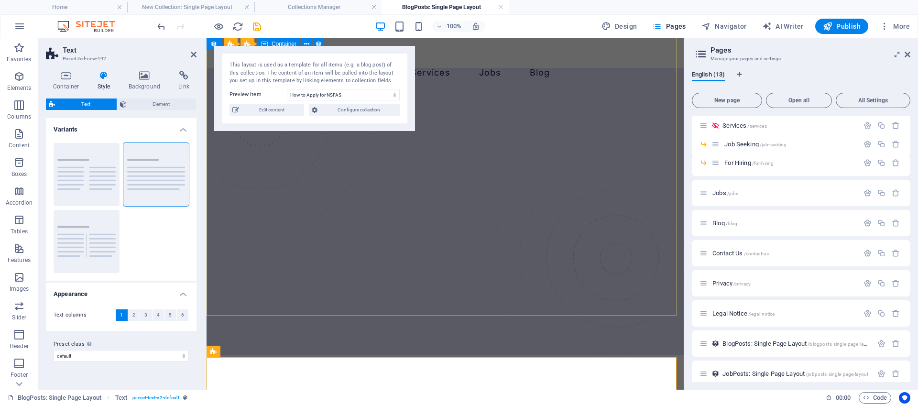
scroll to position [0, 0]
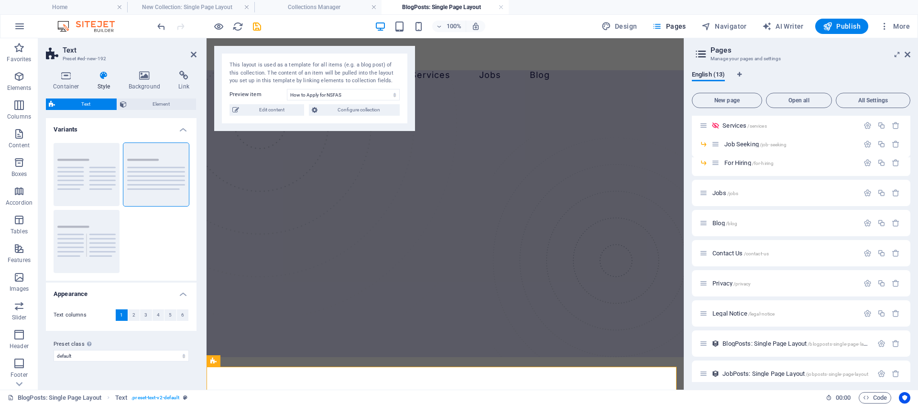
click at [195, 50] on h2 "Text" at bounding box center [130, 50] width 134 height 9
click at [192, 54] on icon at bounding box center [194, 55] width 6 height 8
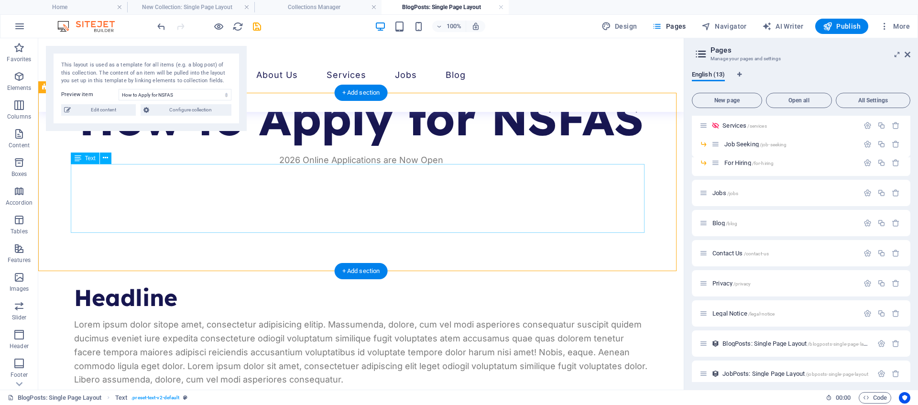
scroll to position [278, 0]
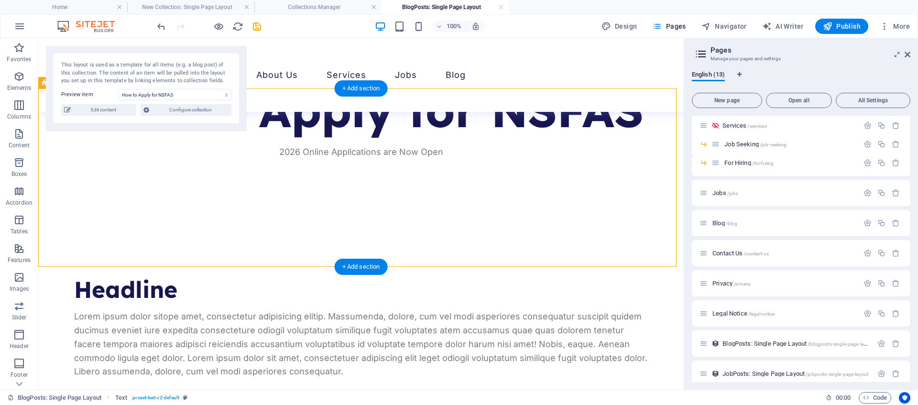
click at [239, 248] on div "Headline Lorem ipsum dolor sitope amet, consectetur adipisicing elitip. Massume…" at bounding box center [360, 327] width 645 height 178
click at [352, 267] on div "+ Add section" at bounding box center [361, 267] width 53 height 16
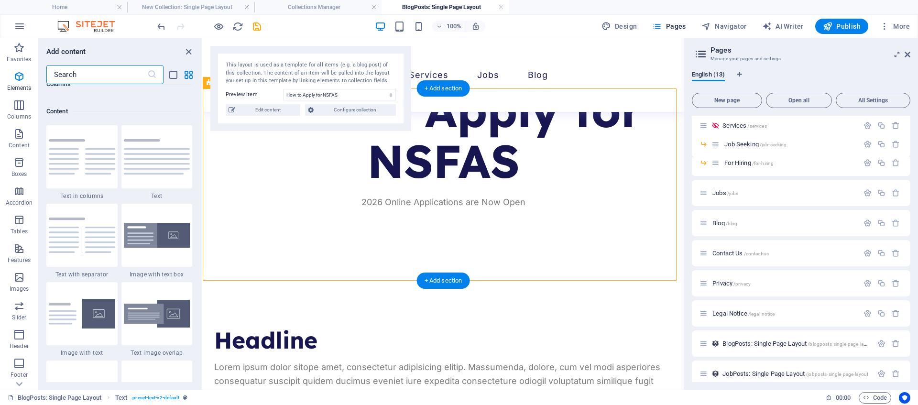
scroll to position [1672, 0]
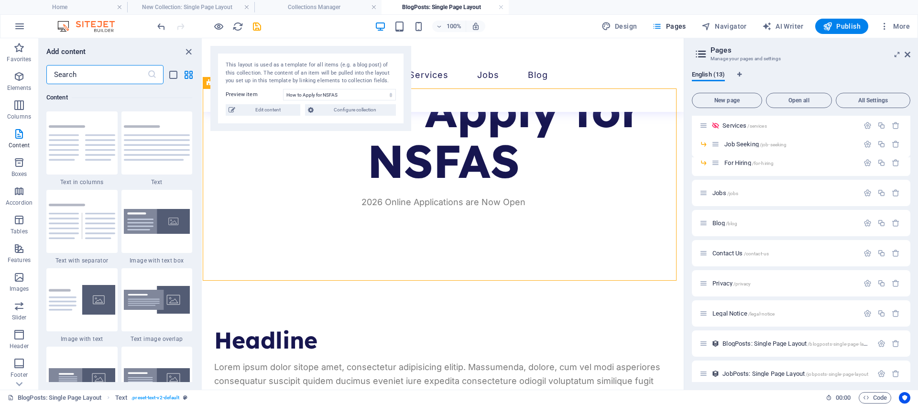
click at [101, 77] on input "text" at bounding box center [96, 74] width 101 height 19
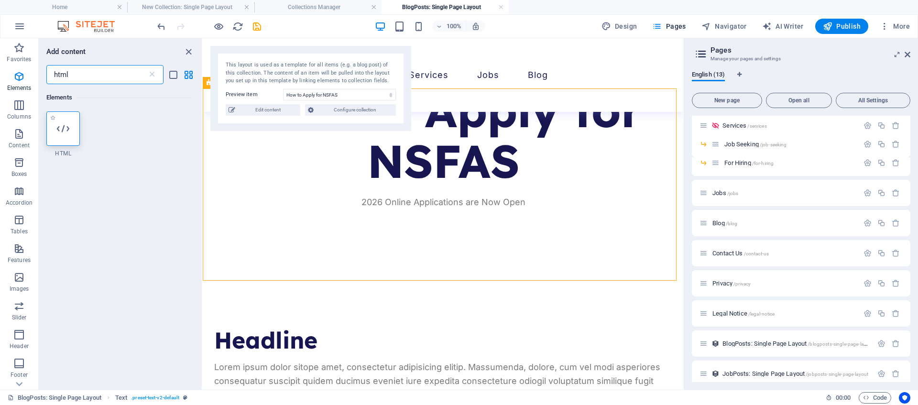
type input "html"
click at [65, 130] on icon at bounding box center [63, 128] width 12 height 12
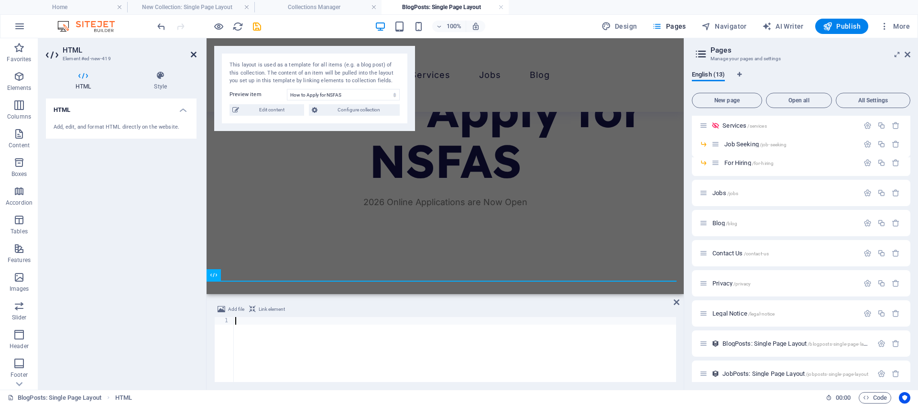
click at [194, 54] on icon at bounding box center [194, 55] width 6 height 8
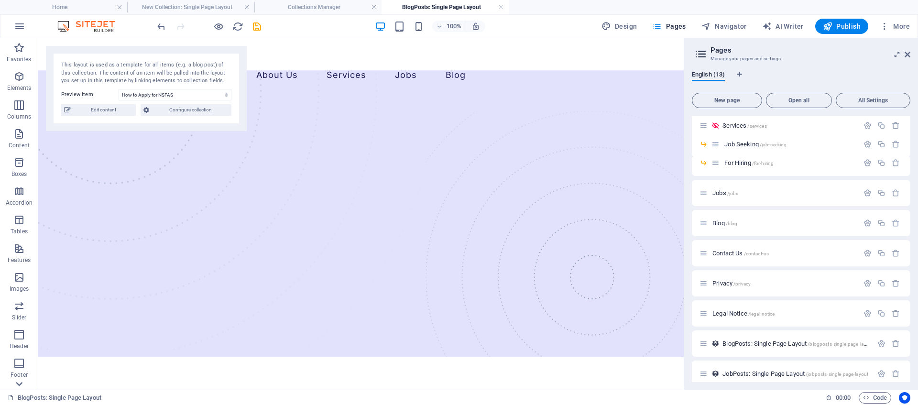
click at [14, 384] on icon at bounding box center [18, 383] width 13 height 13
click at [897, 26] on span "More" at bounding box center [894, 27] width 30 height 10
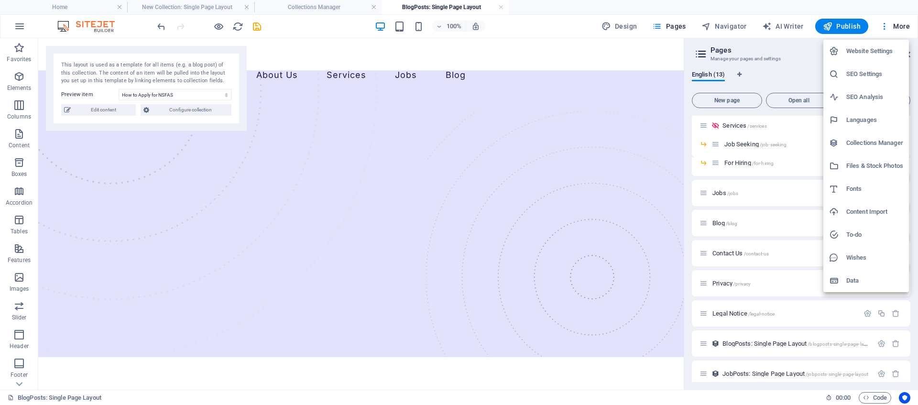
click at [869, 53] on h6 "Website Settings" at bounding box center [874, 50] width 57 height 11
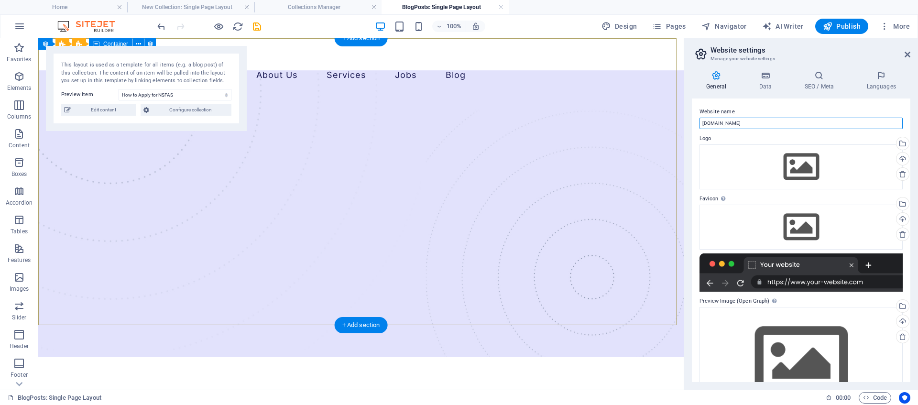
drag, startPoint x: 786, startPoint y: 163, endPoint x: 730, endPoint y: 163, distance: 55.4
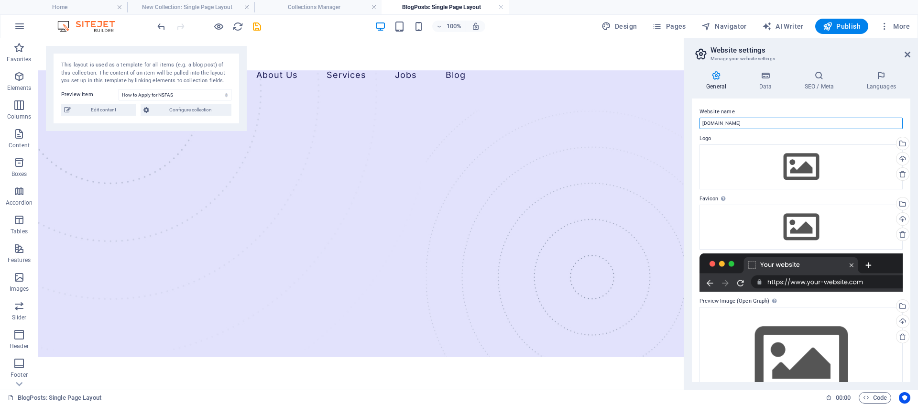
click at [748, 123] on input "[DOMAIN_NAME]" at bounding box center [800, 123] width 203 height 11
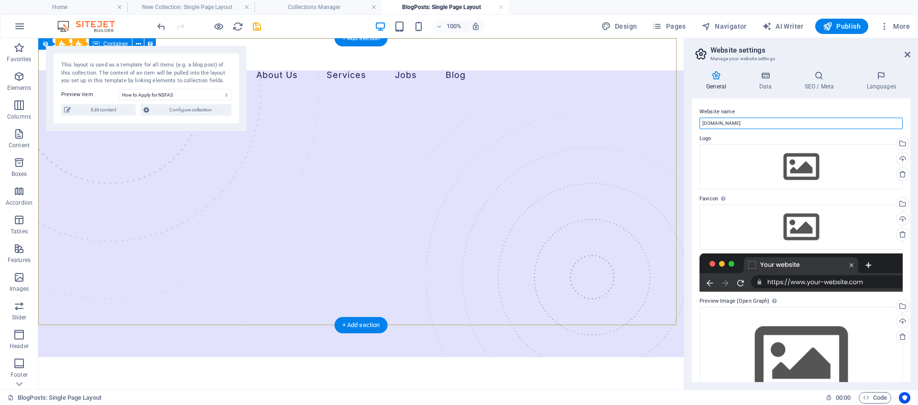
drag, startPoint x: 781, startPoint y: 162, endPoint x: 655, endPoint y: 122, distance: 132.3
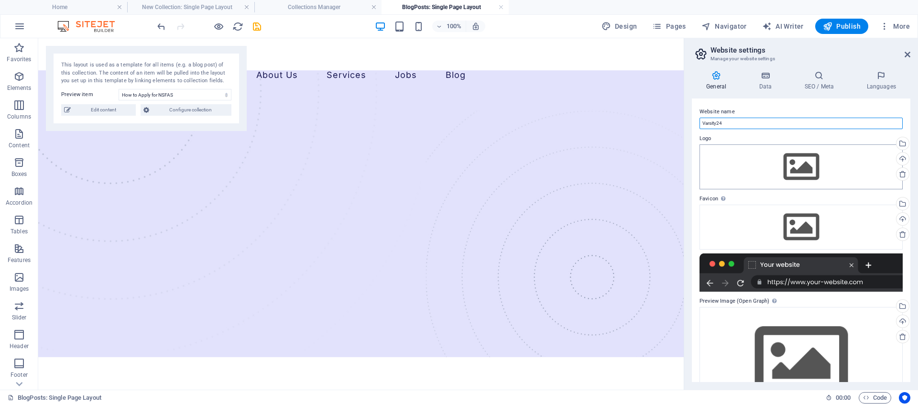
type input "Varsity24"
click at [794, 163] on div "Drag files here, click to choose files or select files from Files or our free s…" at bounding box center [800, 166] width 203 height 45
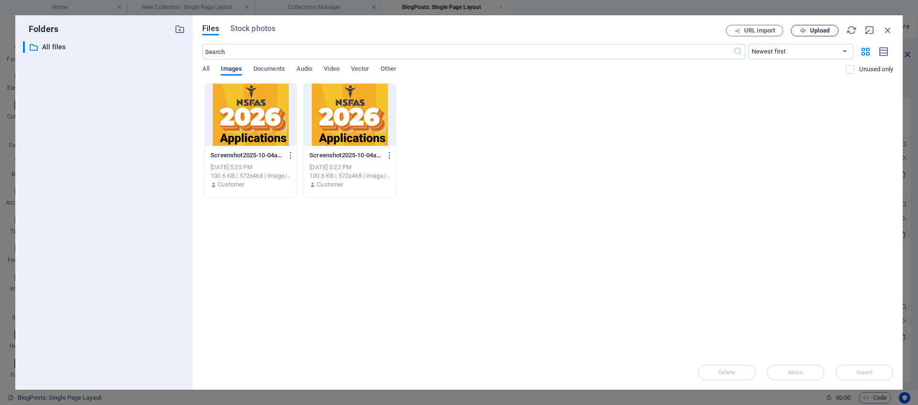
click at [804, 29] on icon "button" at bounding box center [803, 31] width 6 height 6
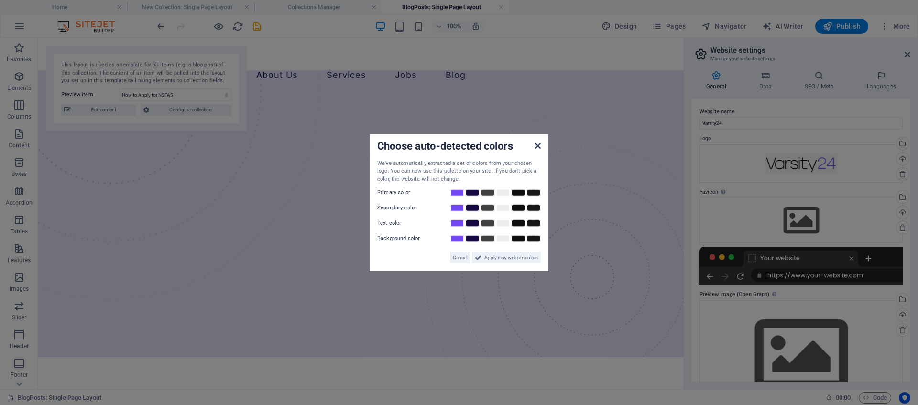
click at [537, 148] on icon at bounding box center [538, 145] width 6 height 8
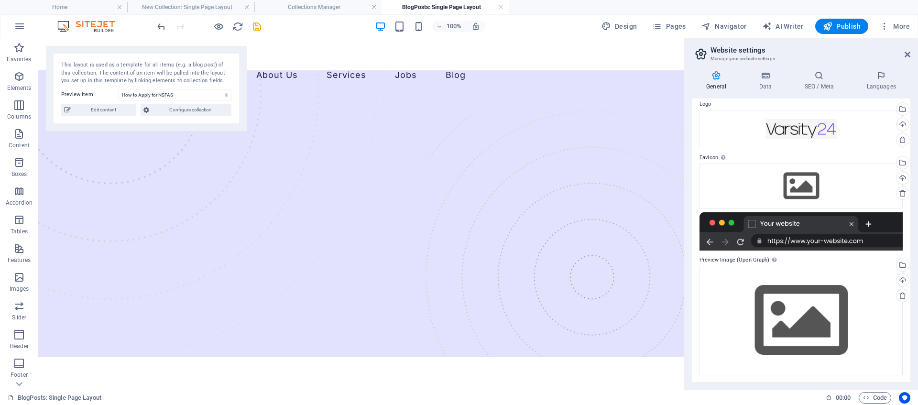
scroll to position [35, 0]
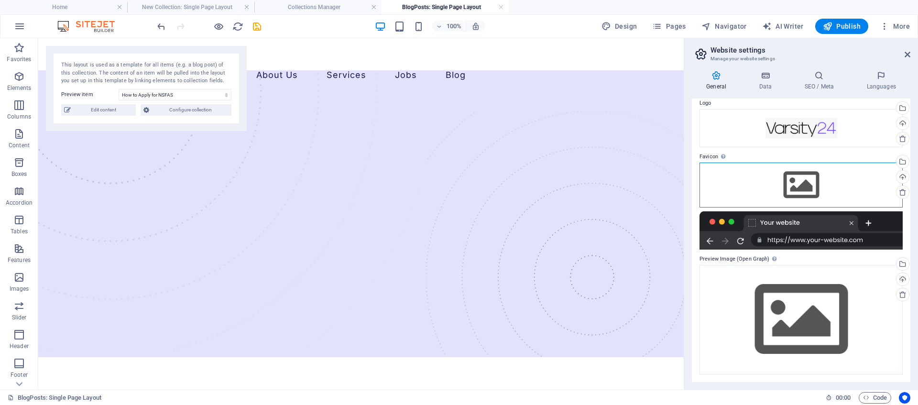
click at [797, 184] on div "Drag files here, click to choose files or select files from Files or our free s…" at bounding box center [800, 185] width 203 height 45
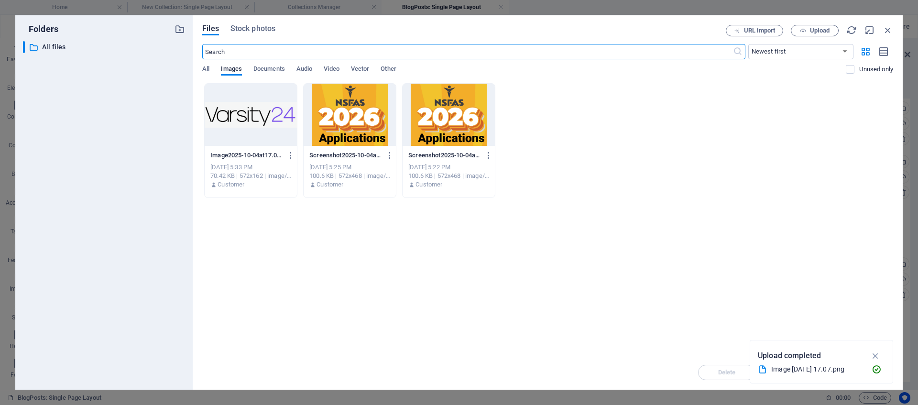
click at [249, 119] on div at bounding box center [251, 115] width 92 height 62
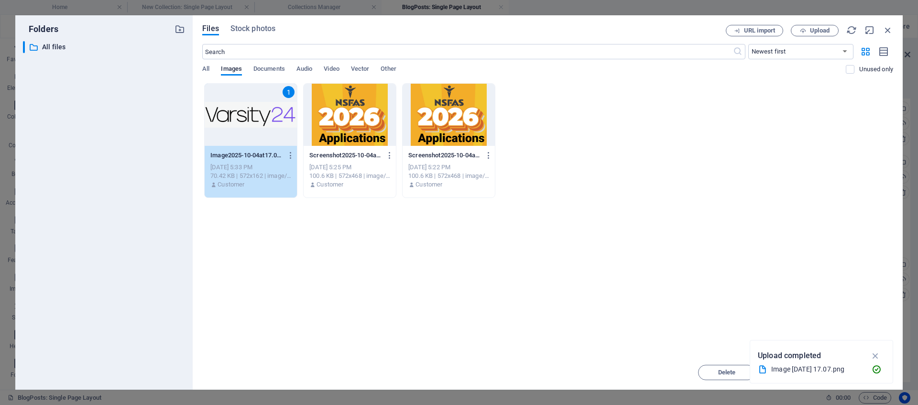
click at [876, 356] on icon "button" at bounding box center [875, 355] width 11 height 11
click at [851, 374] on span "Insert" at bounding box center [864, 372] width 50 height 6
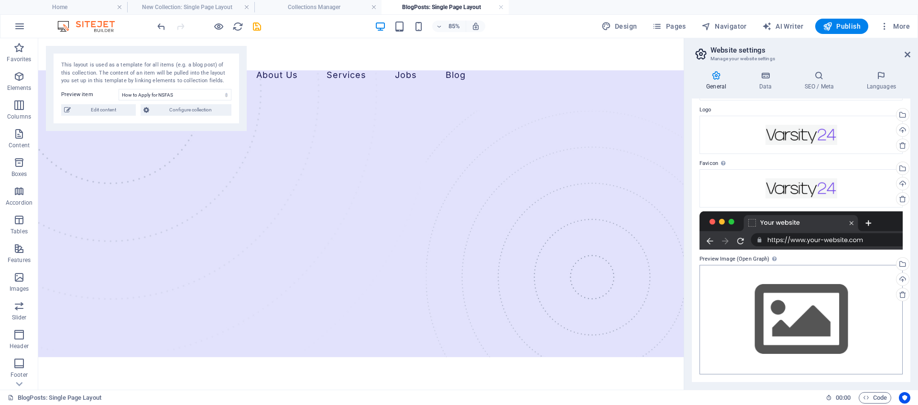
scroll to position [29, 0]
click at [797, 316] on div "Drag files here, click to choose files or select files from Files or our free s…" at bounding box center [800, 319] width 203 height 109
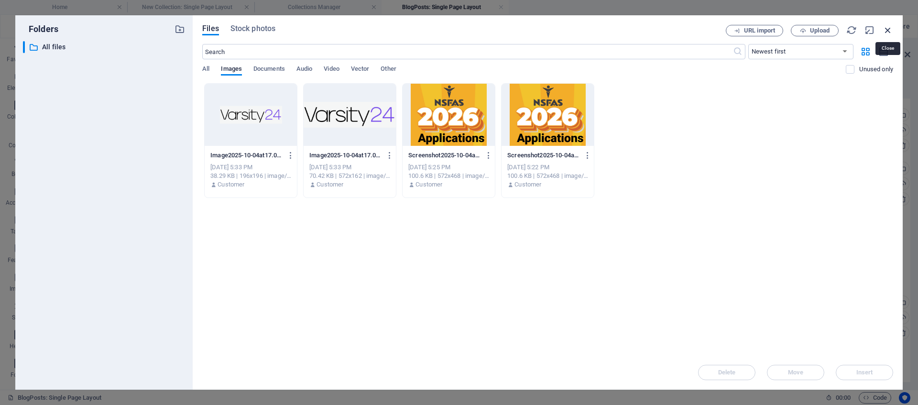
click at [889, 32] on icon "button" at bounding box center [887, 30] width 11 height 11
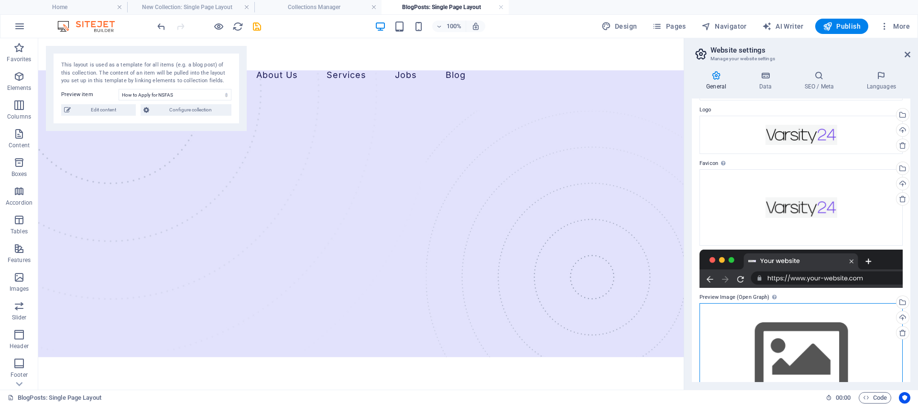
click at [802, 323] on div "Drag files here, click to choose files or select files from Files or our free s…" at bounding box center [800, 357] width 203 height 109
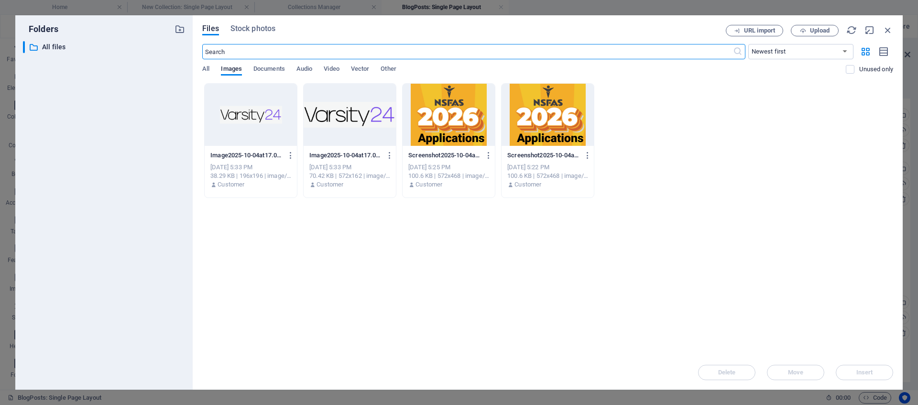
click at [353, 116] on div at bounding box center [350, 115] width 92 height 62
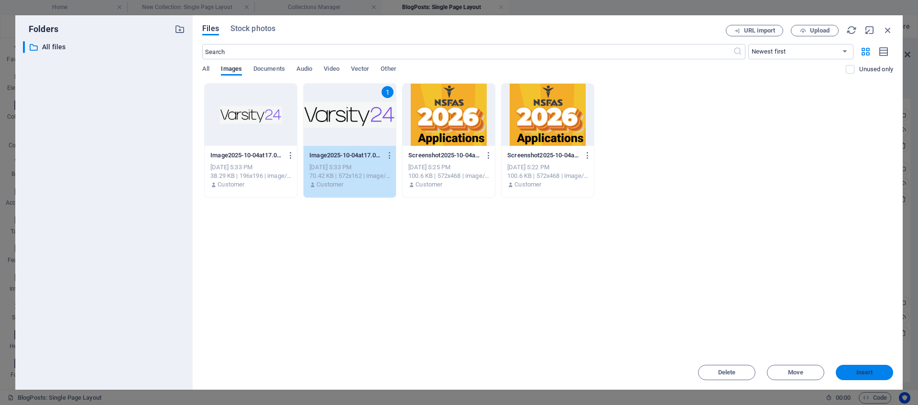
click at [870, 374] on span "Insert" at bounding box center [864, 372] width 17 height 6
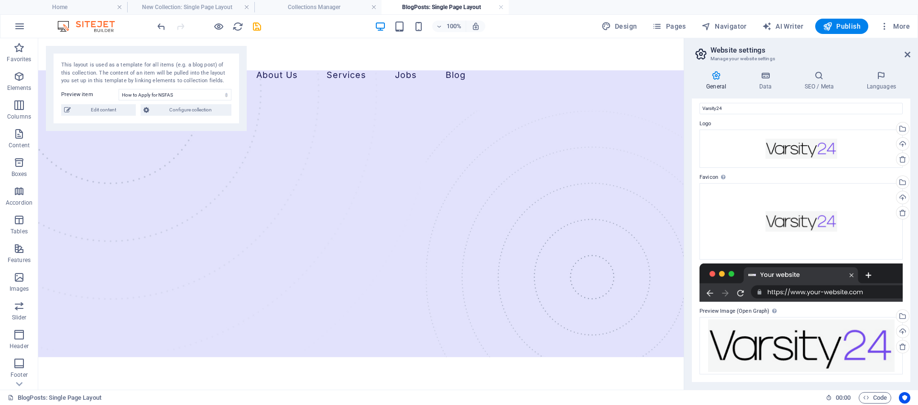
scroll to position [0, 0]
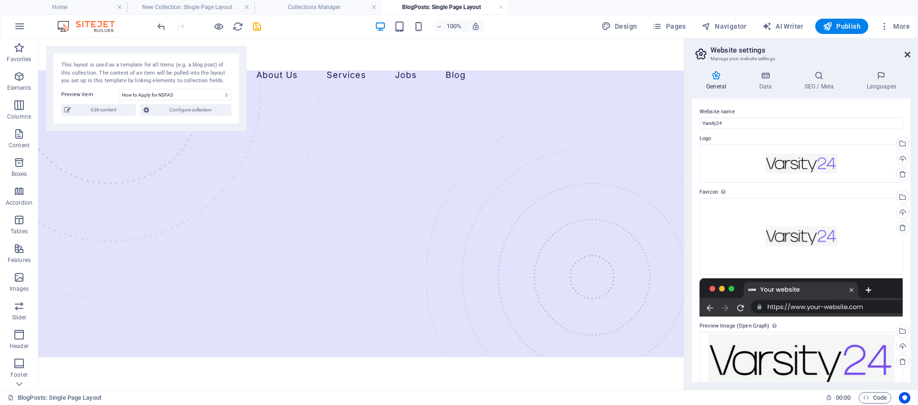
click at [907, 54] on icon at bounding box center [907, 55] width 6 height 8
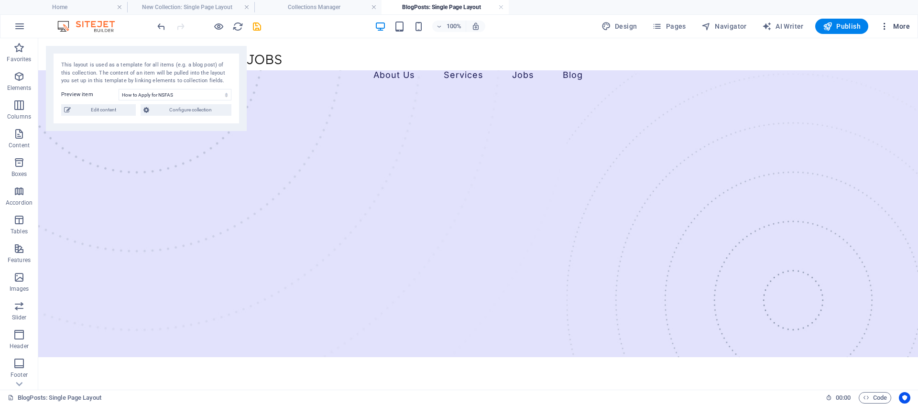
click at [892, 27] on span "More" at bounding box center [894, 27] width 30 height 10
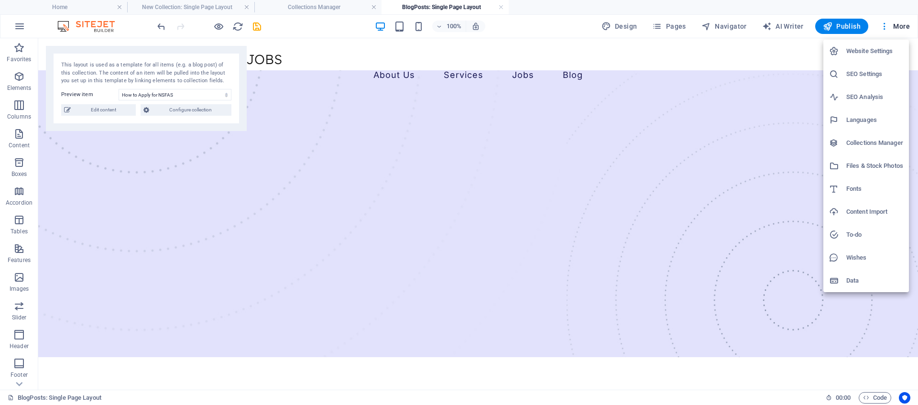
click at [874, 52] on h6 "Website Settings" at bounding box center [874, 50] width 57 height 11
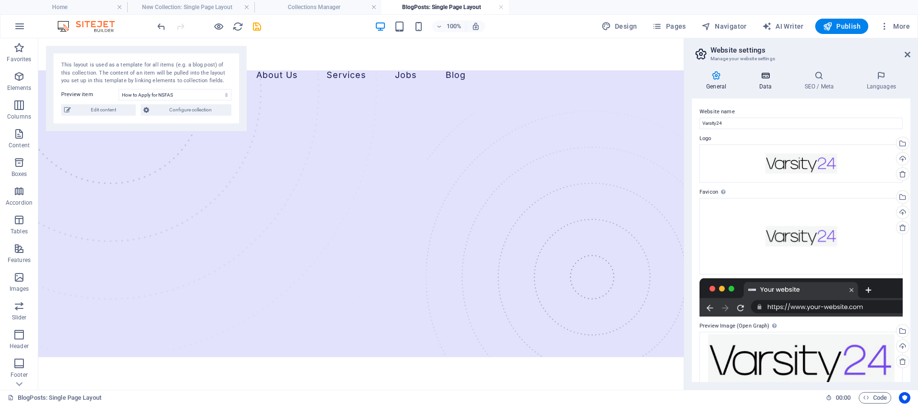
click at [766, 80] on h4 "Data" at bounding box center [766, 81] width 45 height 20
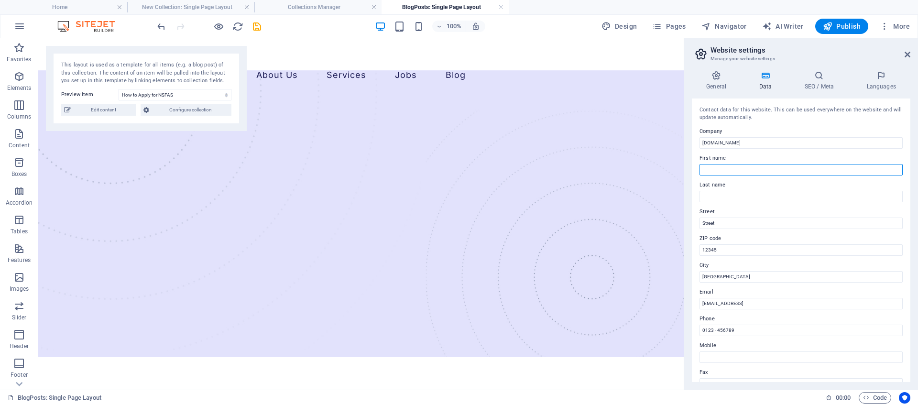
click at [742, 170] on input "First name" at bounding box center [800, 169] width 203 height 11
click at [739, 194] on input "Last name" at bounding box center [800, 196] width 203 height 11
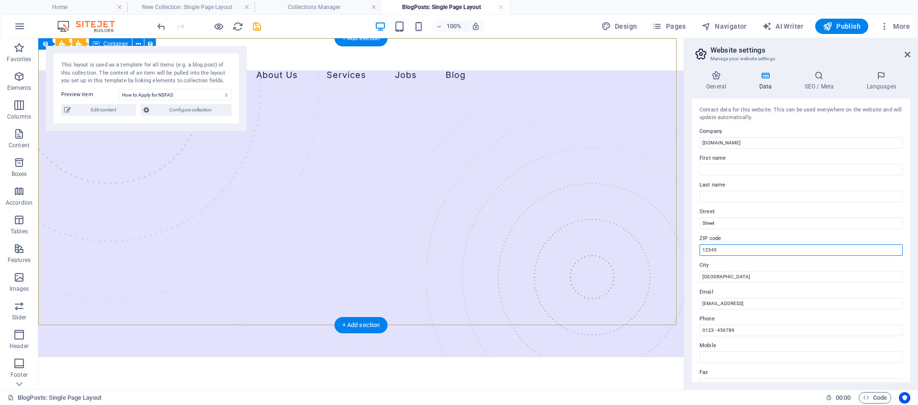
drag, startPoint x: 781, startPoint y: 293, endPoint x: 629, endPoint y: 248, distance: 158.9
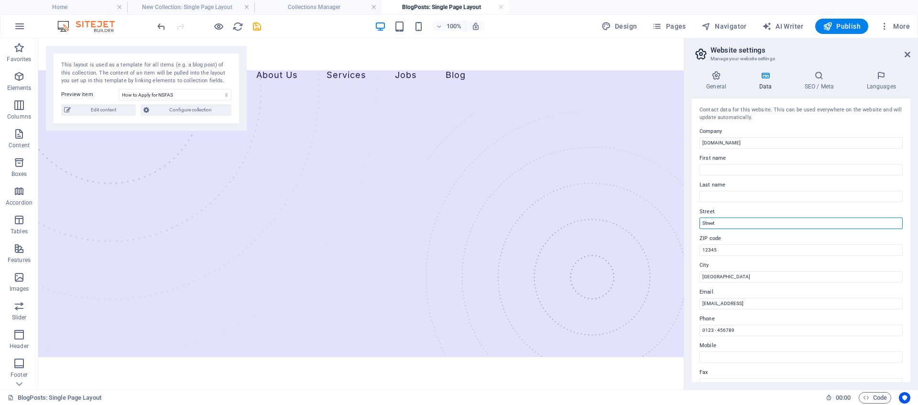
drag, startPoint x: 766, startPoint y: 265, endPoint x: 640, endPoint y: 227, distance: 130.9
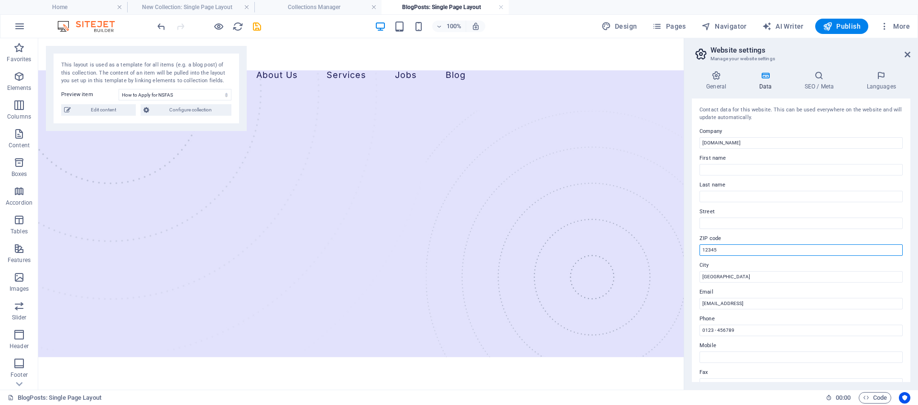
drag, startPoint x: 772, startPoint y: 289, endPoint x: 682, endPoint y: 248, distance: 99.7
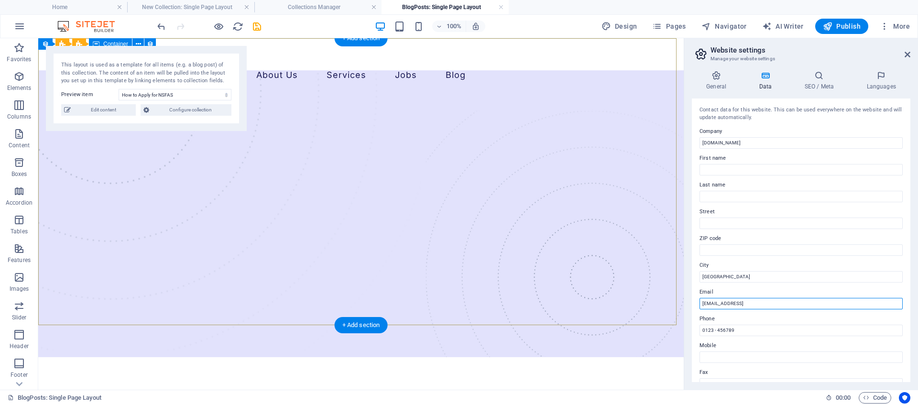
drag, startPoint x: 864, startPoint y: 341, endPoint x: 676, endPoint y: 304, distance: 191.1
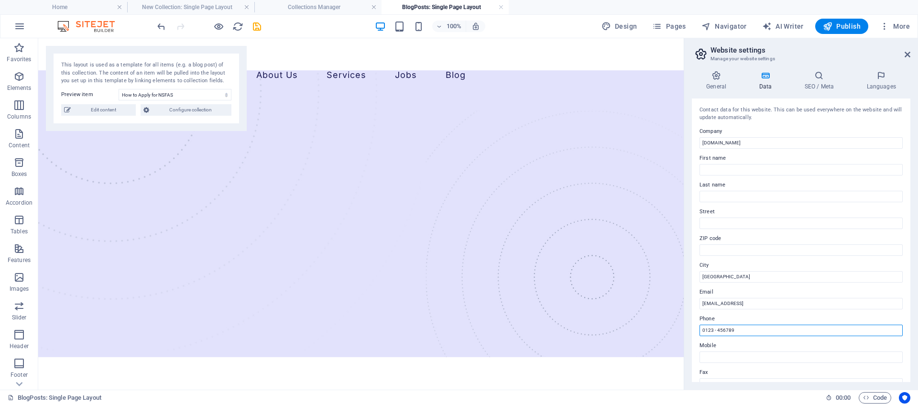
click at [809, 328] on input "0123 - 456789" at bounding box center [800, 330] width 203 height 11
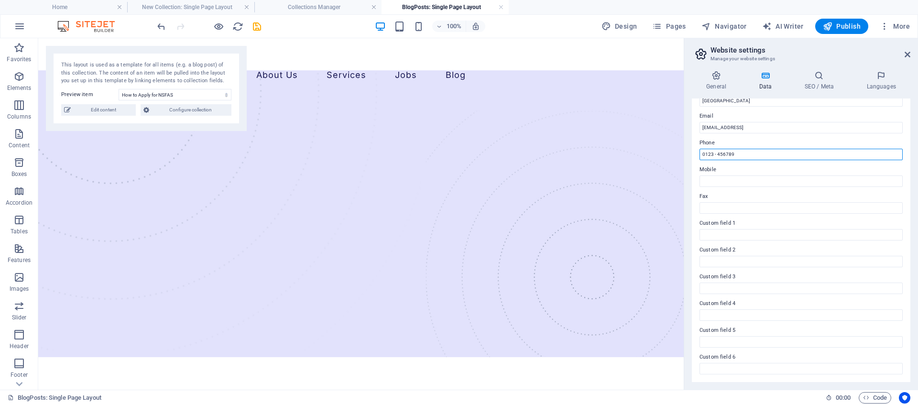
drag, startPoint x: 740, startPoint y: 154, endPoint x: 685, endPoint y: 149, distance: 55.2
click at [685, 149] on aside "Website settings Manage your website settings General Data SEO / Meta Languages…" at bounding box center [800, 213] width 234 height 351
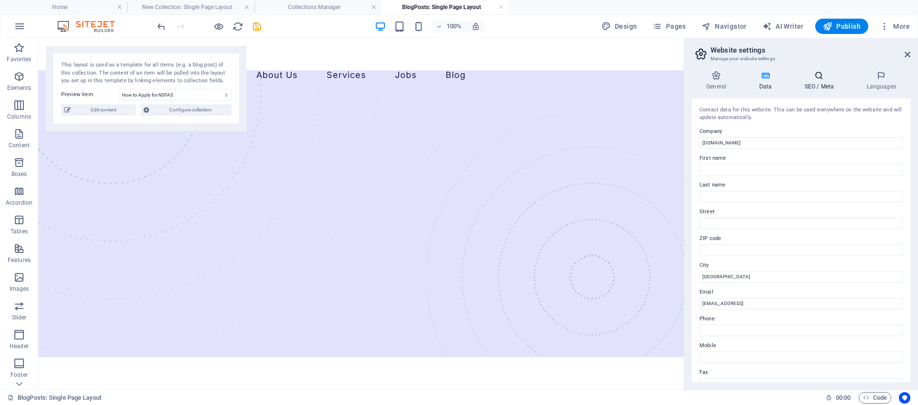
click at [823, 90] on h4 "SEO / Meta" at bounding box center [821, 81] width 62 height 20
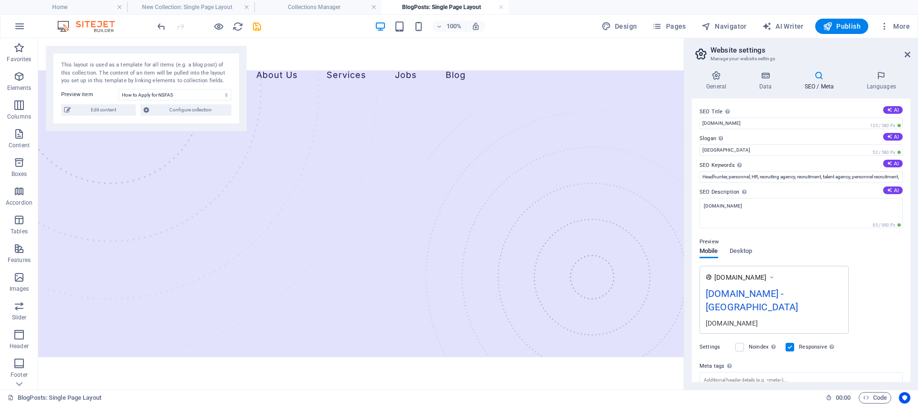
click at [820, 82] on h4 "SEO / Meta" at bounding box center [821, 81] width 62 height 20
drag, startPoint x: 776, startPoint y: 192, endPoint x: 722, endPoint y: 189, distance: 53.6
click at [754, 125] on input "[DOMAIN_NAME]" at bounding box center [800, 123] width 203 height 11
type input "[DOMAIN_NAME]"
click at [752, 150] on input "[GEOGRAPHIC_DATA]" at bounding box center [800, 149] width 203 height 11
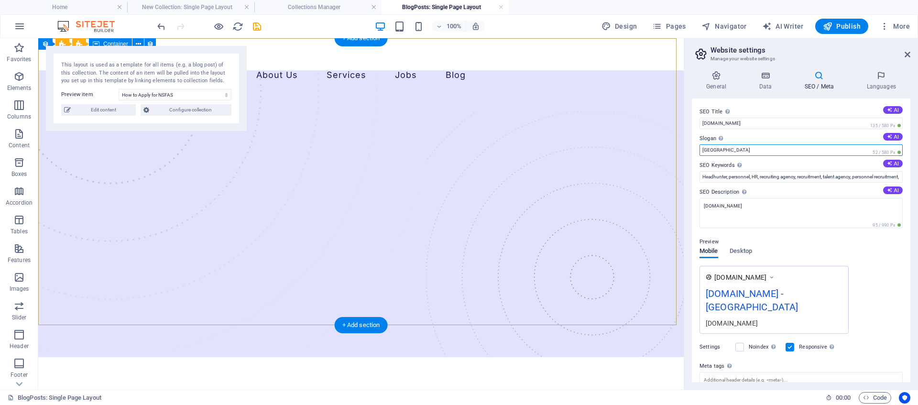
drag, startPoint x: 815, startPoint y: 194, endPoint x: 833, endPoint y: 208, distance: 22.8
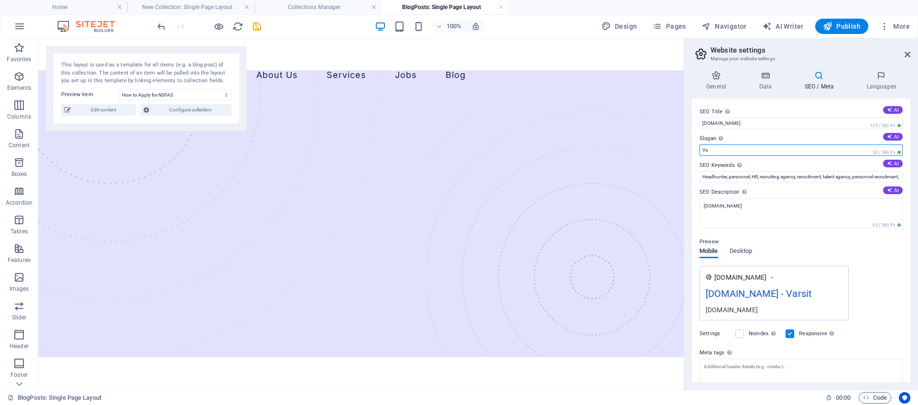
type input "V"
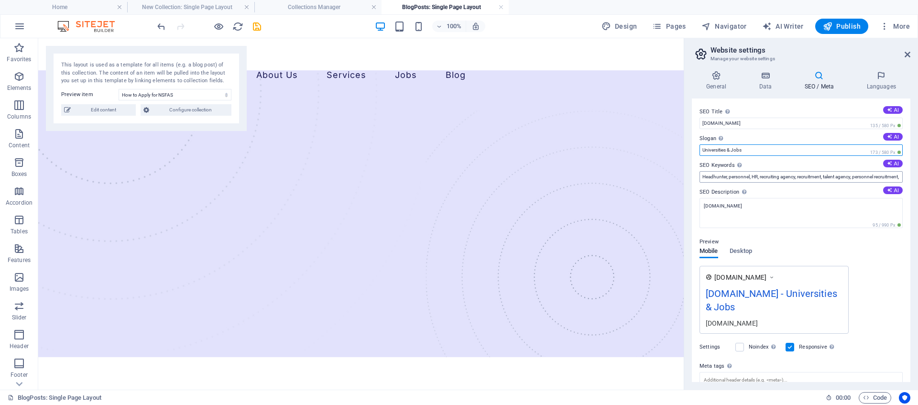
type input "Universities & Jobs"
drag, startPoint x: 715, startPoint y: 176, endPoint x: 917, endPoint y: 200, distance: 203.6
click at [917, 200] on div "General Data SEO / Meta Languages Website name Varsity24 Logo Drag files here, …" at bounding box center [801, 226] width 234 height 326
click at [862, 178] on input "Headhunter, personnel, HR, recruiting agency, recruitment, talent agency, perso…" at bounding box center [800, 176] width 203 height 11
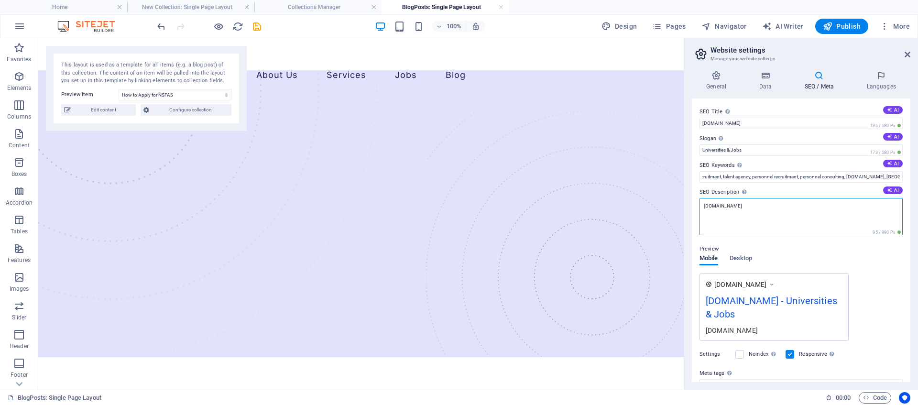
scroll to position [0, 0]
click at [757, 213] on textarea "[DOMAIN_NAME]" at bounding box center [800, 216] width 203 height 37
click at [889, 84] on h4 "Languages" at bounding box center [881, 81] width 58 height 20
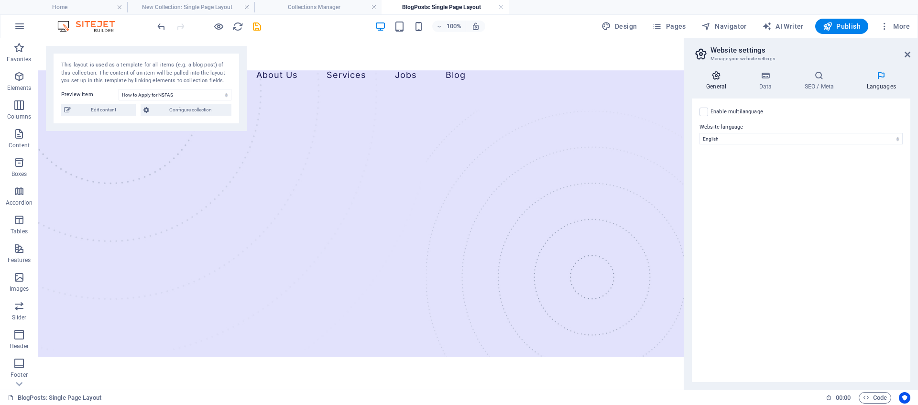
click at [723, 76] on icon at bounding box center [716, 76] width 49 height 10
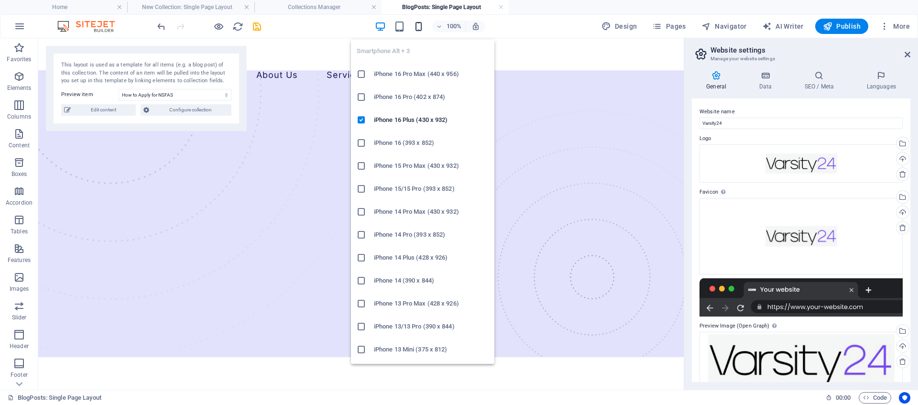
click at [421, 26] on icon "button" at bounding box center [418, 26] width 11 height 11
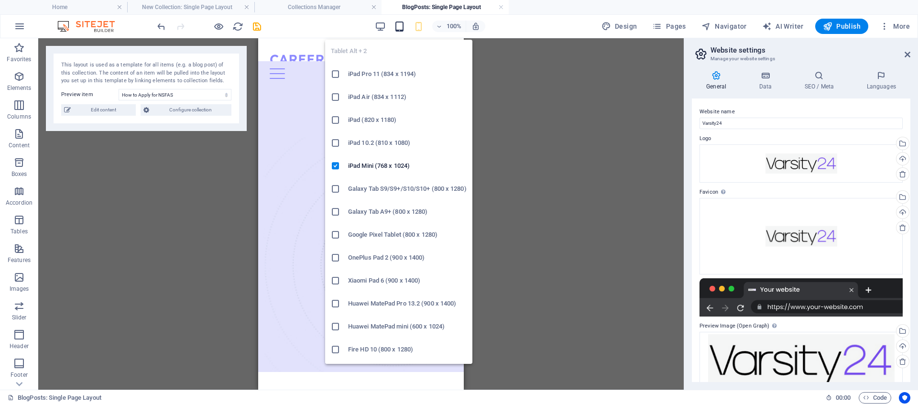
click at [398, 27] on icon "button" at bounding box center [399, 26] width 11 height 11
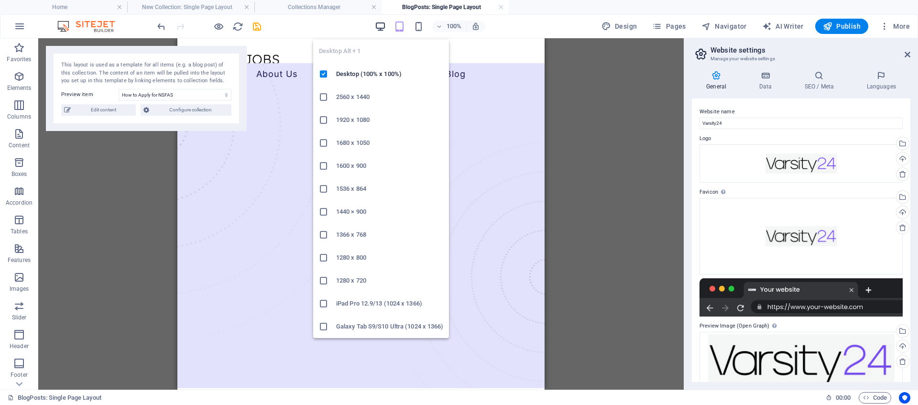
click at [380, 25] on icon "button" at bounding box center [380, 26] width 11 height 11
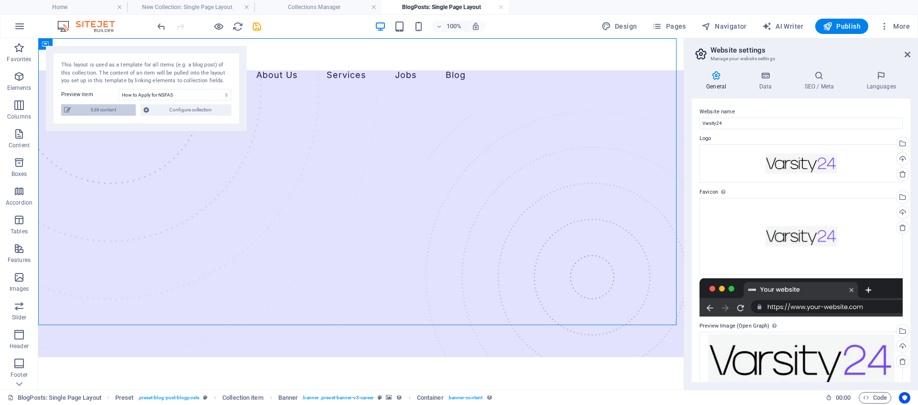
click at [97, 111] on span "Edit content" at bounding box center [103, 109] width 59 height 11
select select "Guidance"
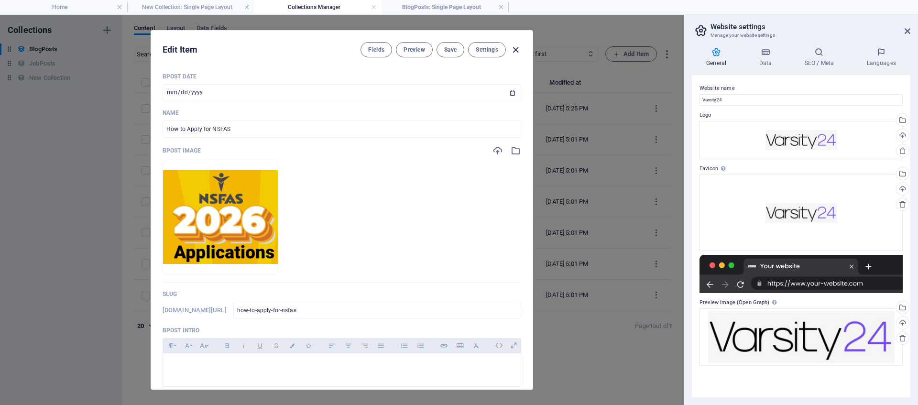
click at [518, 51] on icon "button" at bounding box center [515, 49] width 11 height 11
type input "how-to-apply-for-nsfas"
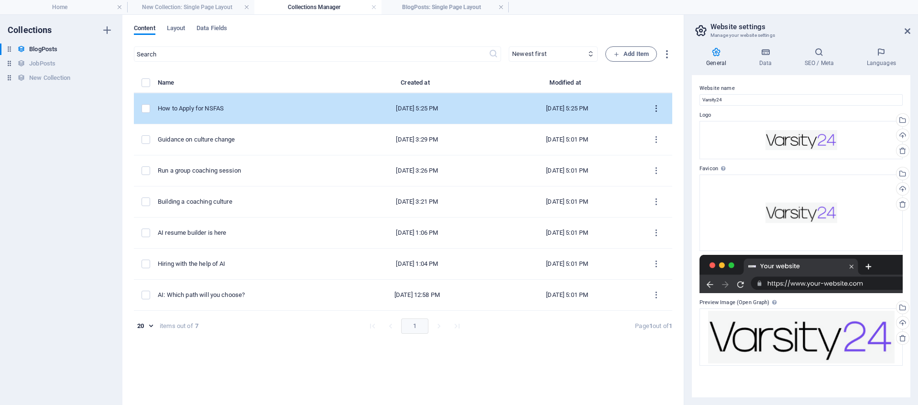
click at [657, 111] on icon "items list" at bounding box center [655, 108] width 9 height 9
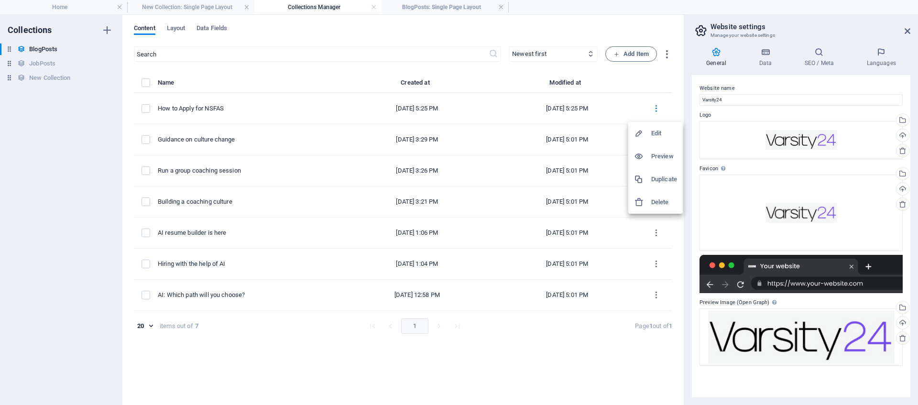
click at [655, 130] on h6 "Edit" at bounding box center [664, 133] width 26 height 11
select select "Guidance"
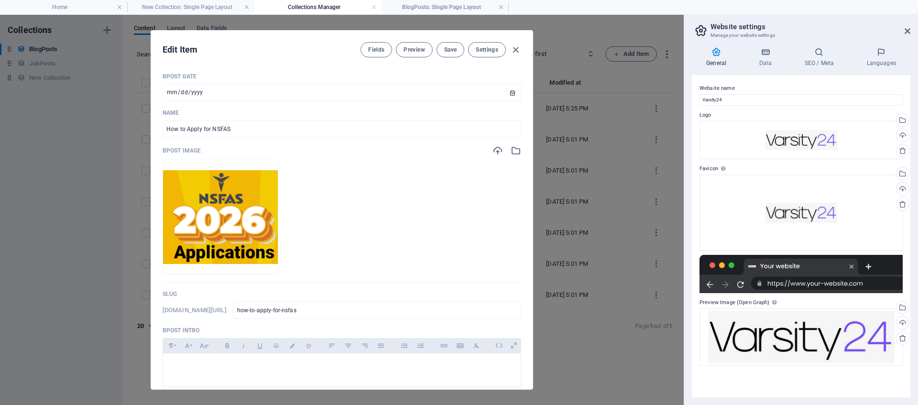
drag, startPoint x: 515, startPoint y: 51, endPoint x: 607, endPoint y: 77, distance: 95.1
click at [515, 51] on icon "button" at bounding box center [515, 49] width 11 height 11
type input "how-to-apply-for-nsfas"
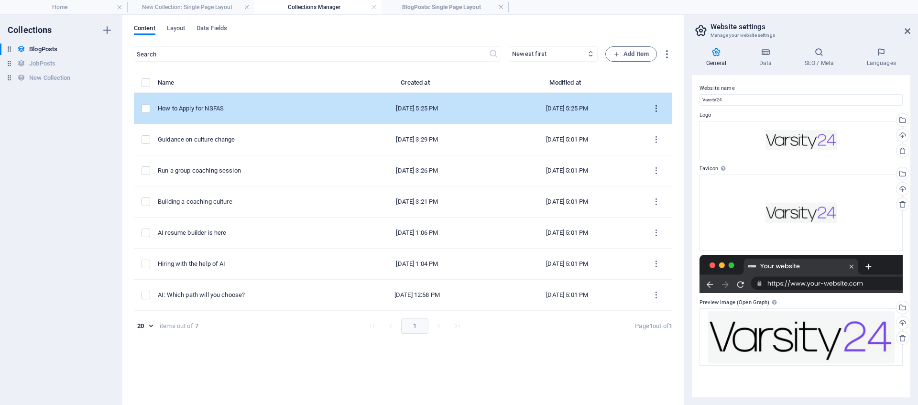
click at [657, 110] on icon "items list" at bounding box center [655, 108] width 9 height 9
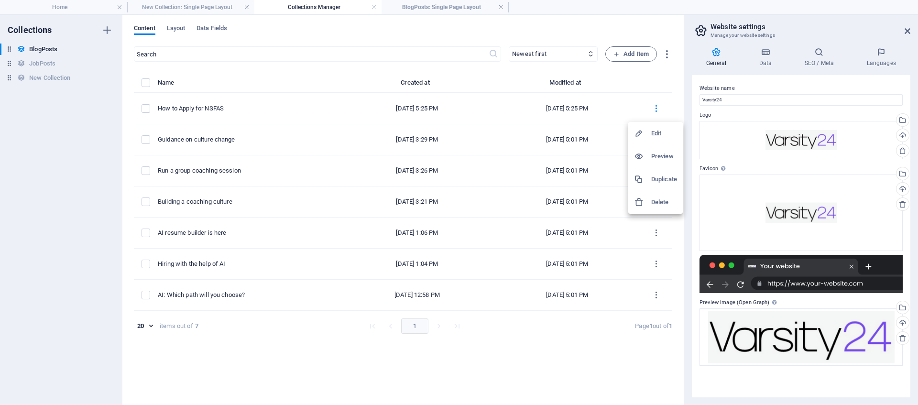
click at [656, 155] on h6 "Preview" at bounding box center [664, 156] width 26 height 11
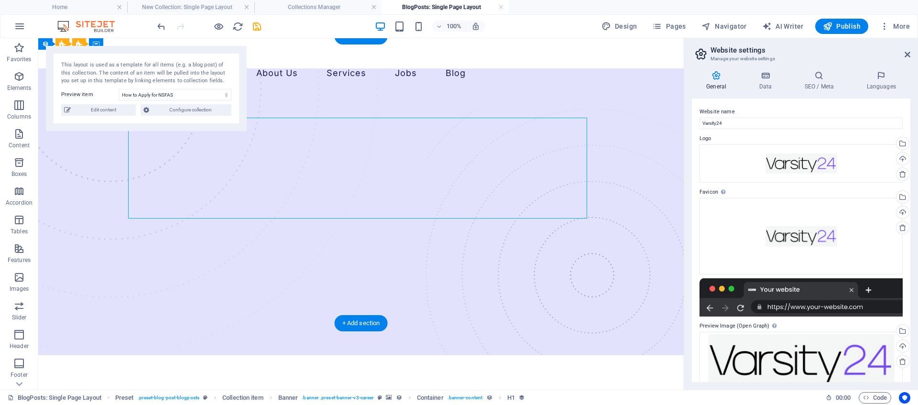
select select "name"
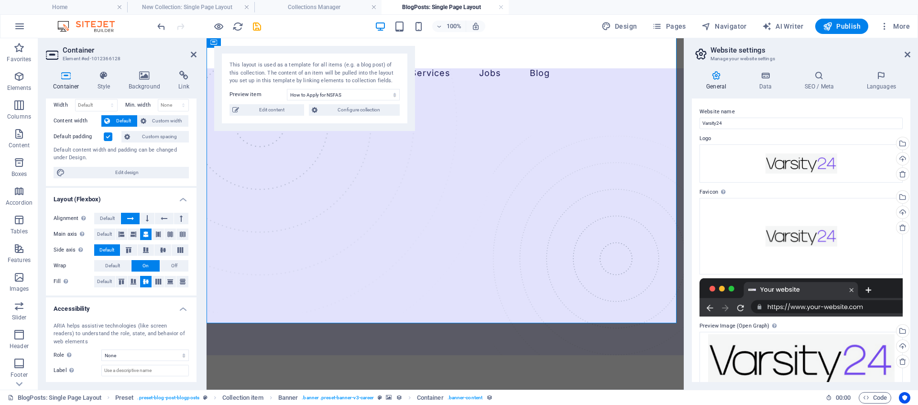
scroll to position [299, 0]
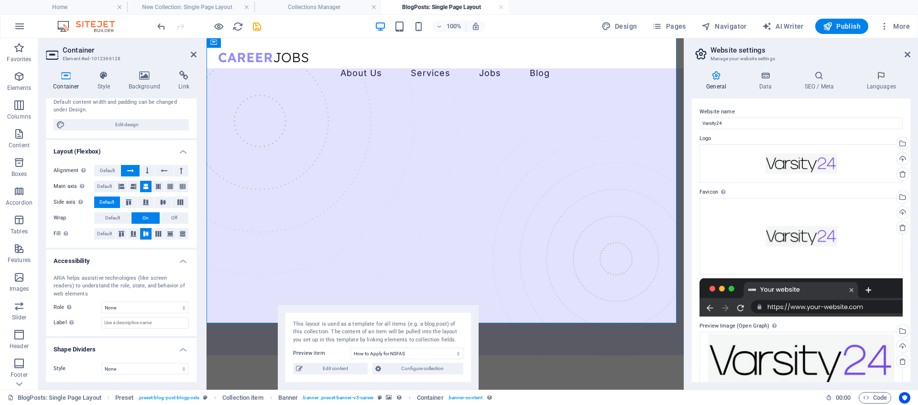
drag, startPoint x: 325, startPoint y: 50, endPoint x: 388, endPoint y: 337, distance: 294.7
click at [388, 337] on div "This layout is used as a template for all items (e.g. a blog post) of this coll…" at bounding box center [378, 347] width 201 height 85
click at [259, 44] on icon at bounding box center [256, 44] width 5 height 10
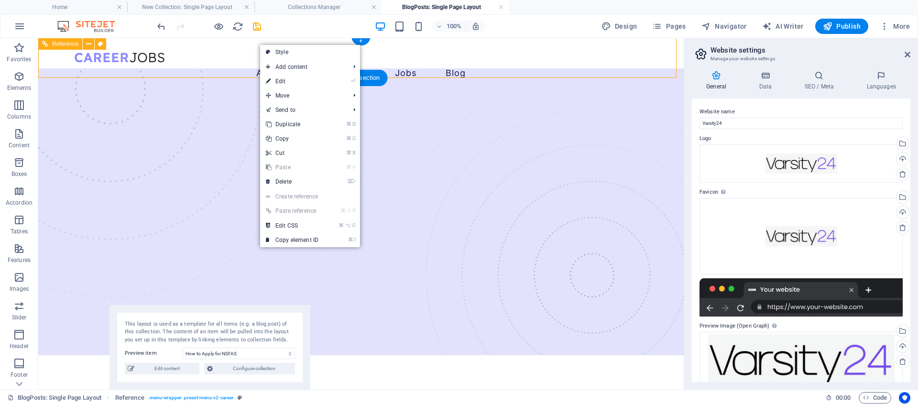
click at [160, 58] on div at bounding box center [361, 57] width 574 height 19
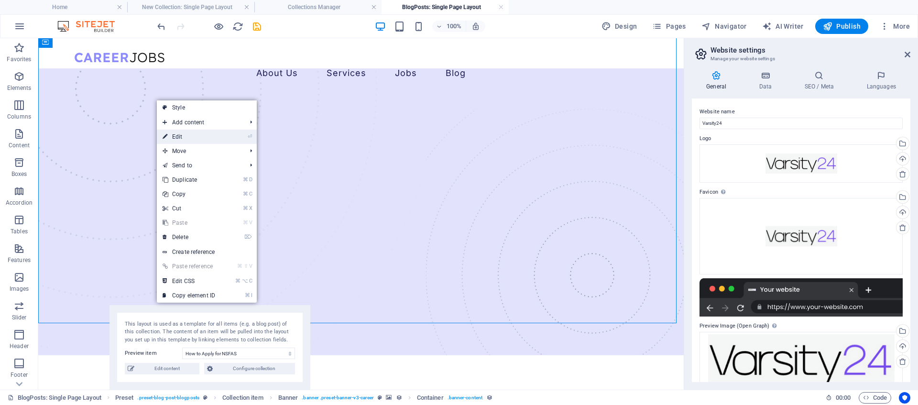
click at [195, 135] on link "⏎ Edit" at bounding box center [189, 137] width 64 height 14
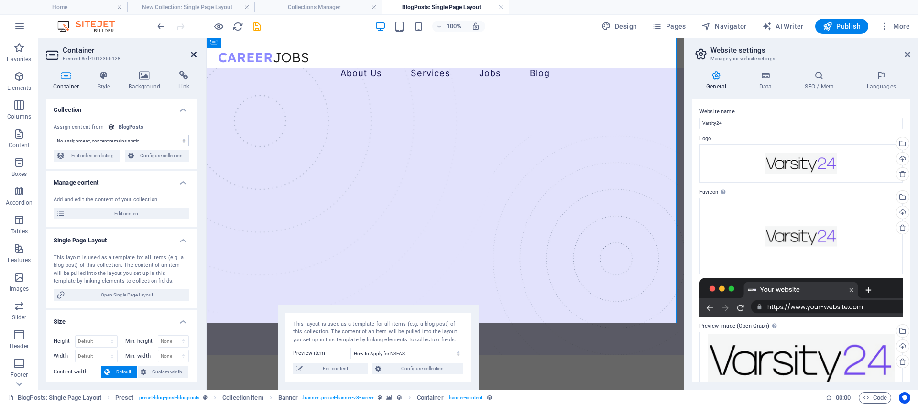
click at [195, 57] on icon at bounding box center [194, 55] width 6 height 8
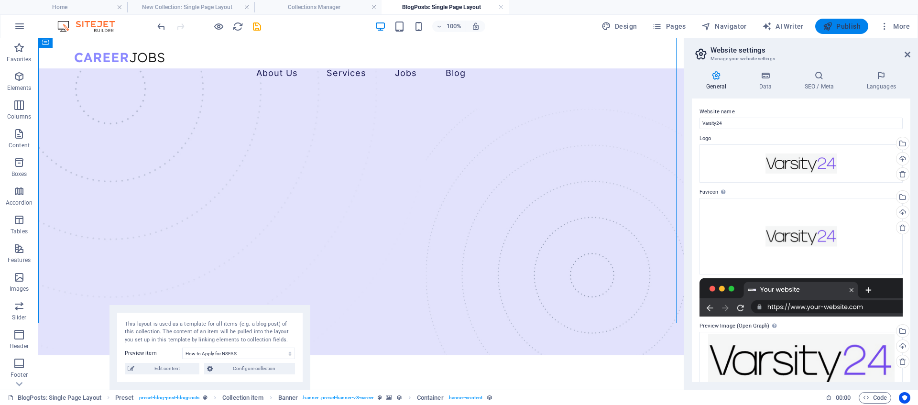
click at [838, 27] on span "Publish" at bounding box center [842, 27] width 38 height 10
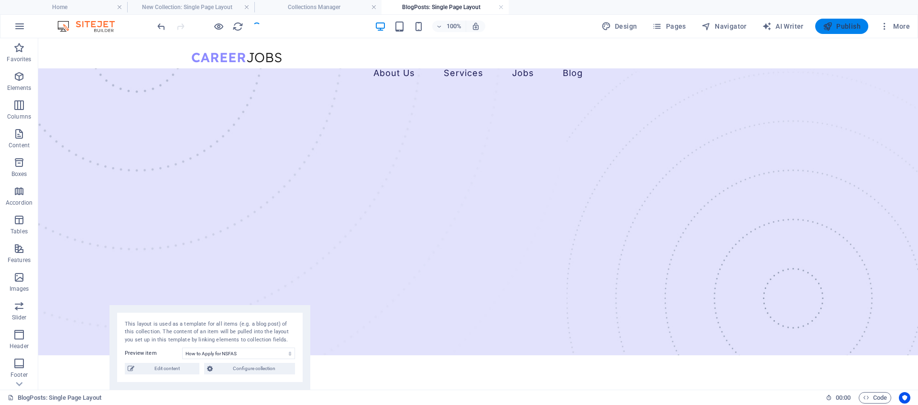
click at [835, 27] on span "Publish" at bounding box center [842, 27] width 38 height 10
click at [835, 24] on span "Publish" at bounding box center [842, 27] width 38 height 10
click at [842, 25] on span "Publish" at bounding box center [842, 27] width 38 height 10
click at [855, 31] on span "Publish" at bounding box center [842, 27] width 38 height 10
